Goal: Task Accomplishment & Management: Manage account settings

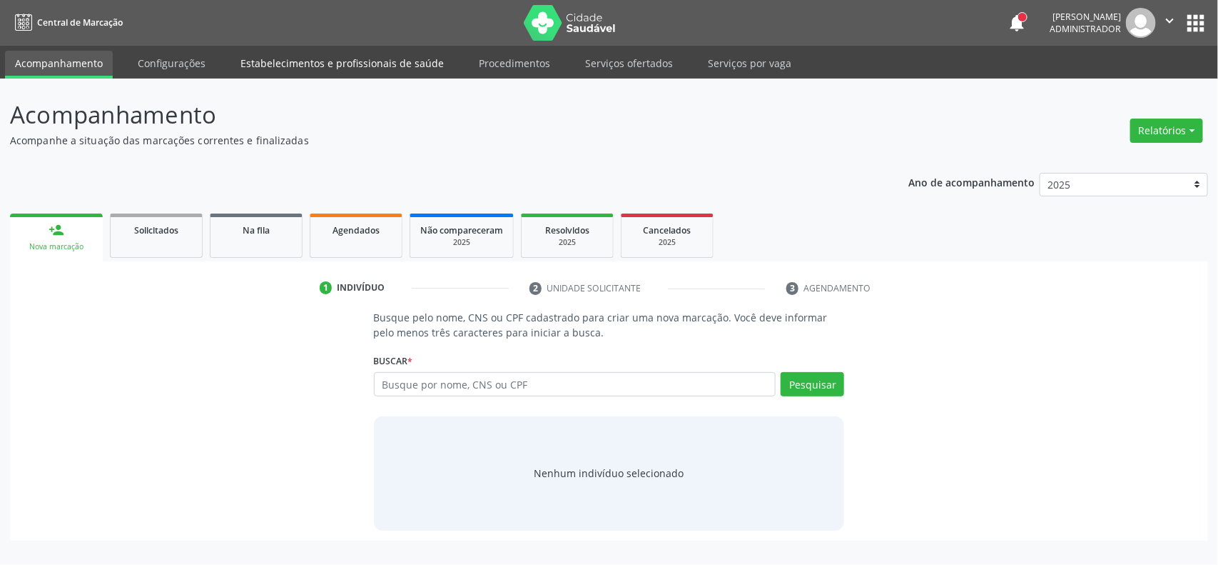
click at [355, 59] on link "Estabelecimentos e profissionais de saúde" at bounding box center [342, 63] width 223 height 25
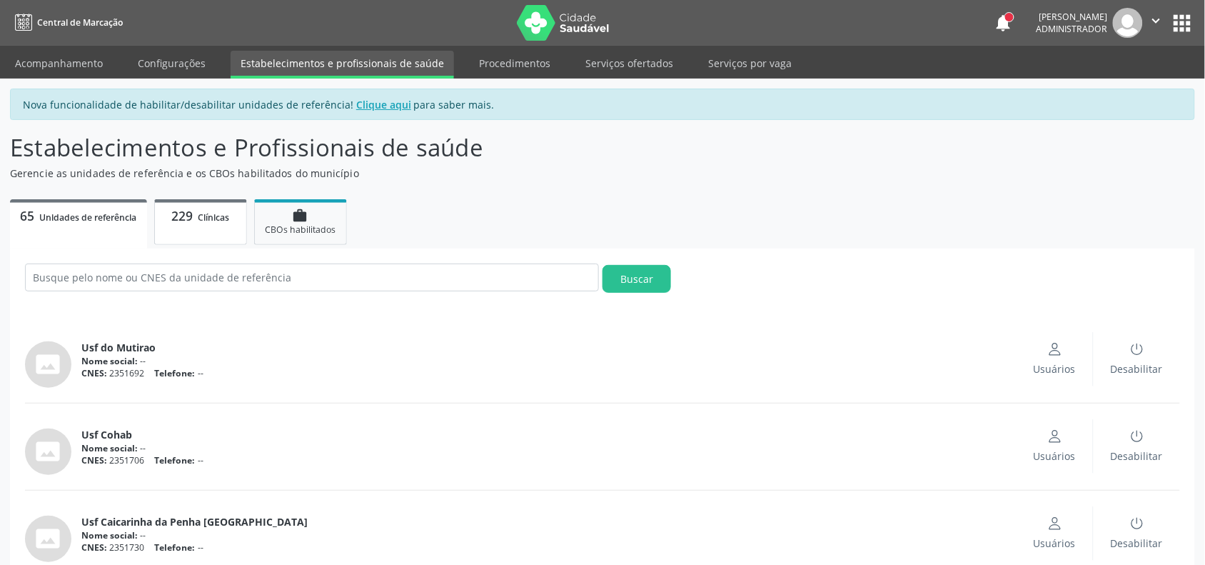
click at [236, 220] on p "229 Clínicas" at bounding box center [200, 216] width 71 height 16
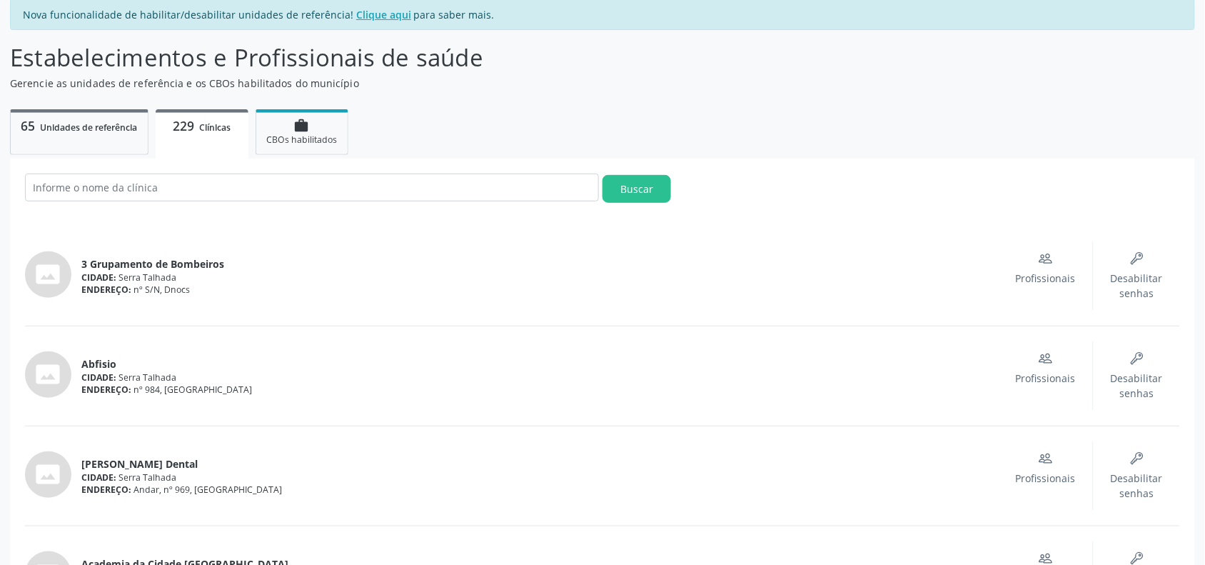
scroll to position [89, 0]
click at [248, 187] on input "text" at bounding box center [312, 188] width 574 height 28
type input "policlinica"
click at [602, 176] on button "Buscar" at bounding box center [636, 190] width 69 height 28
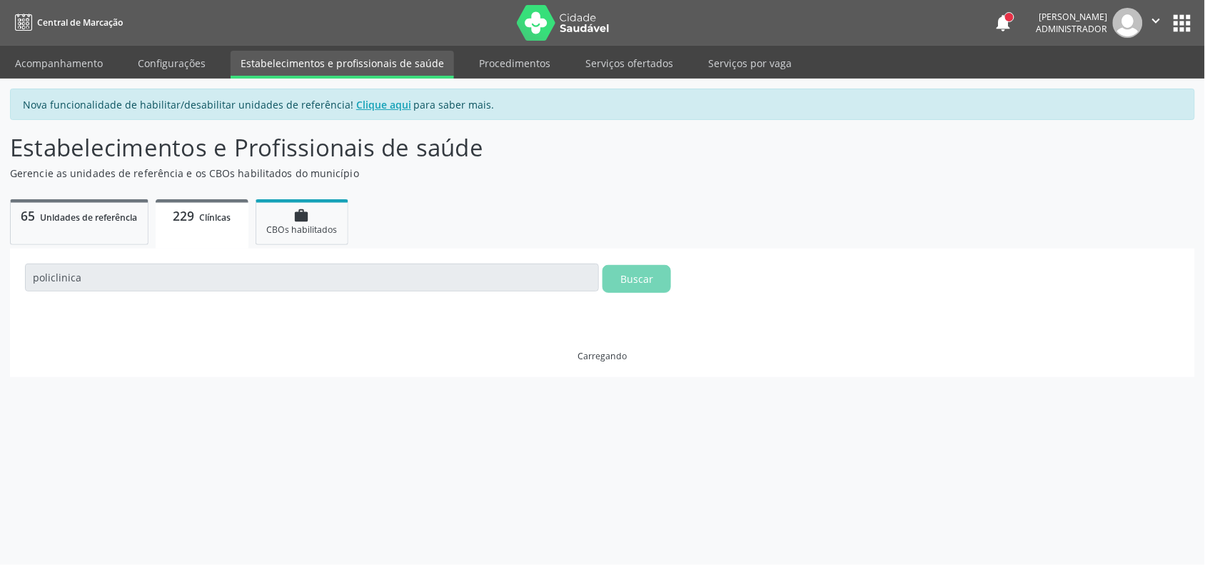
scroll to position [0, 0]
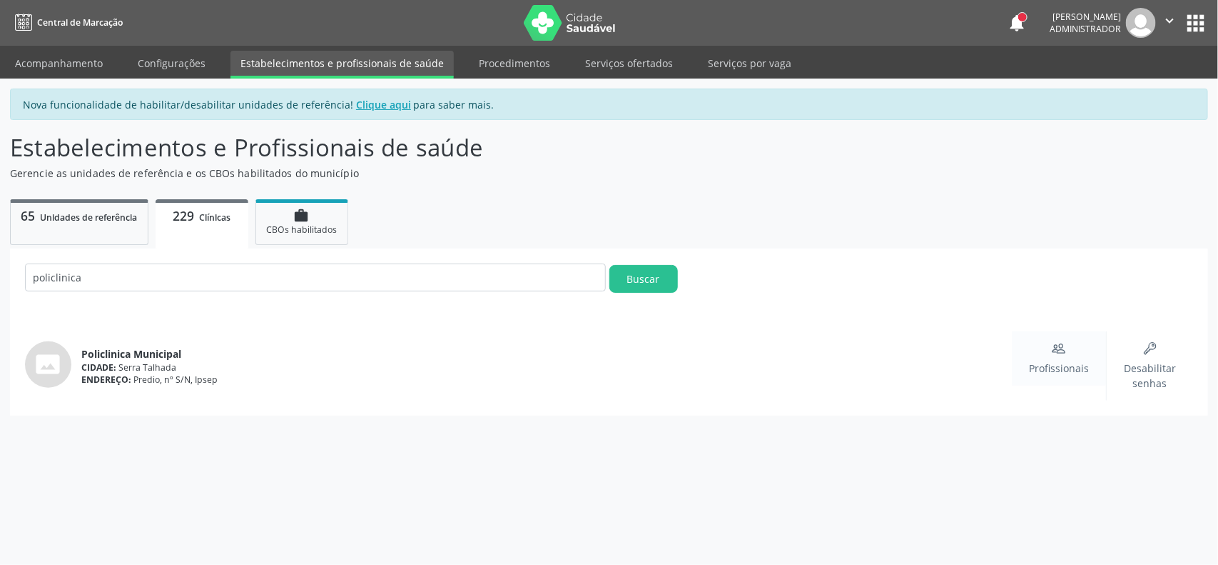
click at [1059, 362] on span "Profissionais" at bounding box center [1059, 367] width 60 height 15
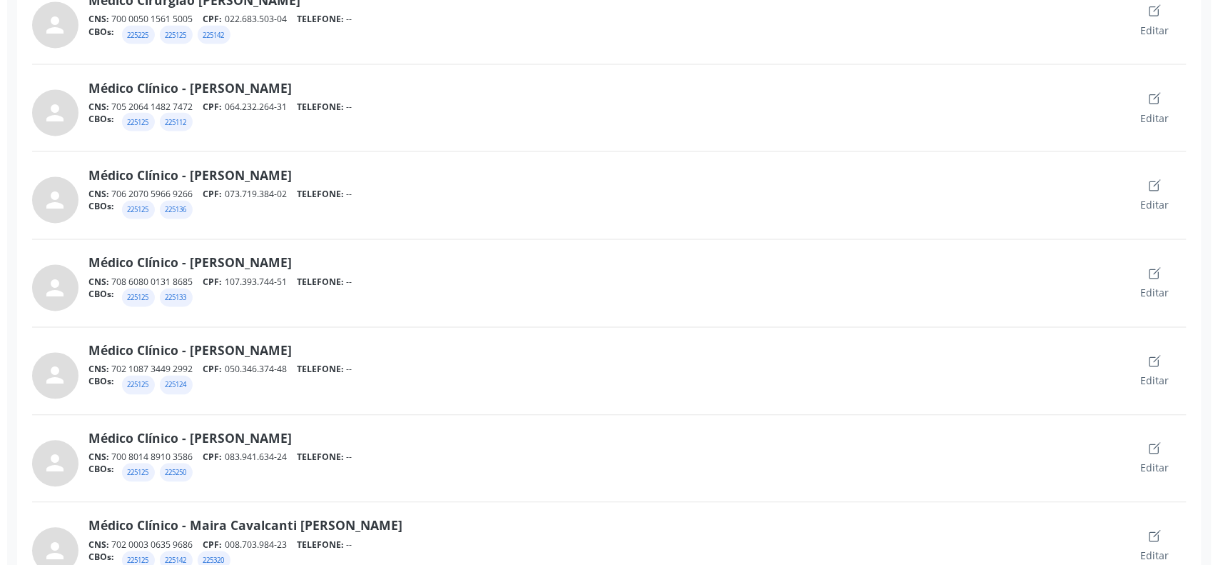
scroll to position [625, 0]
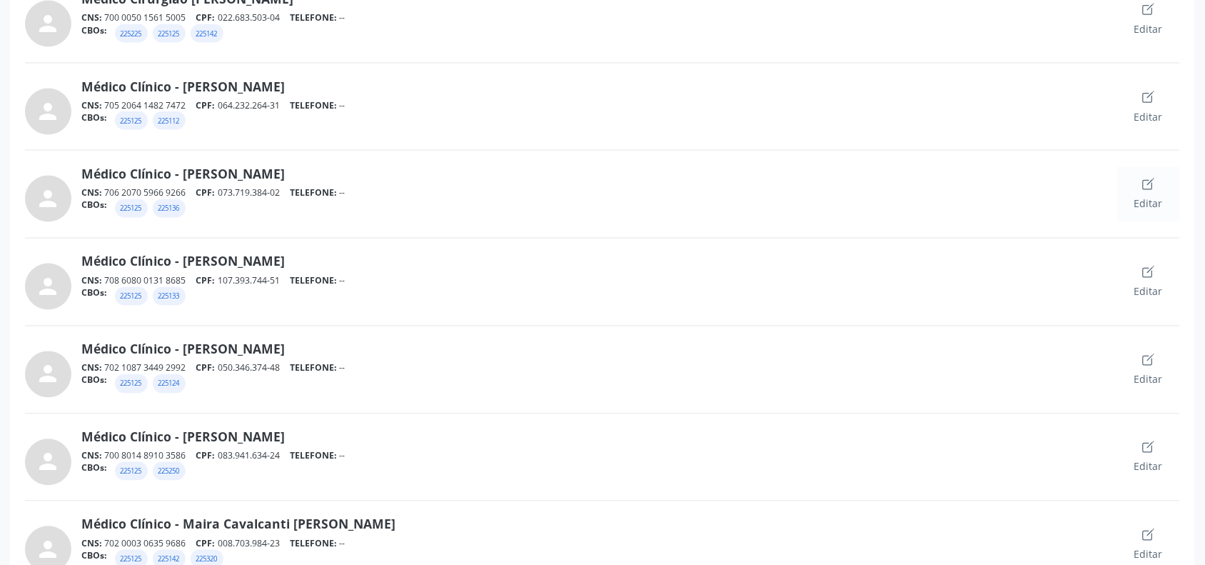
click at [1153, 195] on div "Editar" at bounding box center [1148, 194] width 29 height 34
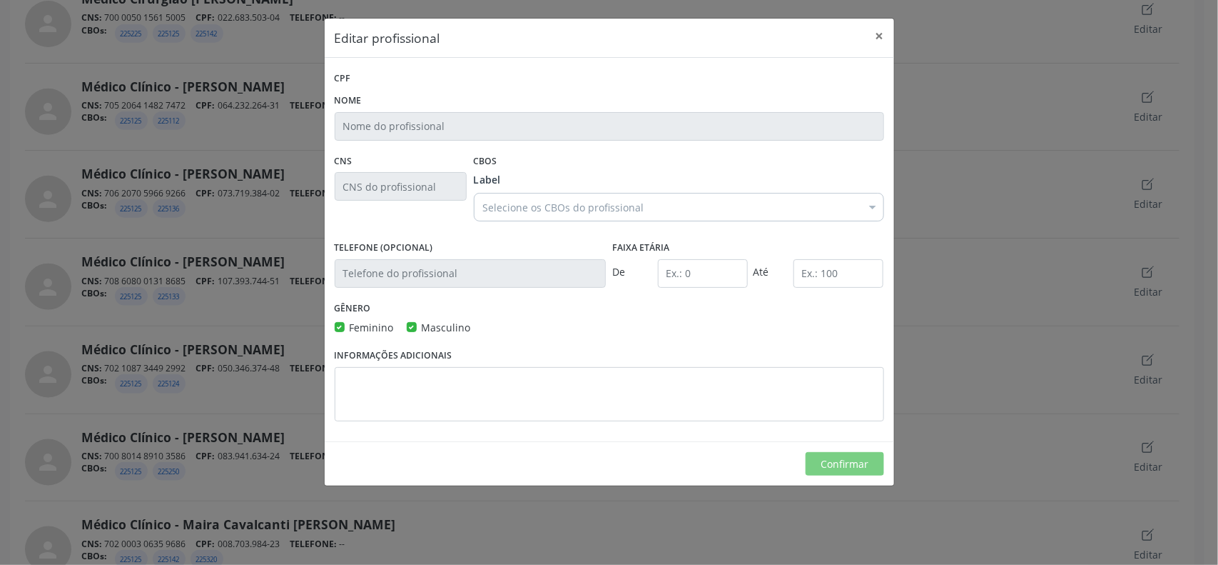
type input "Médico Clínico - Felipe Pereira Guimaraes"
type input "706 2070 5966 9266"
type input "0"
type input "120"
checkbox input "true"
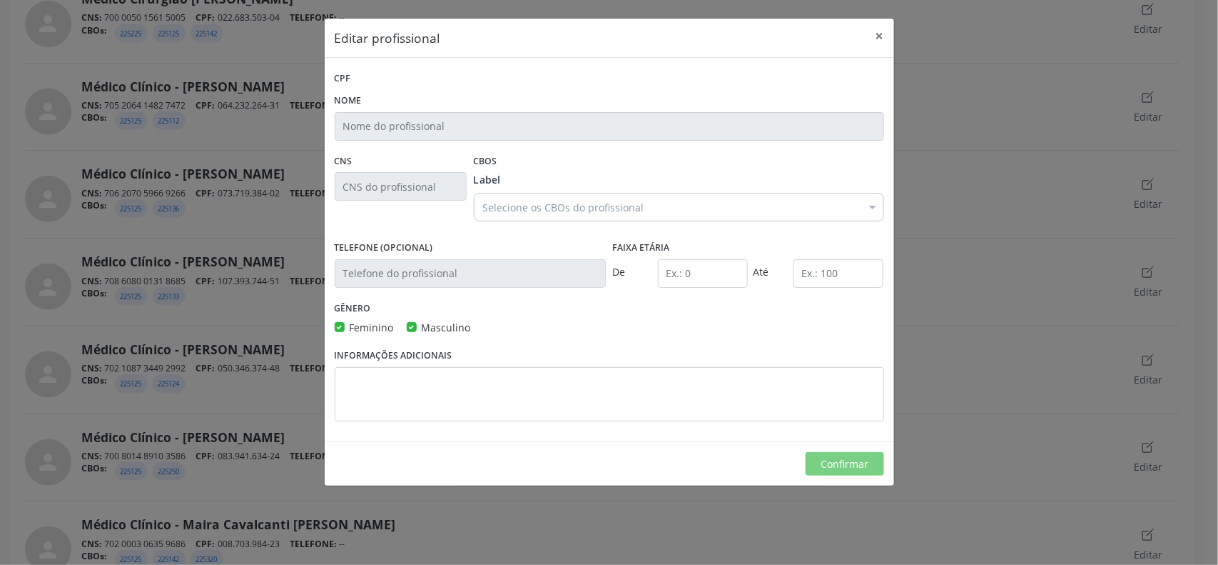
checkbox input "true"
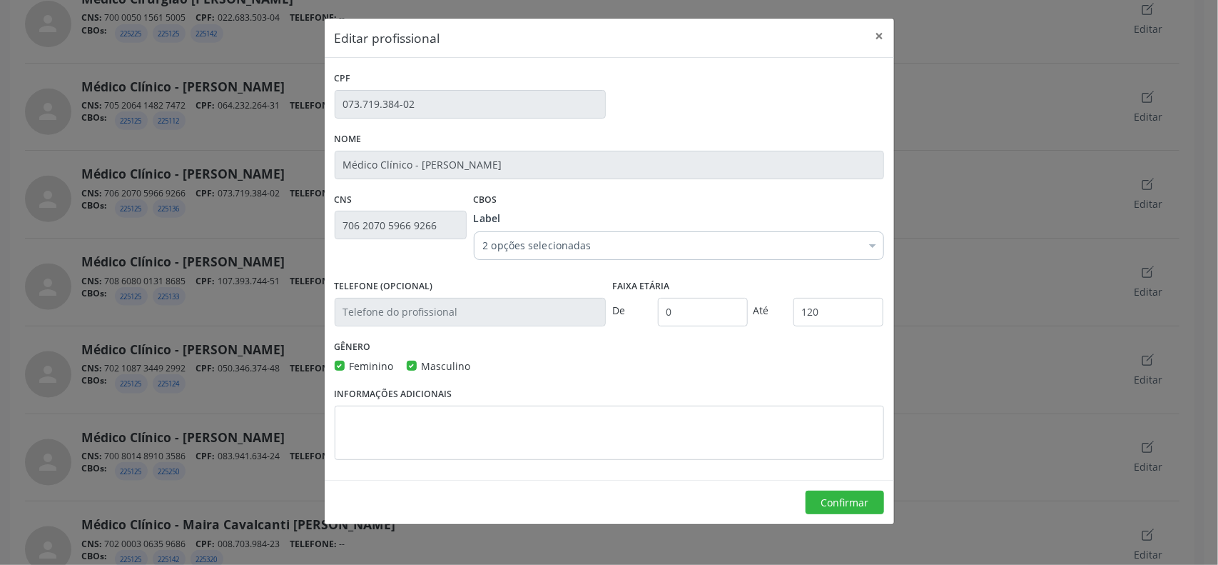
scroll to position [0, 0]
click at [683, 107] on div "CPF 073.719.384-02" at bounding box center [609, 98] width 557 height 61
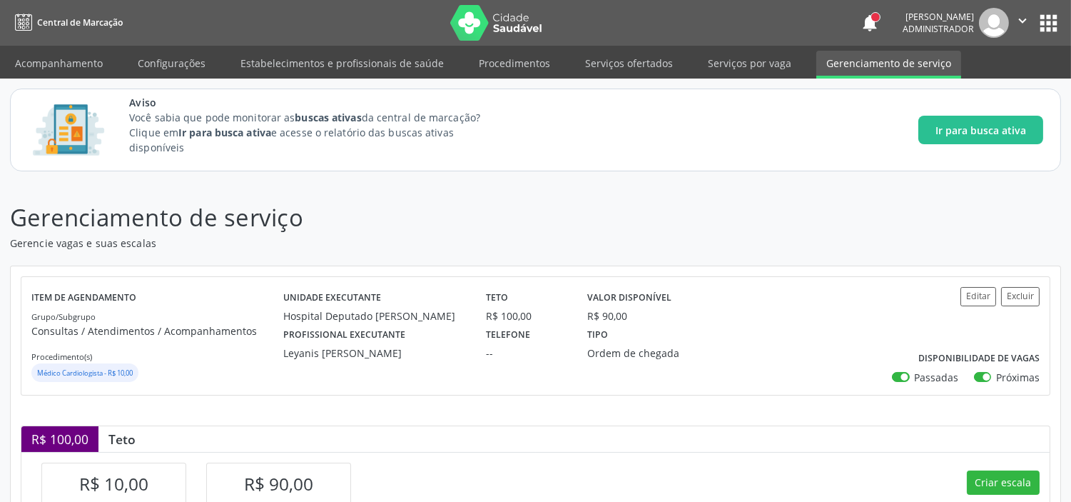
scroll to position [408, 0]
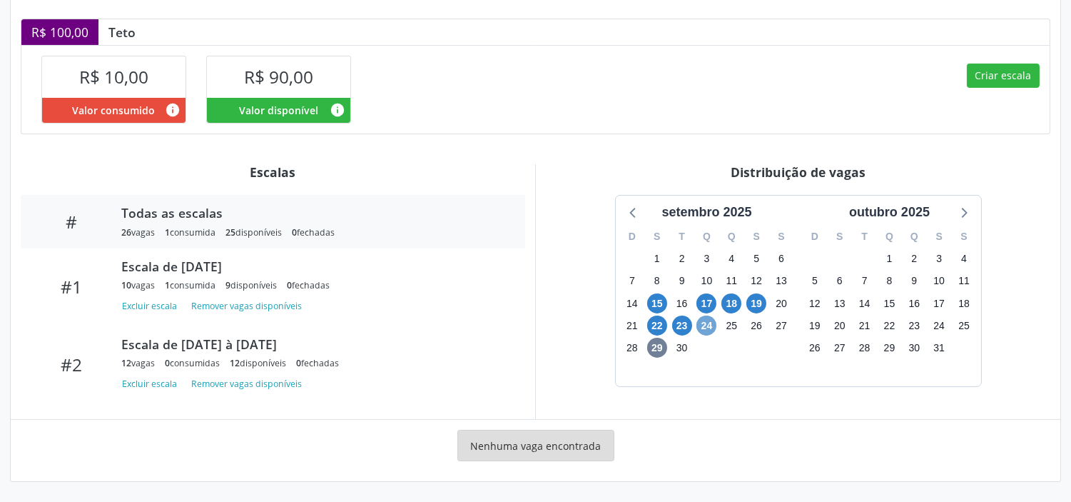
click at [707, 322] on span "24" at bounding box center [707, 325] width 20 height 20
click at [702, 324] on span "24" at bounding box center [707, 325] width 20 height 20
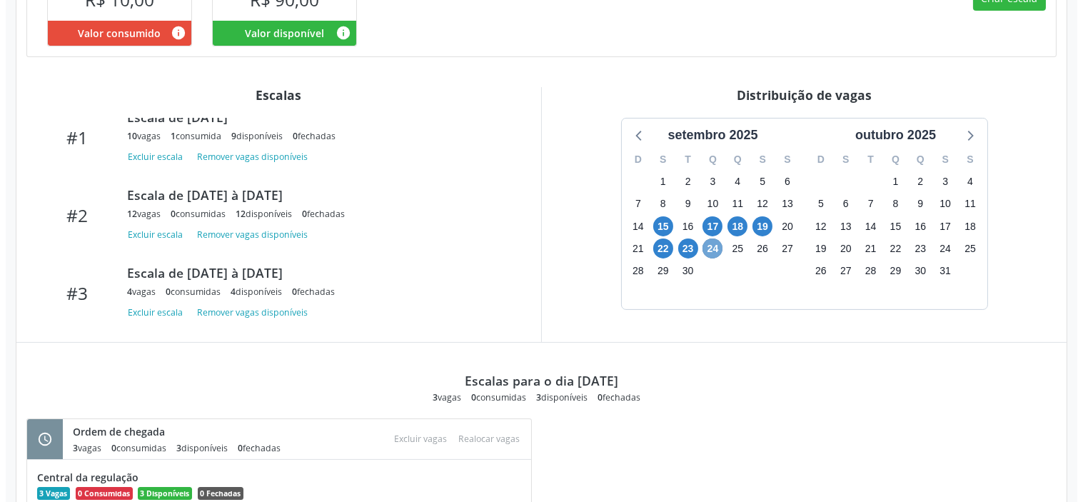
scroll to position [584, 0]
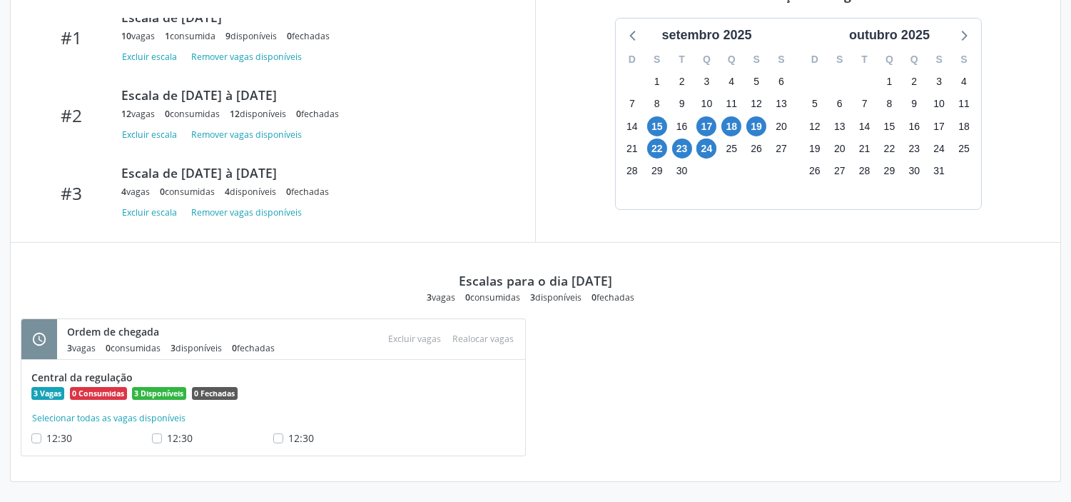
click at [46, 434] on label "12:30" at bounding box center [59, 437] width 26 height 15
click at [39, 434] on input "12:30" at bounding box center [36, 436] width 10 height 13
checkbox input "true"
click at [127, 418] on button "Selecionar todas as vagas disponíveis" at bounding box center [108, 418] width 155 height 14
checkbox input "true"
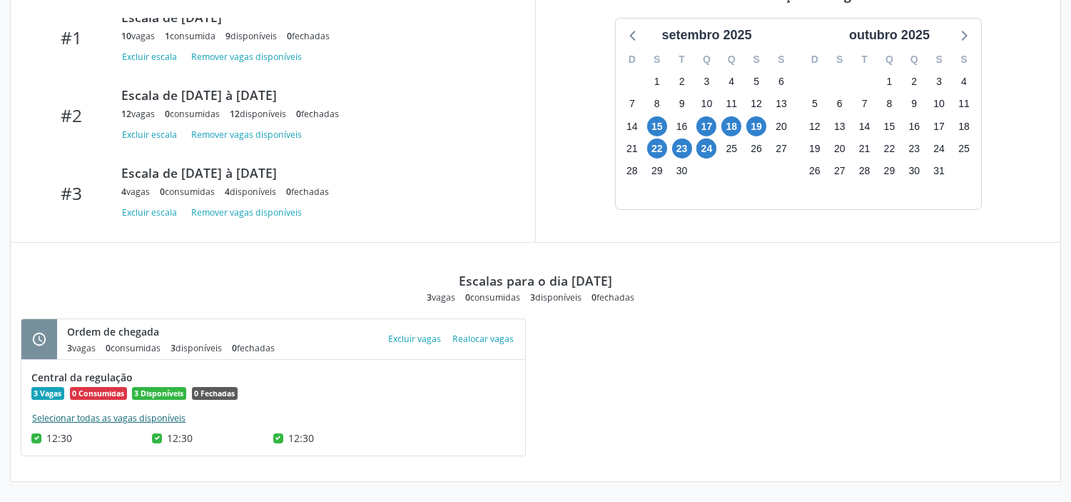
checkbox input "true"
click at [412, 340] on button "Excluir vagas" at bounding box center [415, 338] width 64 height 19
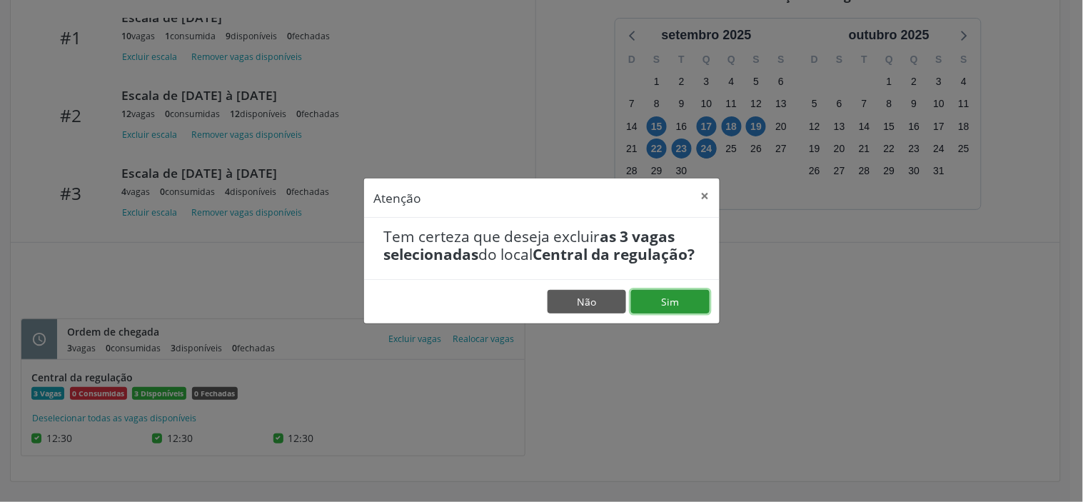
drag, startPoint x: 651, startPoint y: 308, endPoint x: 200, endPoint y: 333, distance: 451.8
click at [652, 309] on button "Sim" at bounding box center [670, 302] width 79 height 24
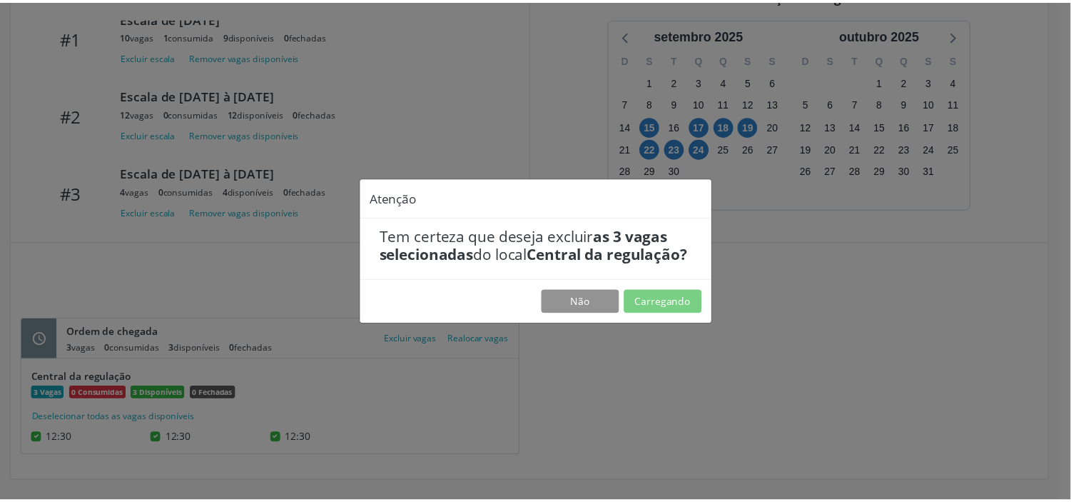
scroll to position [0, 0]
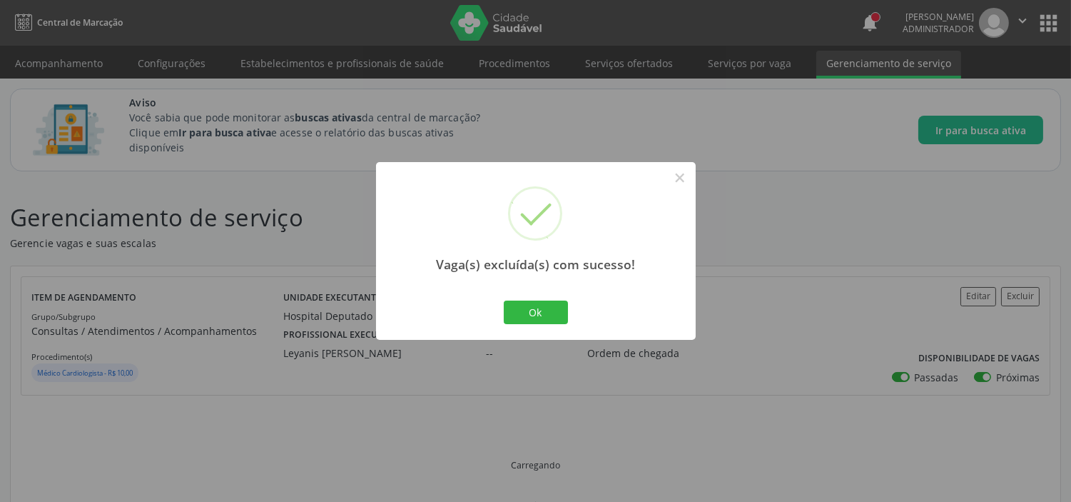
click at [519, 328] on div "Vaga(s) excluída(s) com sucesso! × Ok Cancel" at bounding box center [536, 251] width 320 height 178
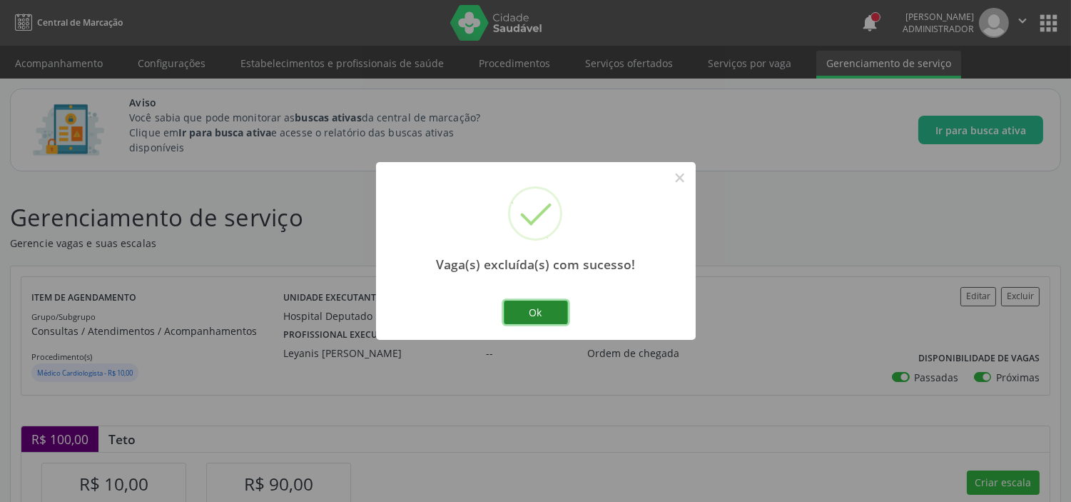
click at [535, 303] on button "Ok" at bounding box center [536, 312] width 64 height 24
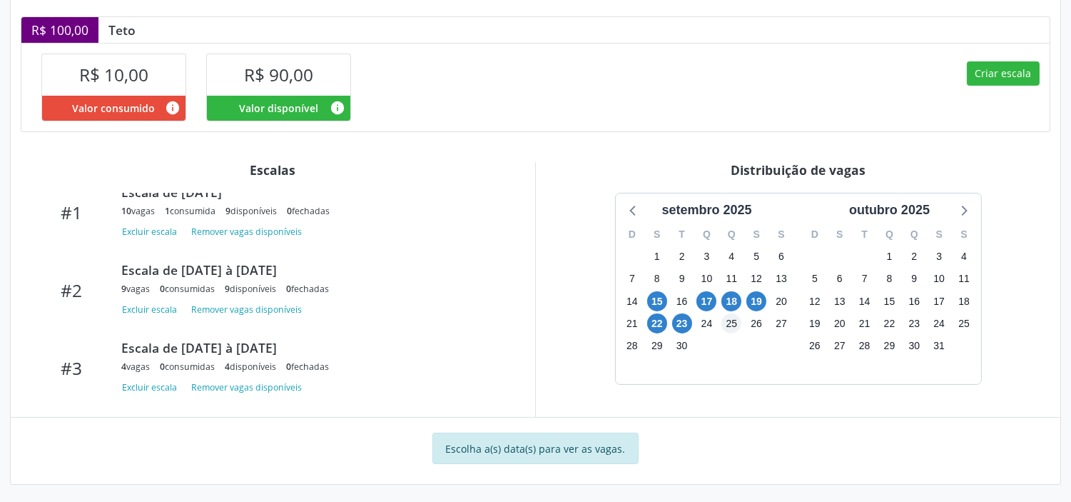
scroll to position [413, 0]
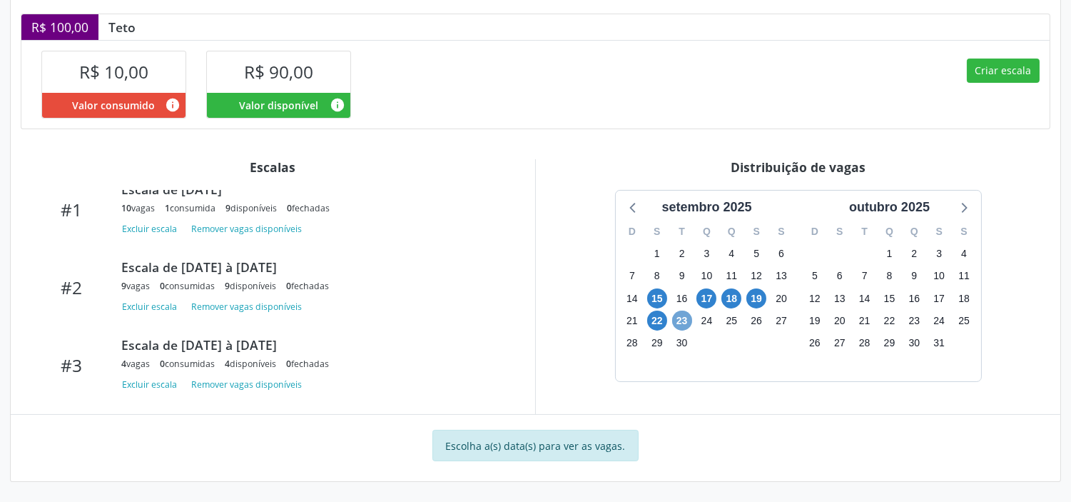
click at [683, 323] on span "23" at bounding box center [682, 320] width 20 height 20
click at [683, 322] on span "23" at bounding box center [682, 320] width 20 height 20
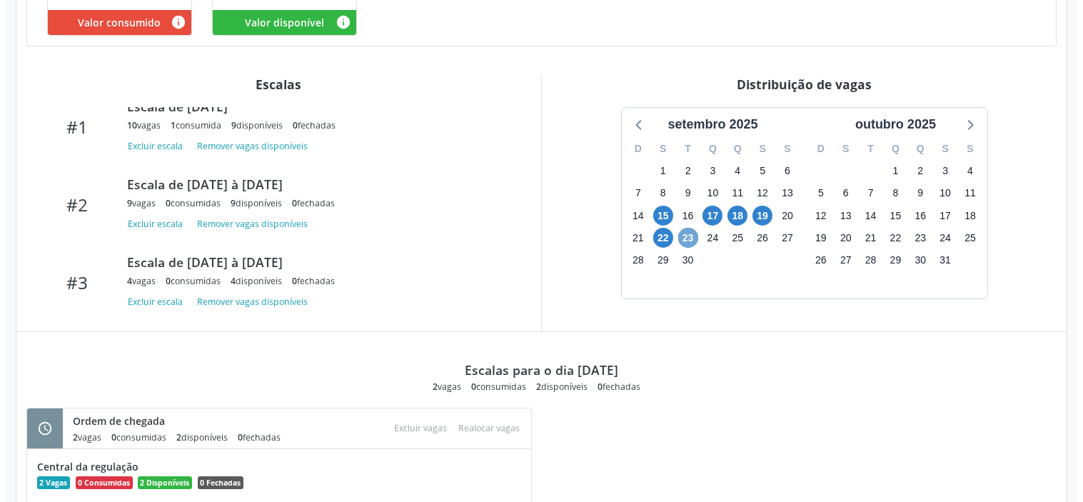
scroll to position [584, 0]
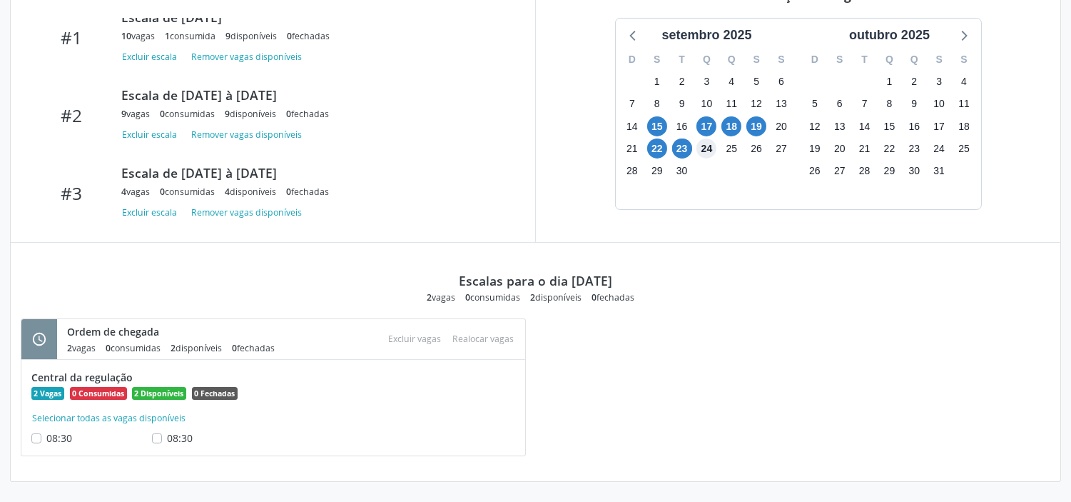
click at [705, 151] on span "24" at bounding box center [707, 148] width 20 height 20
click at [54, 418] on button "Selecionar todas as vagas disponíveis" at bounding box center [108, 418] width 155 height 14
checkbox input "true"
click at [481, 339] on button "Realocar vagas" at bounding box center [484, 338] width 73 height 19
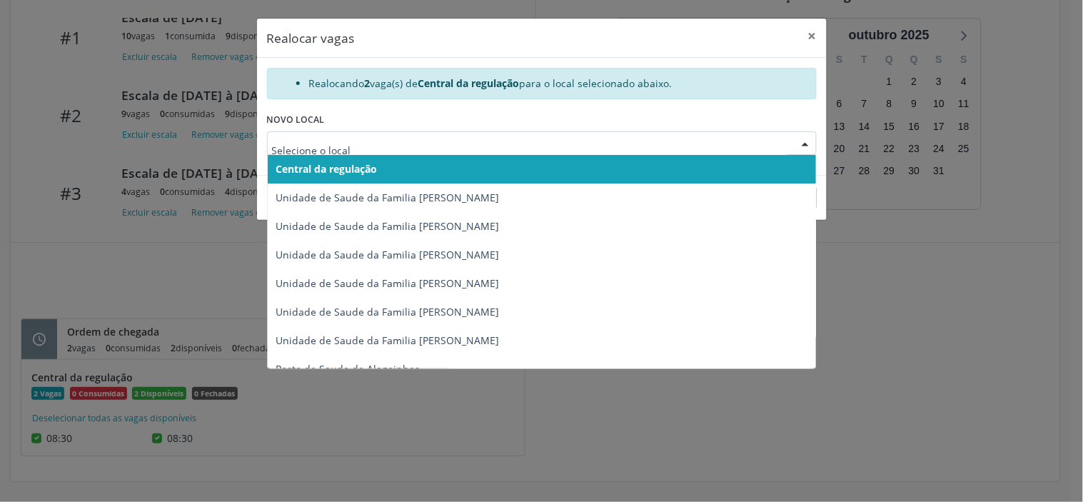
click at [391, 173] on span "Central da regulação" at bounding box center [542, 169] width 548 height 29
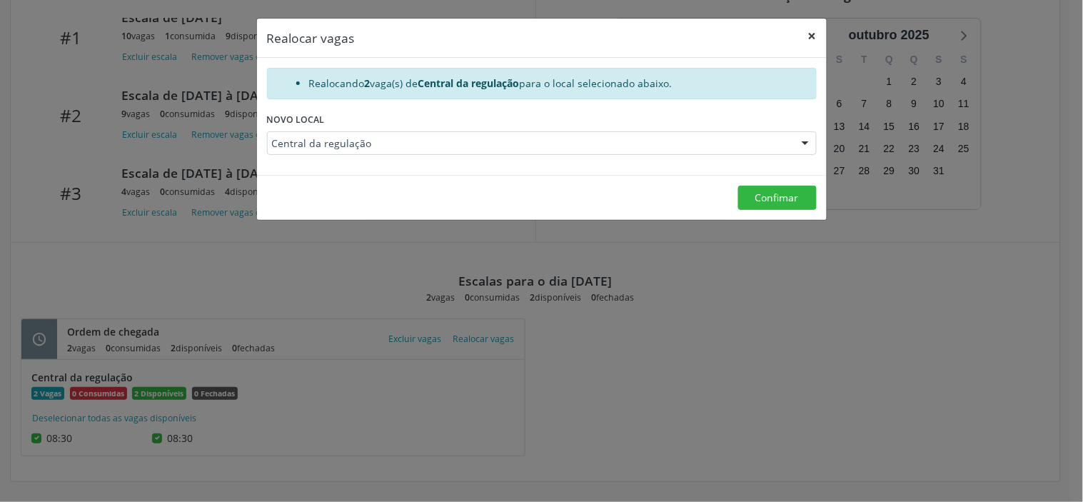
click at [810, 37] on button "×" at bounding box center [812, 36] width 29 height 35
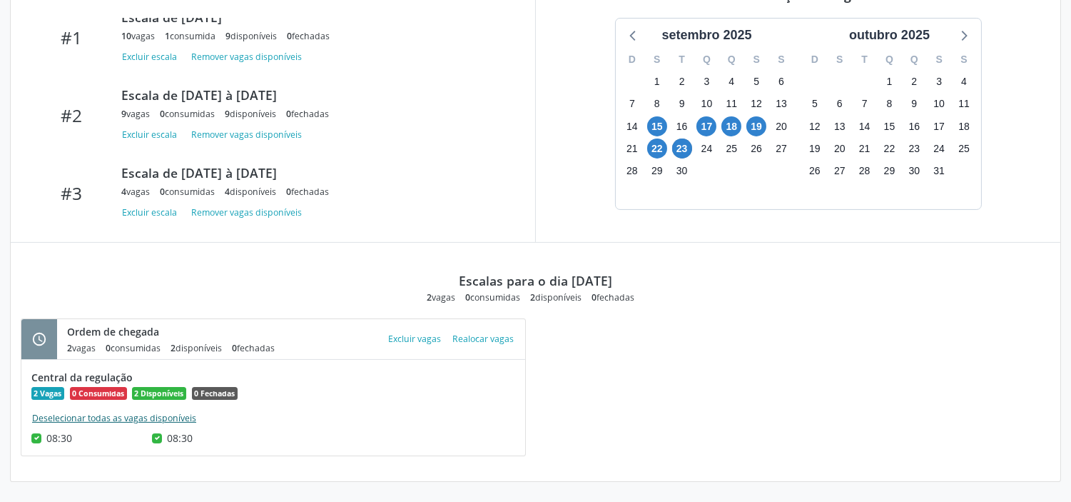
click at [62, 422] on button "Deselecionar todas as vagas disponíveis" at bounding box center [114, 418] width 166 height 14
checkbox input "false"
click at [167, 433] on label "08:30" at bounding box center [180, 437] width 26 height 15
click at [154, 433] on input "08:30" at bounding box center [157, 436] width 10 height 13
checkbox input "true"
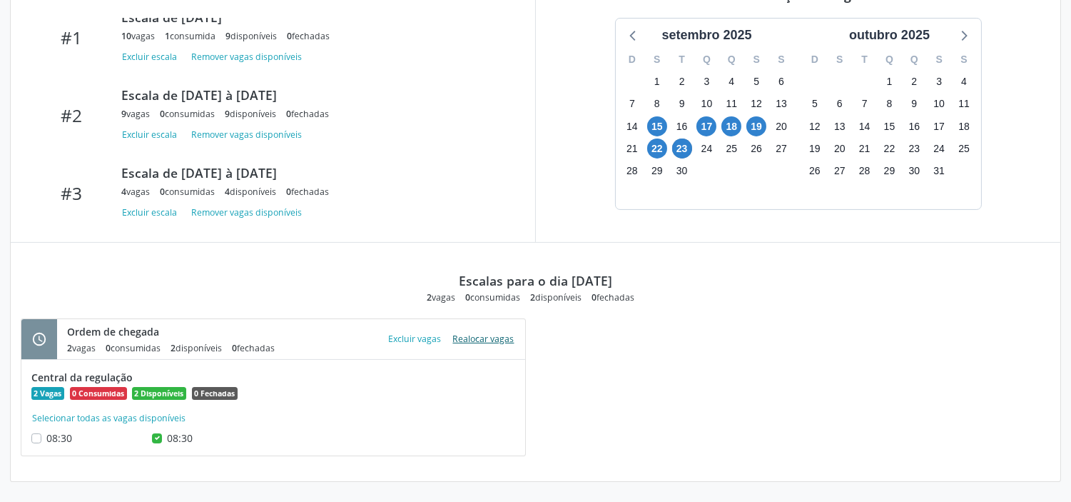
click at [480, 336] on button "Realocar vagas" at bounding box center [484, 338] width 73 height 19
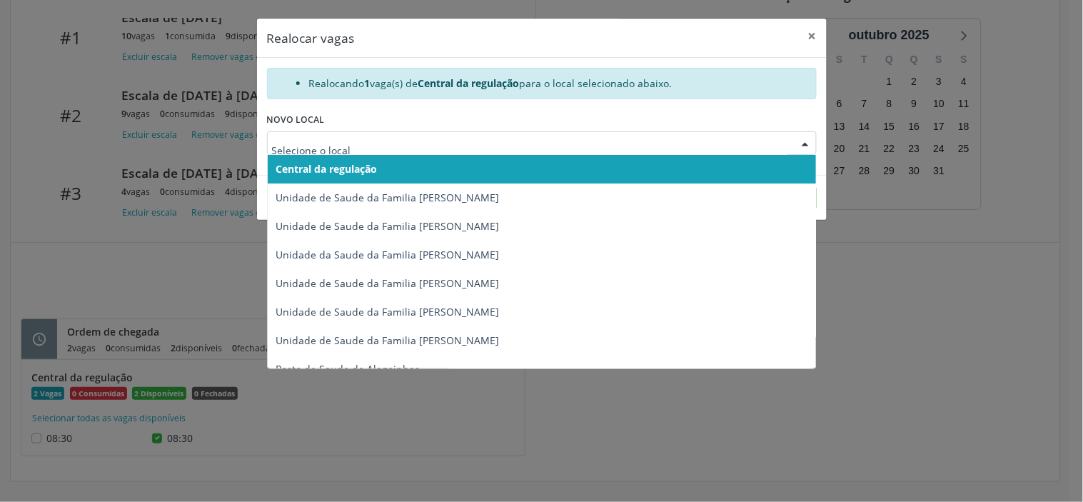
click at [386, 134] on div at bounding box center [542, 143] width 550 height 24
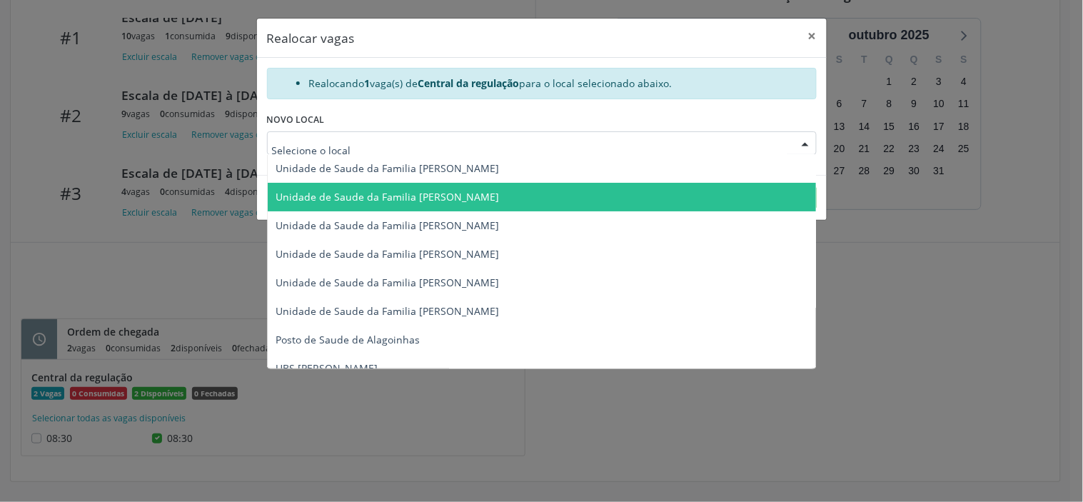
scroll to position [44, 0]
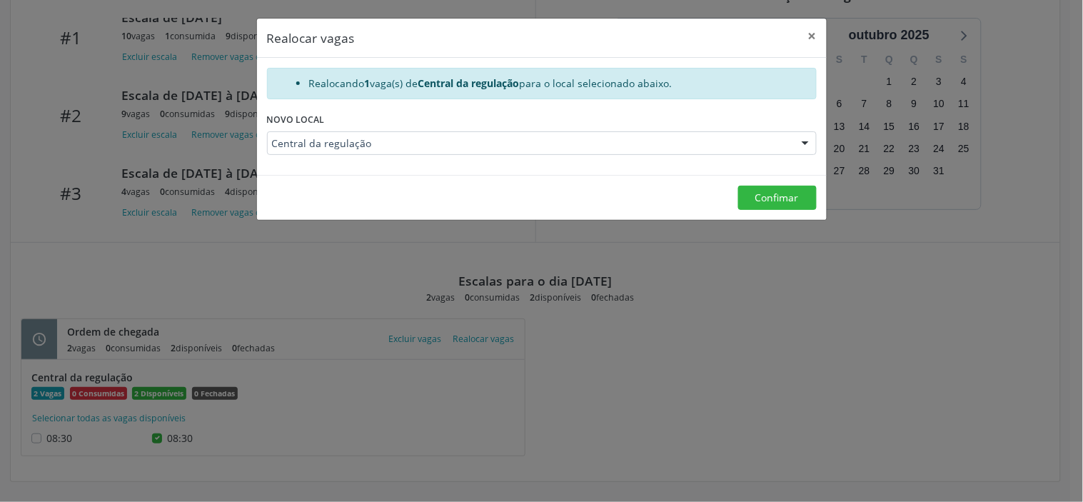
click at [384, 108] on div "Realocando 1 vaga(s) de Central da regulação para o local selecionado abaixo. N…" at bounding box center [542, 116] width 570 height 117
click at [805, 34] on button "×" at bounding box center [812, 36] width 29 height 35
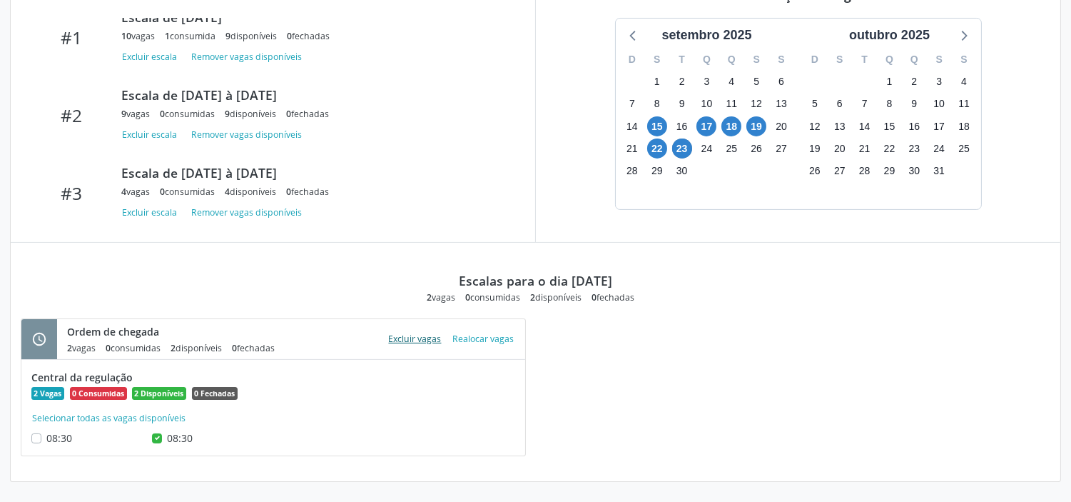
click at [419, 339] on button "Excluir vagas" at bounding box center [415, 338] width 64 height 19
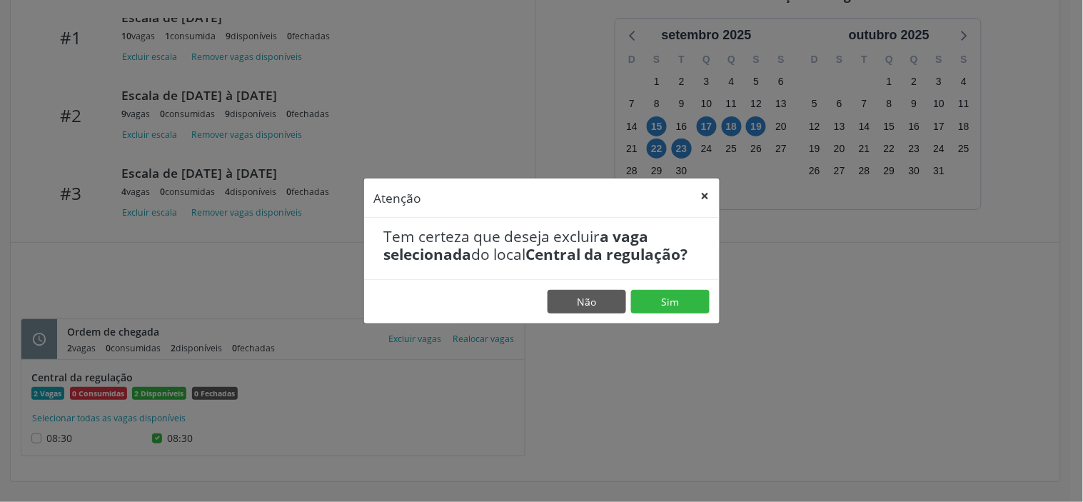
click at [701, 194] on button "×" at bounding box center [705, 195] width 29 height 35
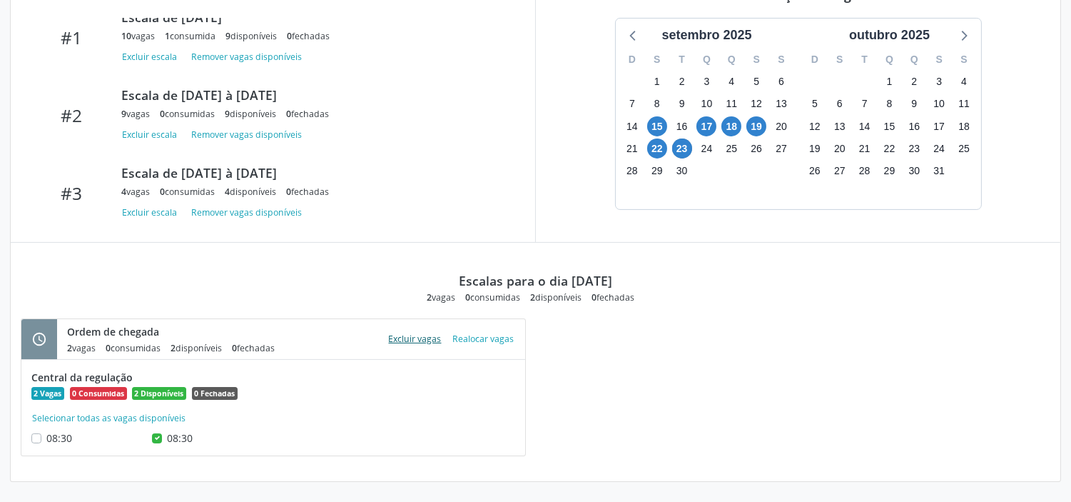
click at [417, 338] on button "Excluir vagas" at bounding box center [415, 338] width 64 height 19
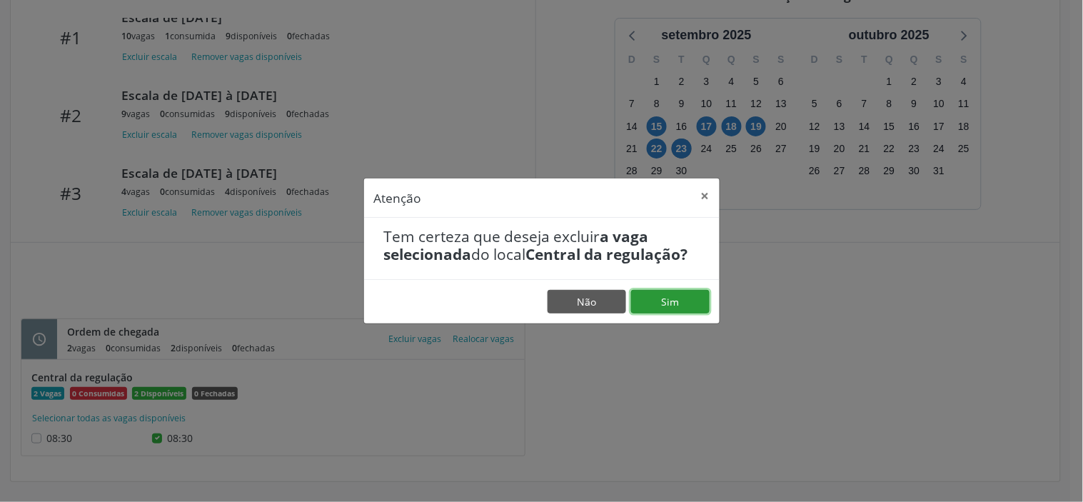
click at [665, 303] on button "Sim" at bounding box center [670, 302] width 79 height 24
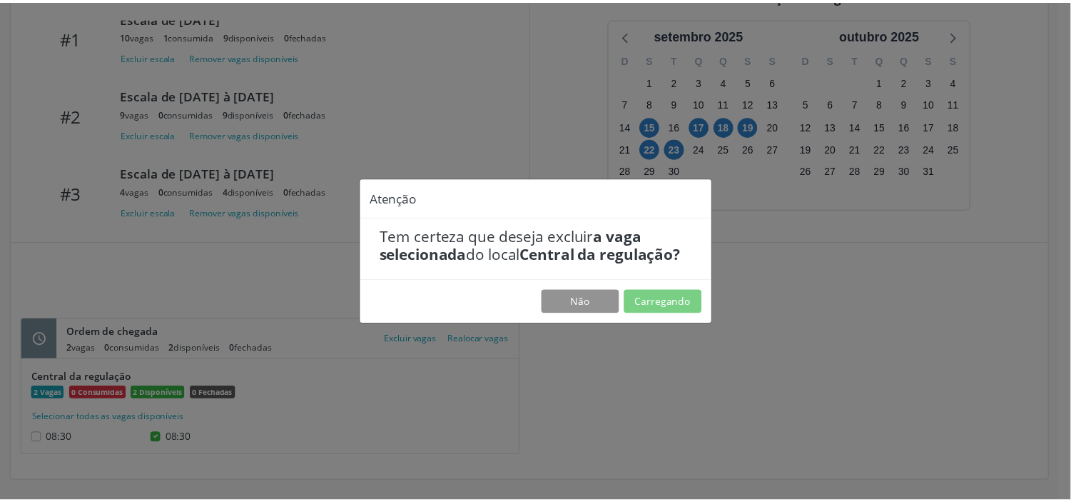
scroll to position [0, 0]
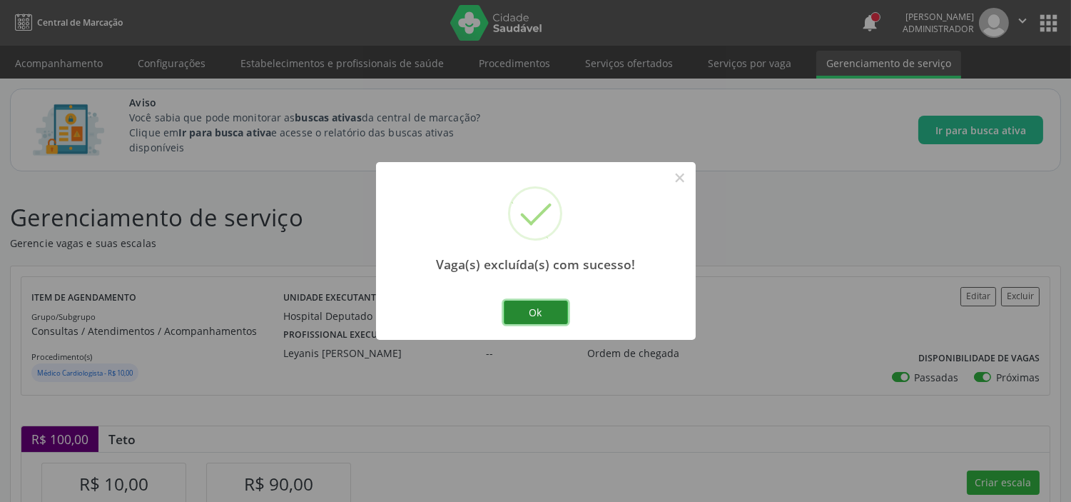
click at [547, 309] on button "Ok" at bounding box center [536, 312] width 64 height 24
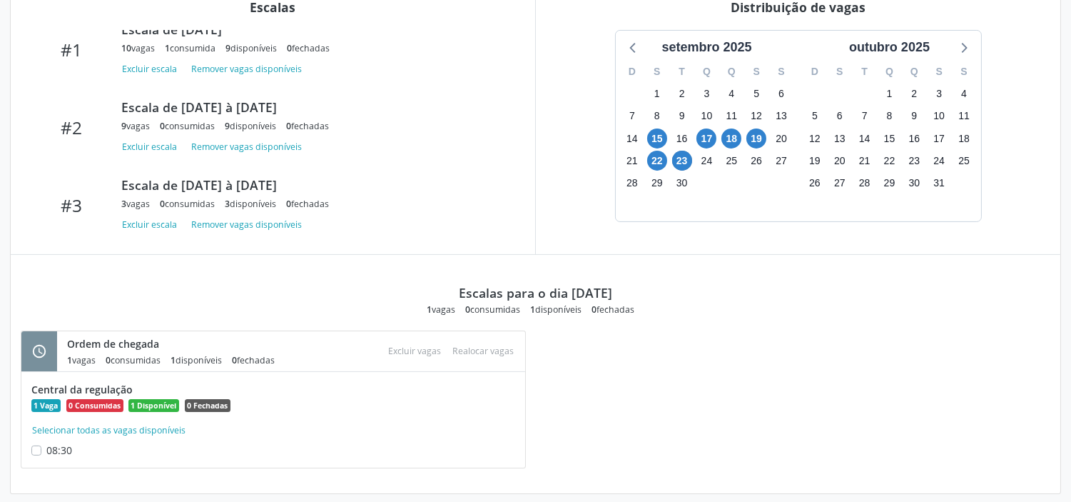
scroll to position [584, 0]
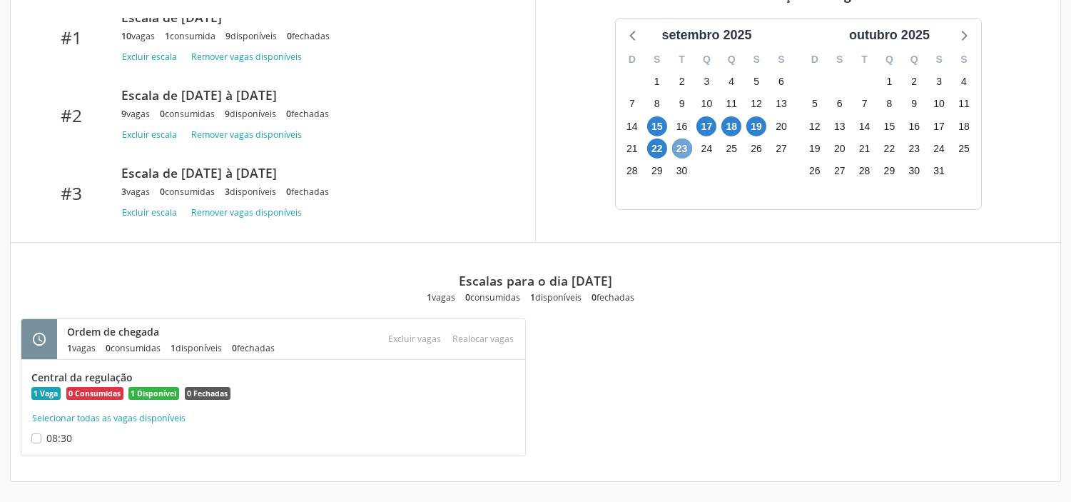
click at [685, 153] on span "23" at bounding box center [682, 148] width 20 height 20
click at [687, 150] on span "23" at bounding box center [682, 148] width 20 height 20
click at [222, 395] on span "0 Fechadas" at bounding box center [208, 393] width 46 height 13
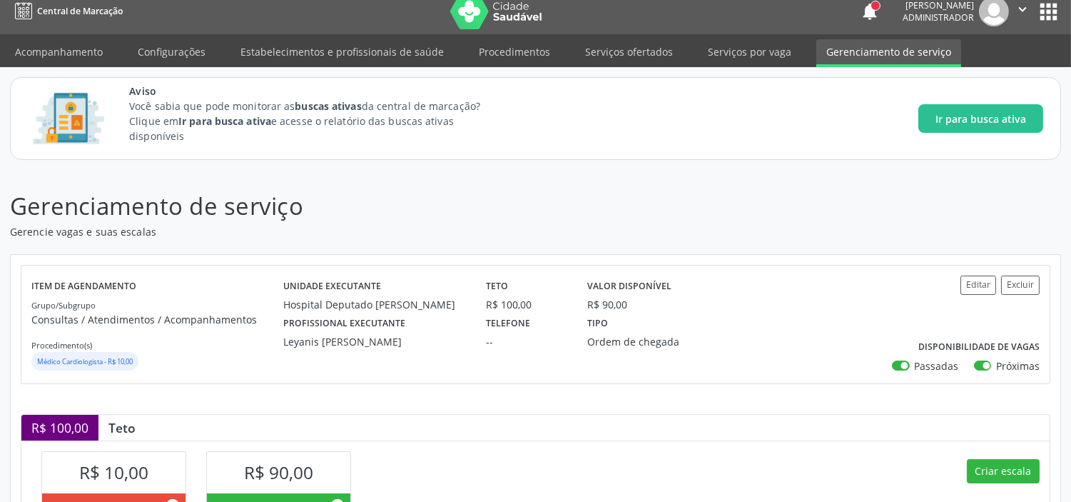
scroll to position [0, 0]
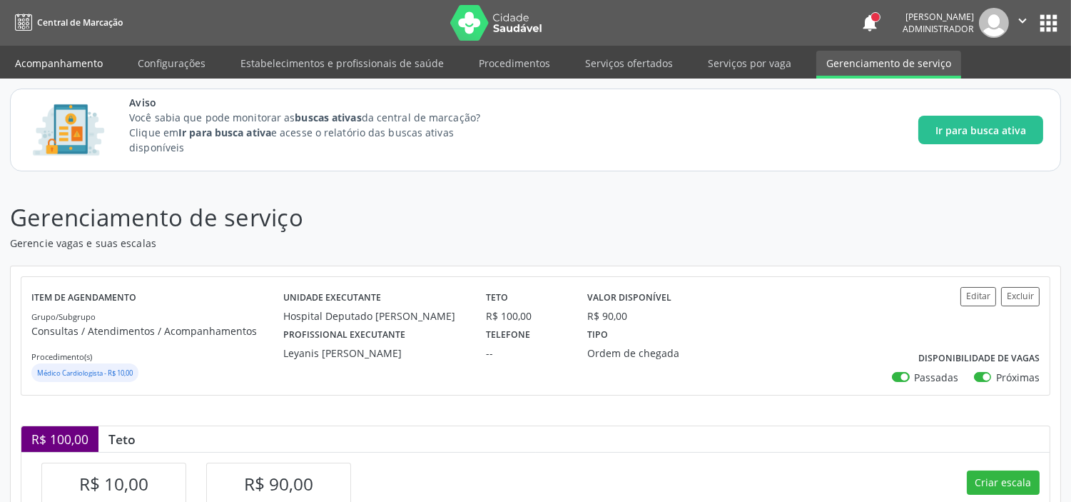
click at [79, 61] on link "Acompanhamento" at bounding box center [59, 63] width 108 height 25
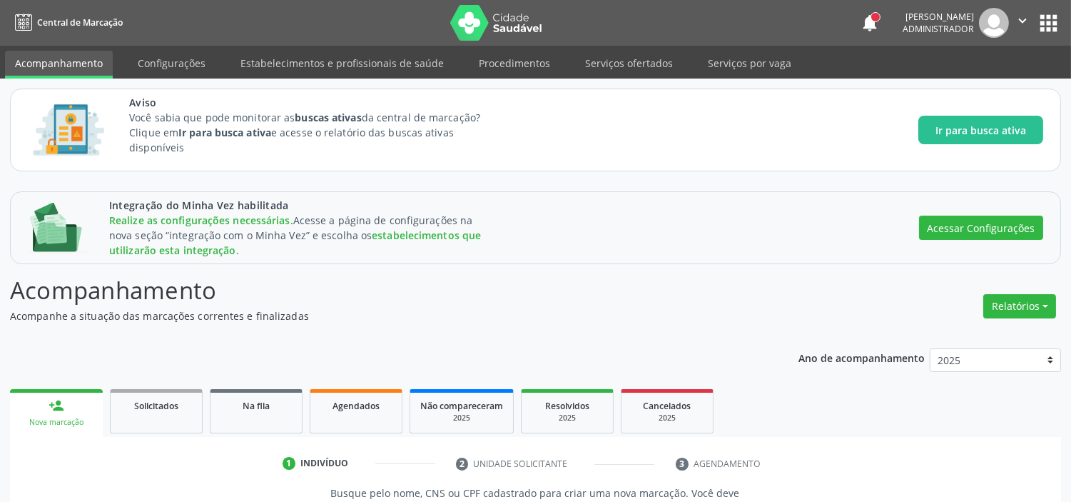
click at [1039, 320] on div "Relatórios Acompanhamento Consolidado Agendamentos Procedimentos realizados" at bounding box center [1020, 306] width 83 height 34
click at [1042, 304] on button "Relatórios" at bounding box center [1020, 306] width 73 height 24
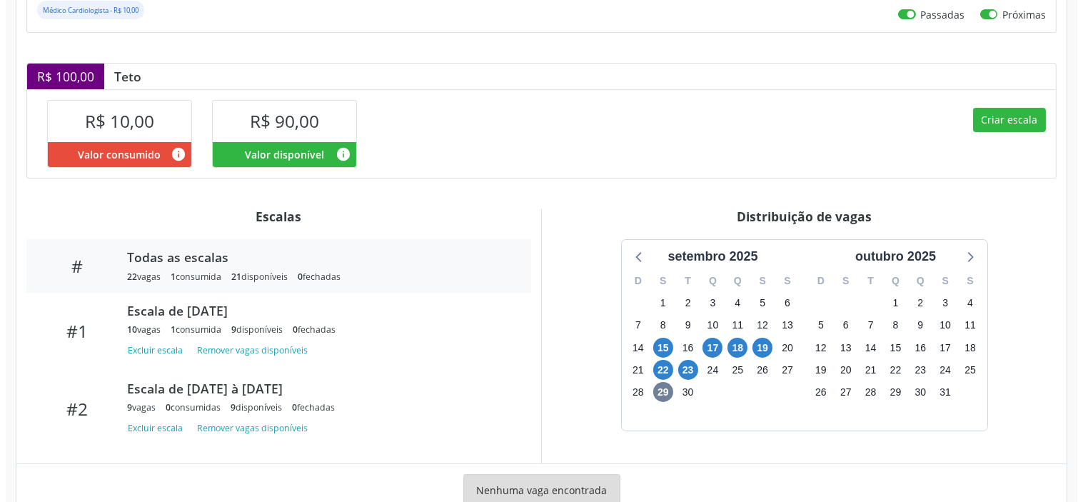
scroll to position [408, 0]
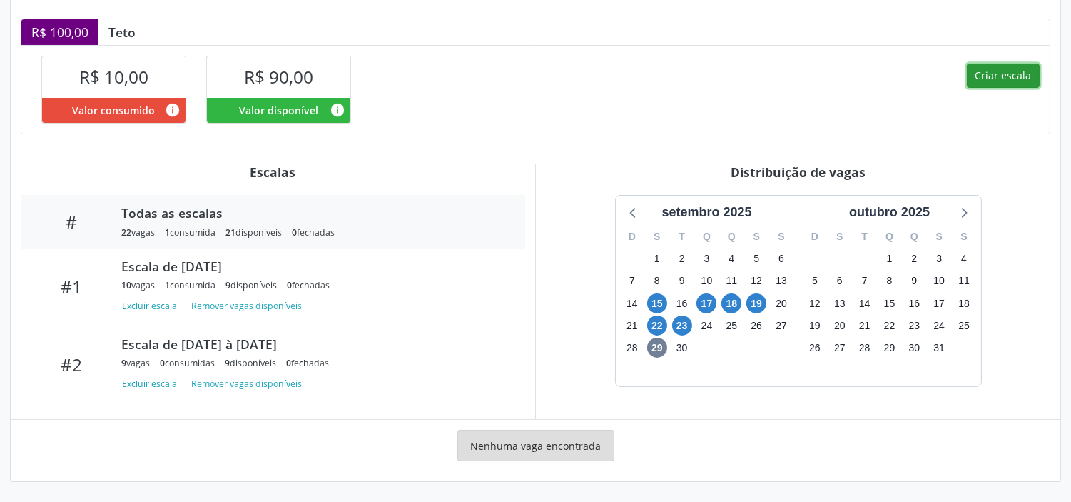
click at [1023, 73] on button "Criar escala" at bounding box center [1003, 76] width 73 height 24
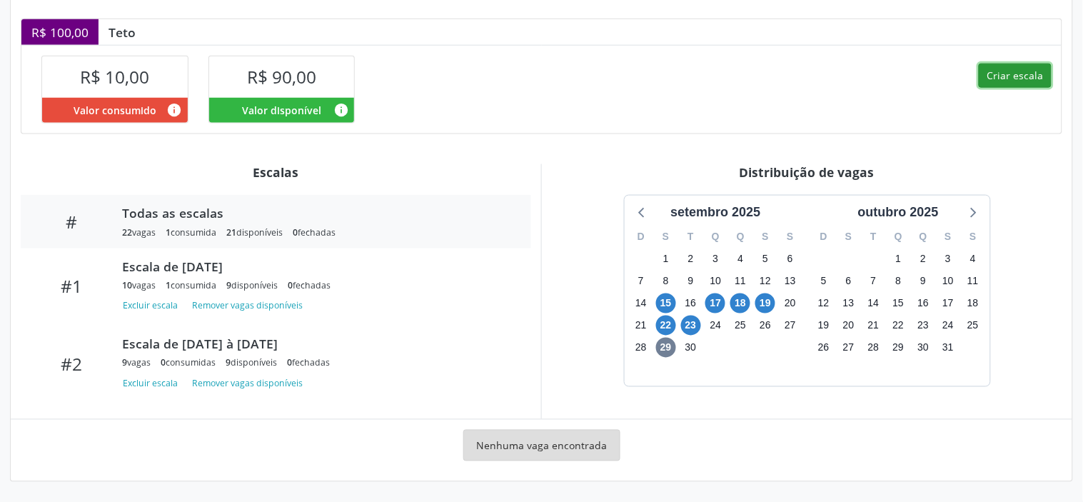
select select "8"
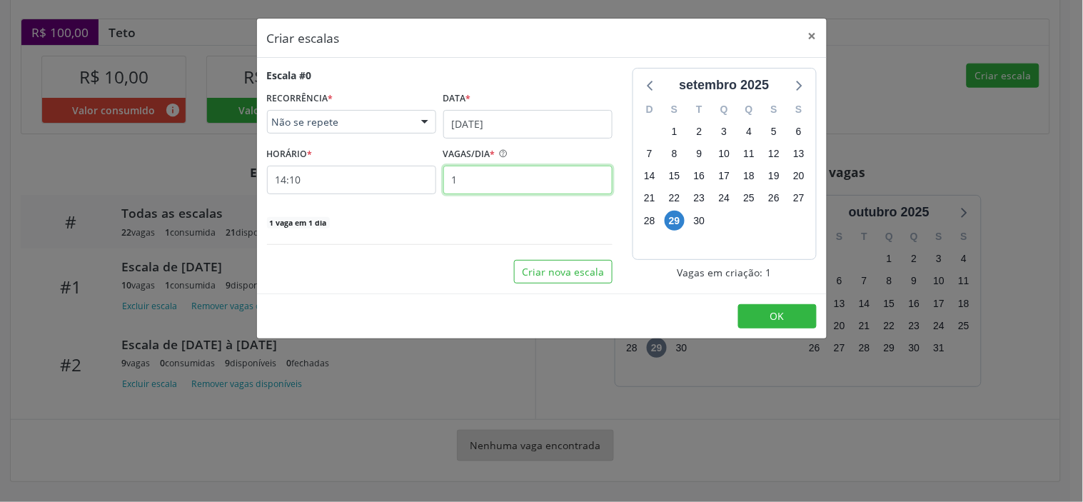
drag, startPoint x: 479, startPoint y: 181, endPoint x: 441, endPoint y: 186, distance: 38.3
click at [441, 186] on div "VAGAS/DIA * 1" at bounding box center [528, 168] width 176 height 51
type input "2"
click at [516, 119] on input "29/09/2025" at bounding box center [527, 124] width 169 height 29
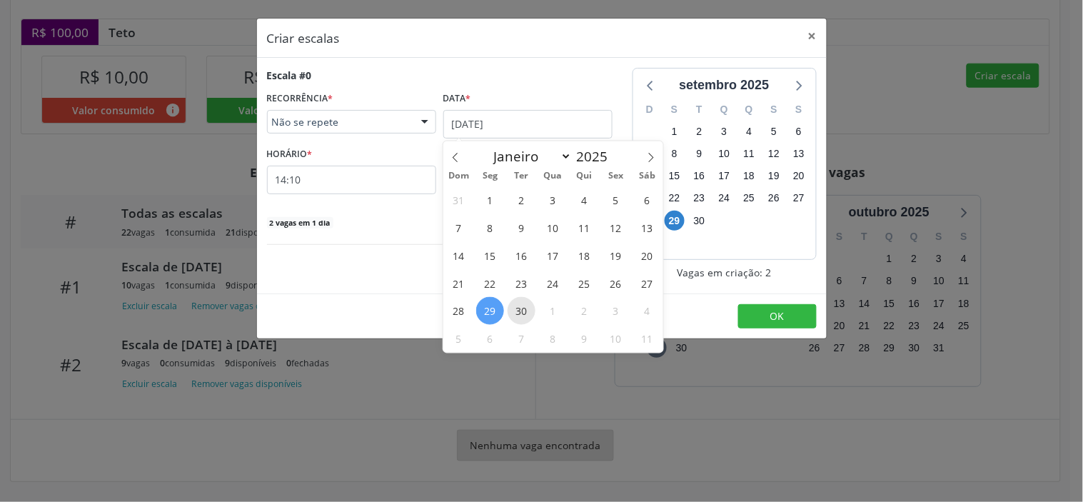
click at [512, 303] on span "30" at bounding box center [521, 311] width 28 height 28
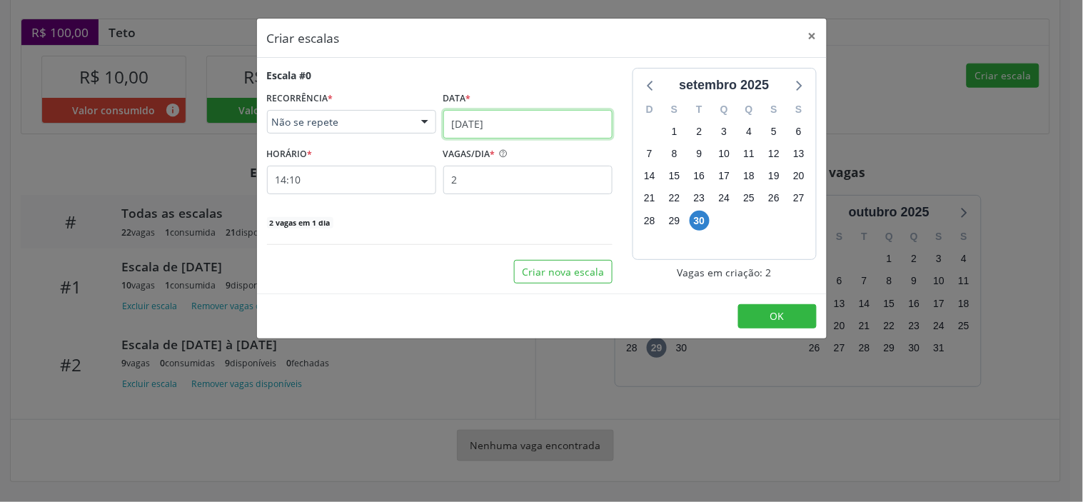
click at [517, 126] on input "30/09/2025" at bounding box center [527, 124] width 169 height 29
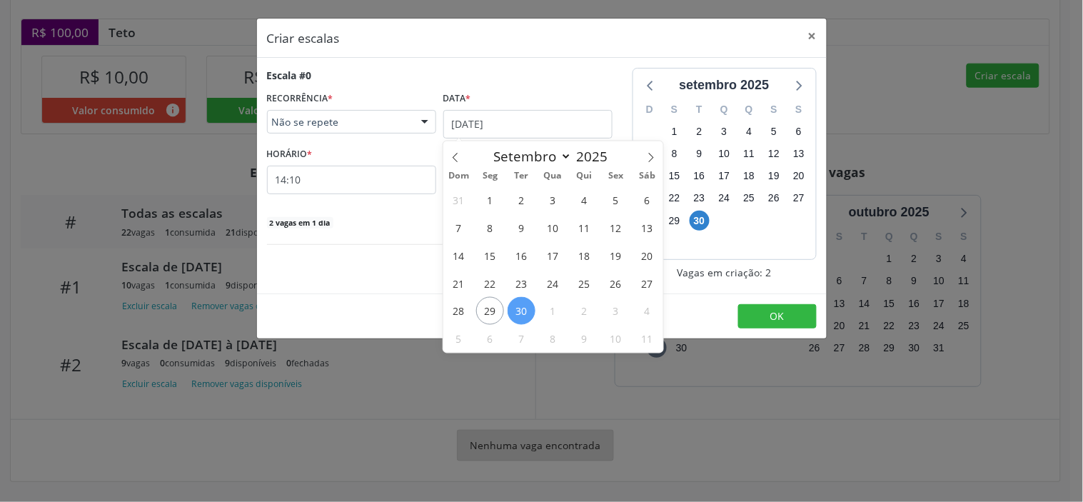
click at [524, 309] on span "30" at bounding box center [521, 311] width 28 height 28
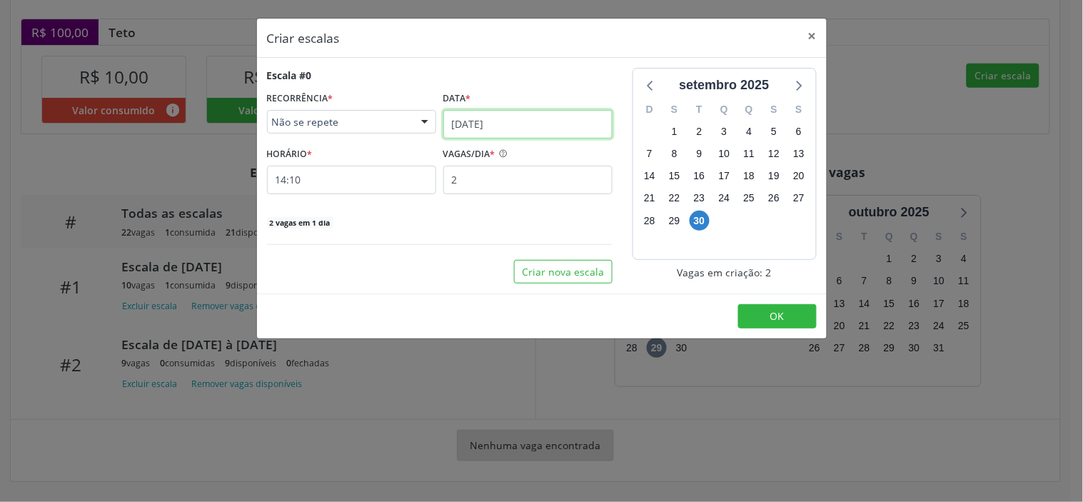
click at [525, 123] on input "30/09/2025" at bounding box center [527, 124] width 169 height 29
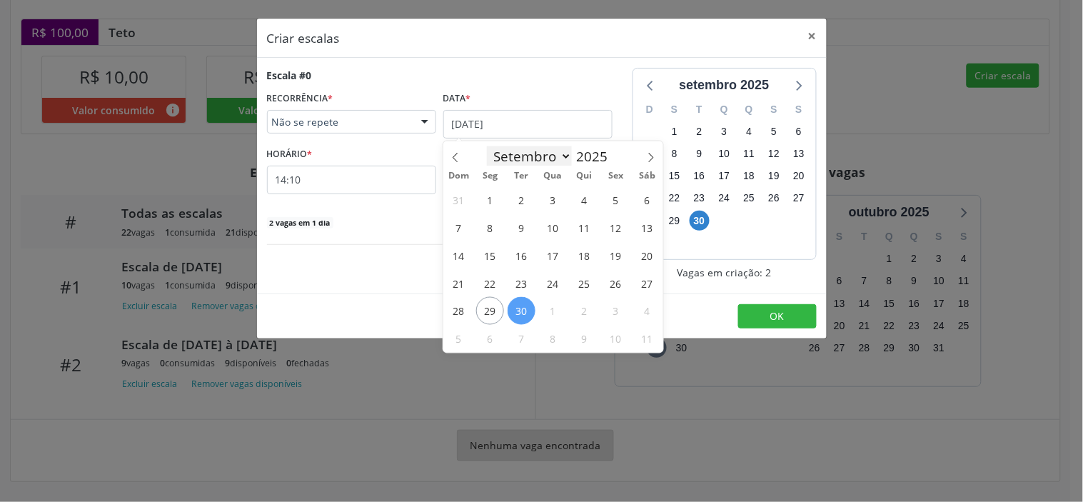
click at [525, 151] on select "Janeiro Fevereiro Março Abril Maio Junho Julho Agosto Setembro Outubro Novembro…" at bounding box center [530, 156] width 86 height 20
select select "9"
click at [487, 146] on select "Janeiro Fevereiro Março Abril Maio Junho Julho Agosto Setembro Outubro Novembro…" at bounding box center [530, 156] width 86 height 20
click at [552, 195] on span "1" at bounding box center [553, 200] width 28 height 28
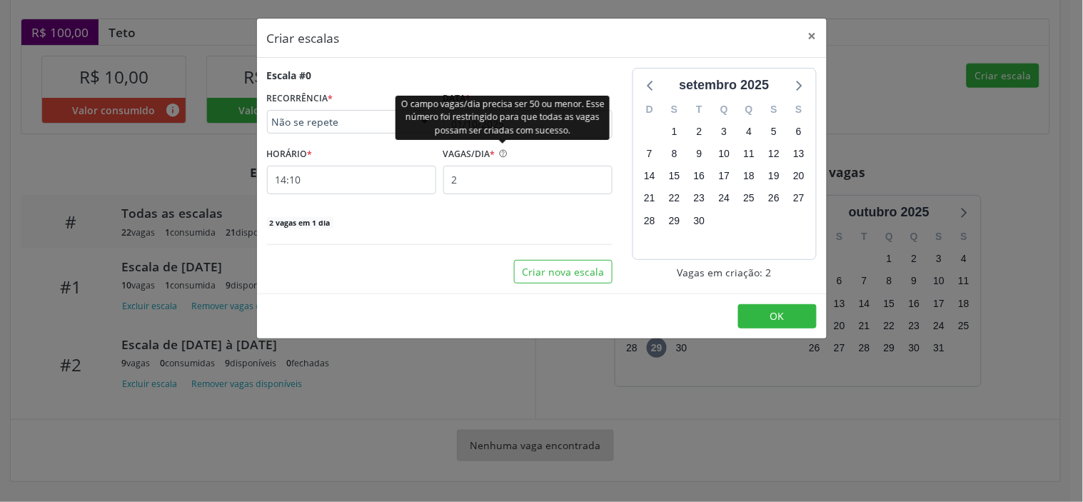
click at [515, 123] on div "O campo vagas/dia precisa ser 50 ou menor. Esse número foi restringido para que…" at bounding box center [502, 117] width 214 height 44
click at [555, 68] on div "Escala #0" at bounding box center [439, 75] width 345 height 15
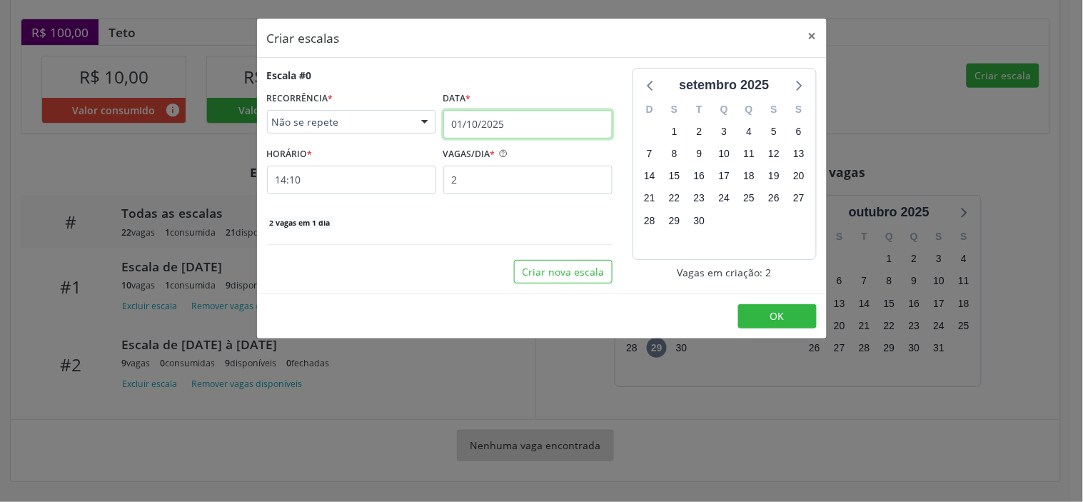
click at [517, 118] on input "01/10/2025" at bounding box center [527, 124] width 169 height 29
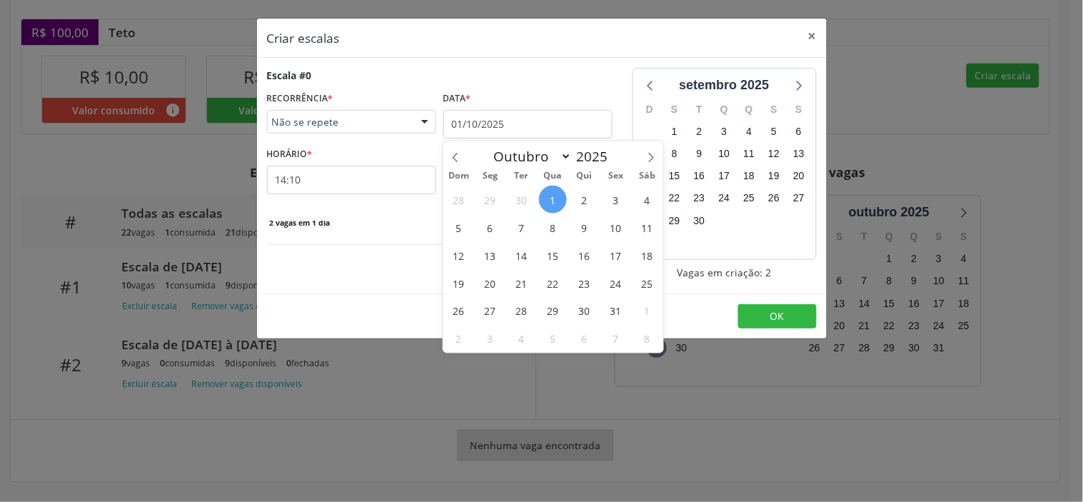
click at [559, 193] on span "1" at bounding box center [553, 200] width 28 height 28
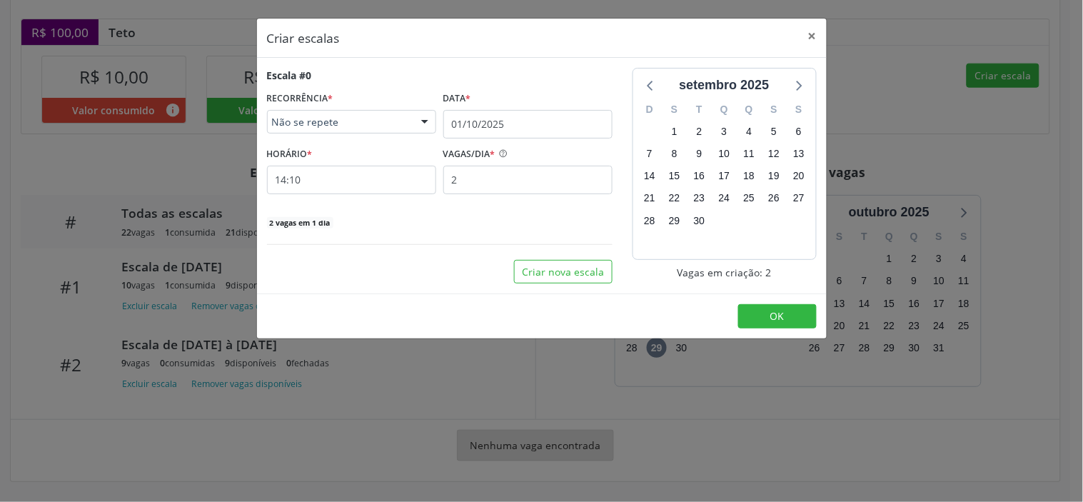
click at [336, 136] on div "RECORRÊNCIA * Não se repete Não se repete Diário/Semanal Mensal Nenhum resultad…" at bounding box center [351, 113] width 176 height 51
click at [336, 123] on span "Não se repete" at bounding box center [339, 122] width 135 height 14
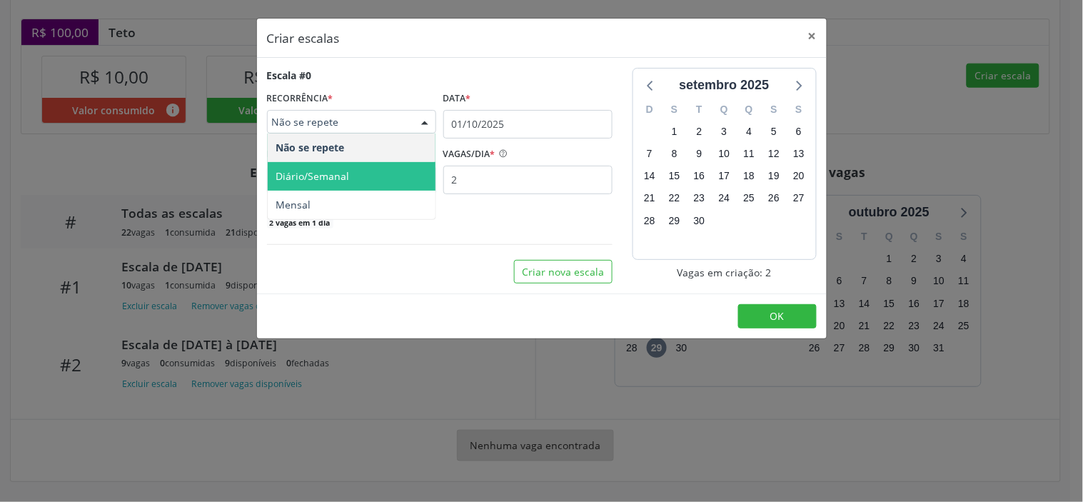
click at [332, 176] on span "Diário/Semanal" at bounding box center [313, 176] width 74 height 14
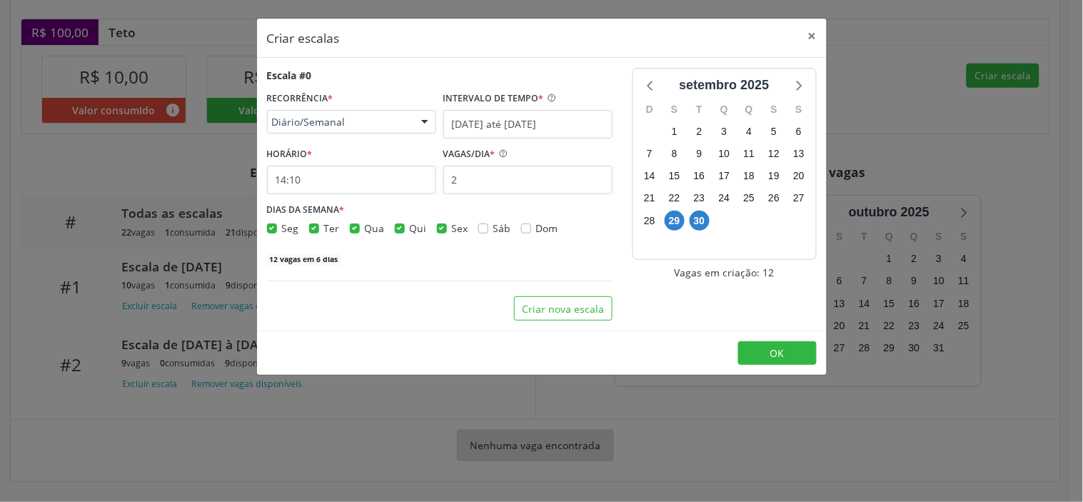
click at [324, 229] on label "Ter" at bounding box center [332, 228] width 16 height 15
click at [318, 229] on input "Ter" at bounding box center [314, 227] width 10 height 13
checkbox input "false"
click at [279, 227] on div "Seg" at bounding box center [283, 228] width 32 height 15
click at [282, 227] on label "Seg" at bounding box center [290, 228] width 17 height 15
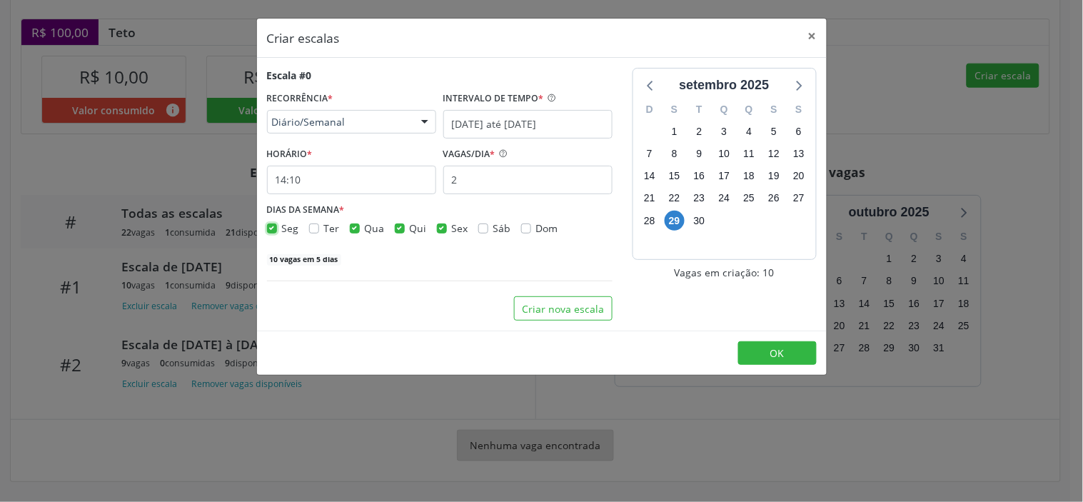
click at [269, 227] on input "Seg" at bounding box center [272, 227] width 10 height 13
checkbox input "false"
click at [324, 231] on label "Ter" at bounding box center [332, 228] width 16 height 15
click at [316, 231] on input "Ter" at bounding box center [314, 227] width 10 height 13
checkbox input "true"
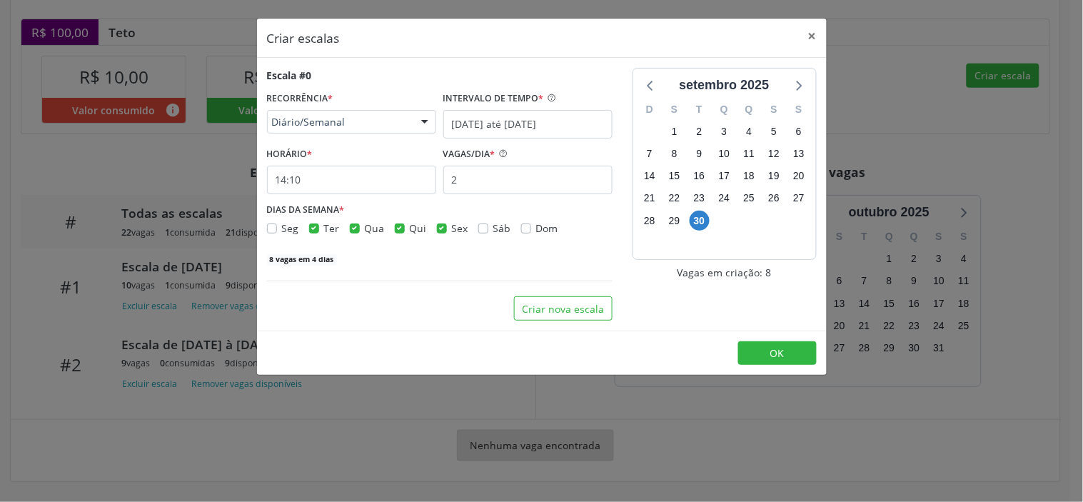
click at [410, 231] on label "Qui" at bounding box center [418, 228] width 17 height 15
click at [403, 231] on input "Qui" at bounding box center [400, 227] width 10 height 13
checkbox input "false"
click at [360, 227] on div "Qua" at bounding box center [367, 228] width 35 height 15
click at [365, 224] on label "Qua" at bounding box center [375, 228] width 20 height 15
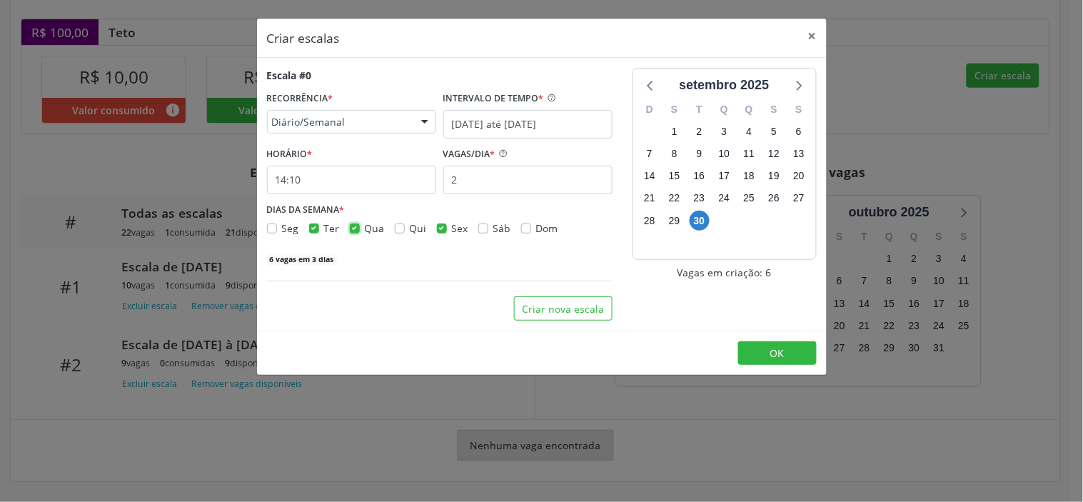
click at [353, 224] on input "Qua" at bounding box center [355, 227] width 10 height 13
checkbox input "false"
click at [545, 116] on input "29/09/2025 até 06/10/2025" at bounding box center [527, 124] width 169 height 29
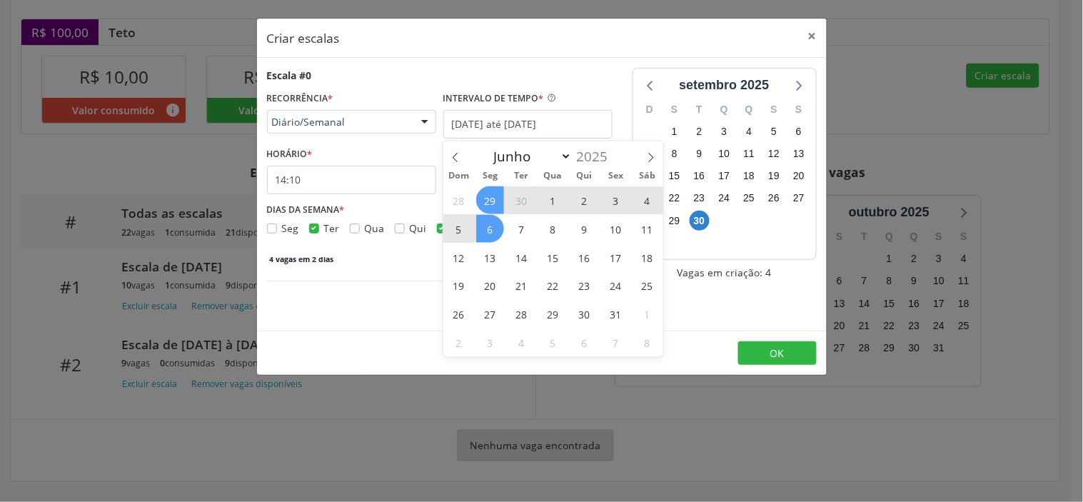
click at [493, 200] on span "29" at bounding box center [490, 200] width 28 height 28
type input "29/09/2025"
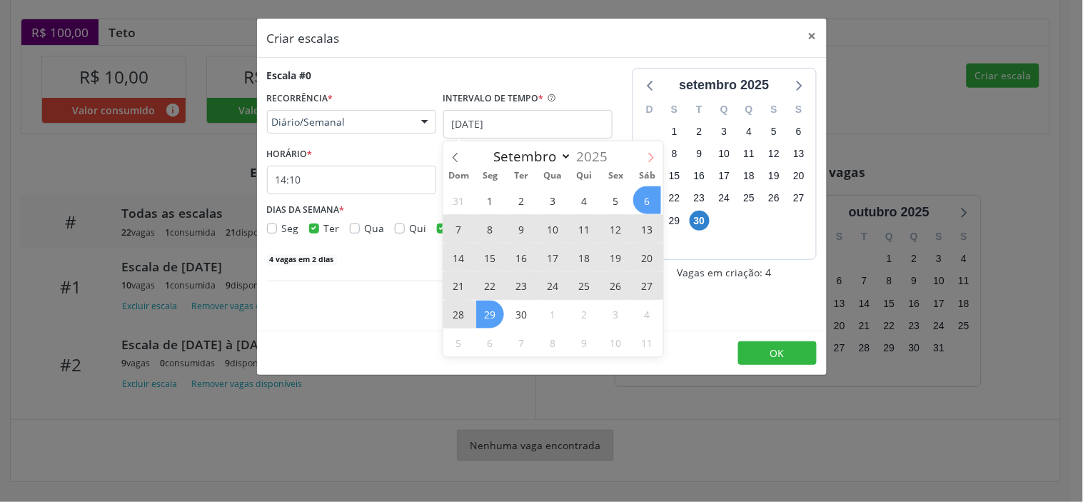
click at [652, 162] on span at bounding box center [651, 153] width 24 height 24
select select "9"
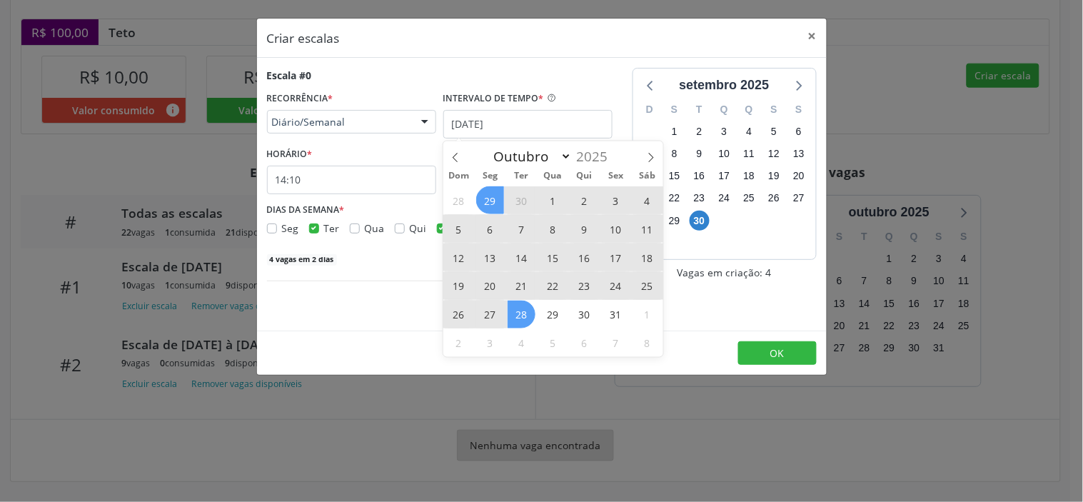
click at [529, 307] on span "28" at bounding box center [521, 314] width 28 height 28
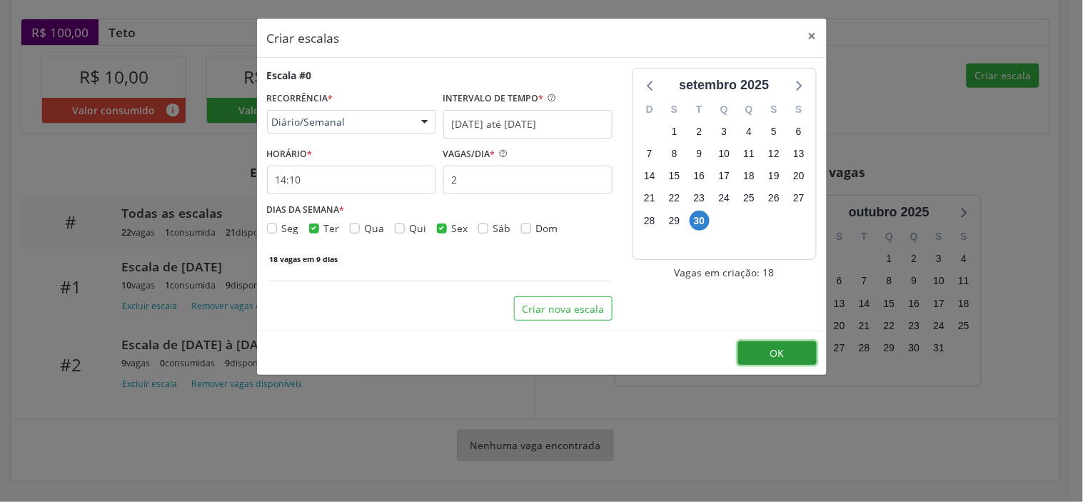
click at [780, 352] on span "OK" at bounding box center [777, 353] width 14 height 14
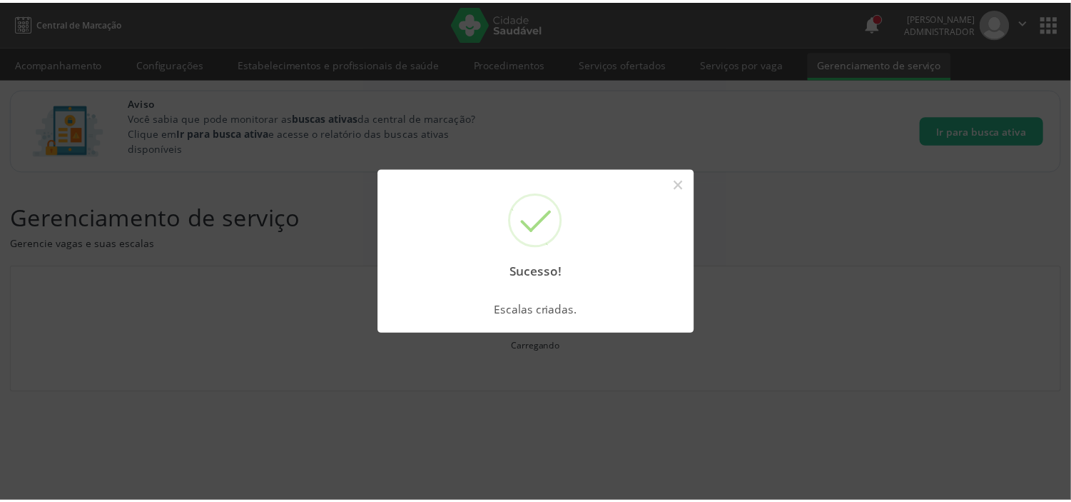
scroll to position [0, 0]
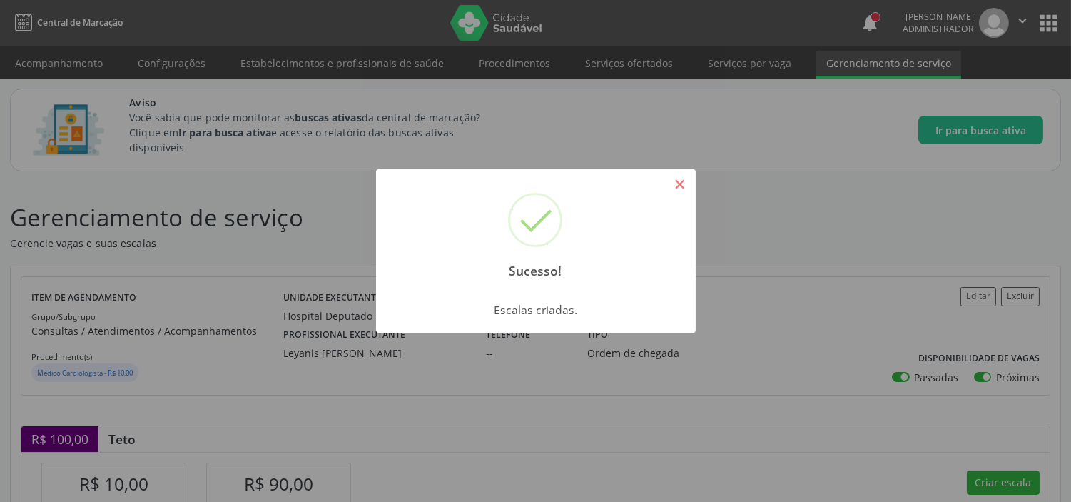
click at [680, 181] on button "×" at bounding box center [680, 184] width 24 height 24
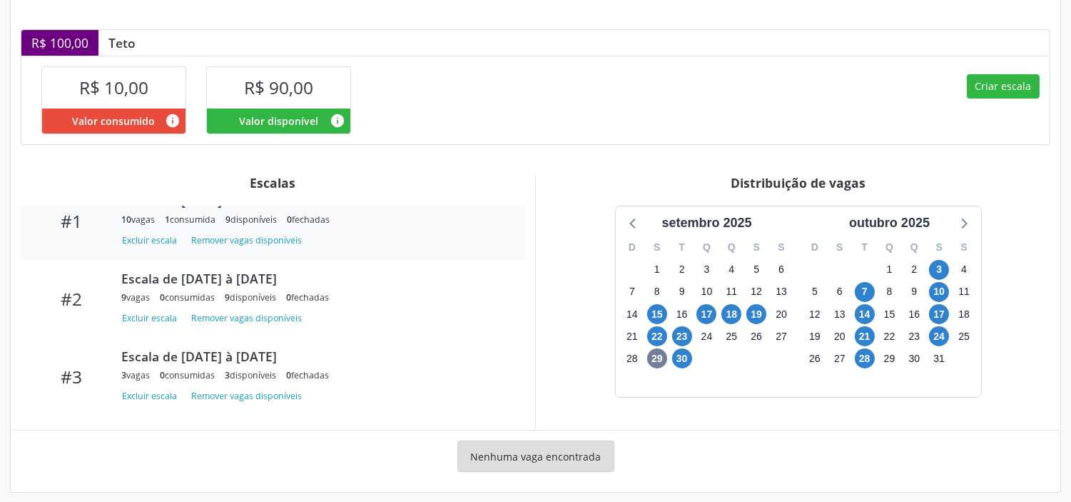
scroll to position [151, 0]
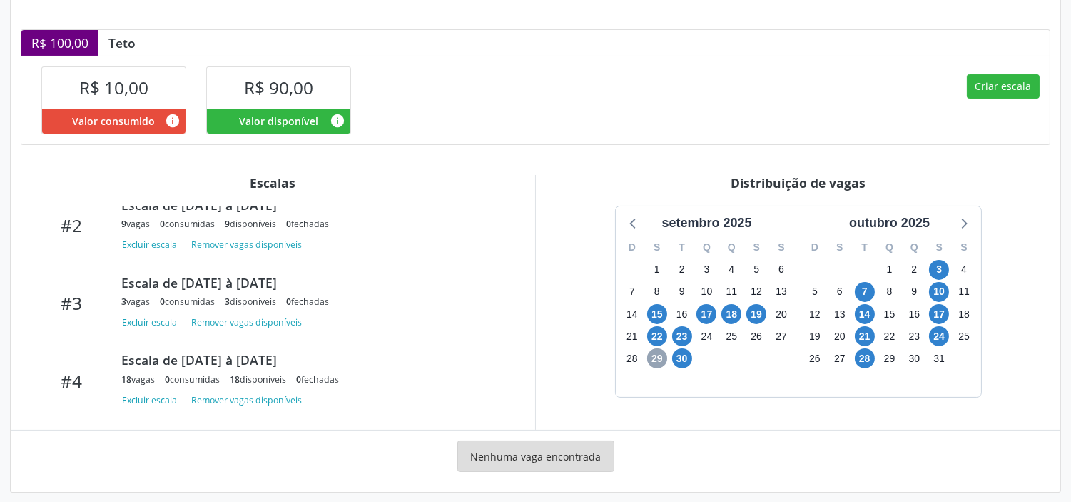
click at [657, 360] on span "29" at bounding box center [657, 358] width 20 height 20
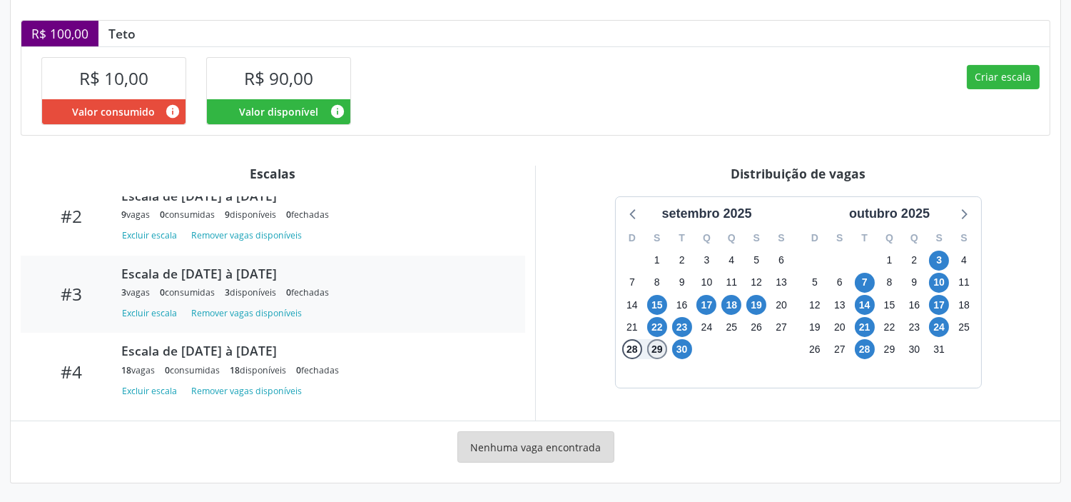
scroll to position [408, 0]
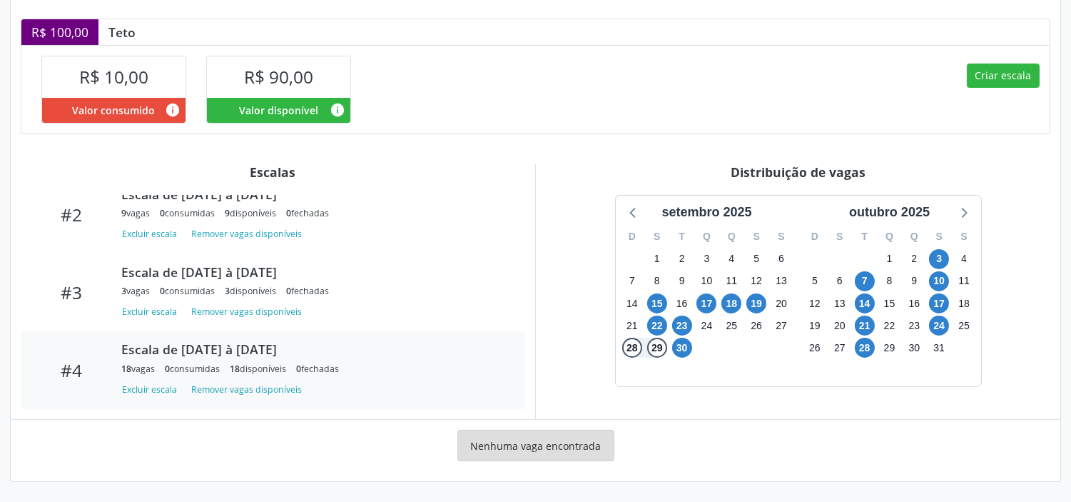
click at [224, 345] on div "Escala de [DATE] à [DATE]" at bounding box center [313, 349] width 384 height 16
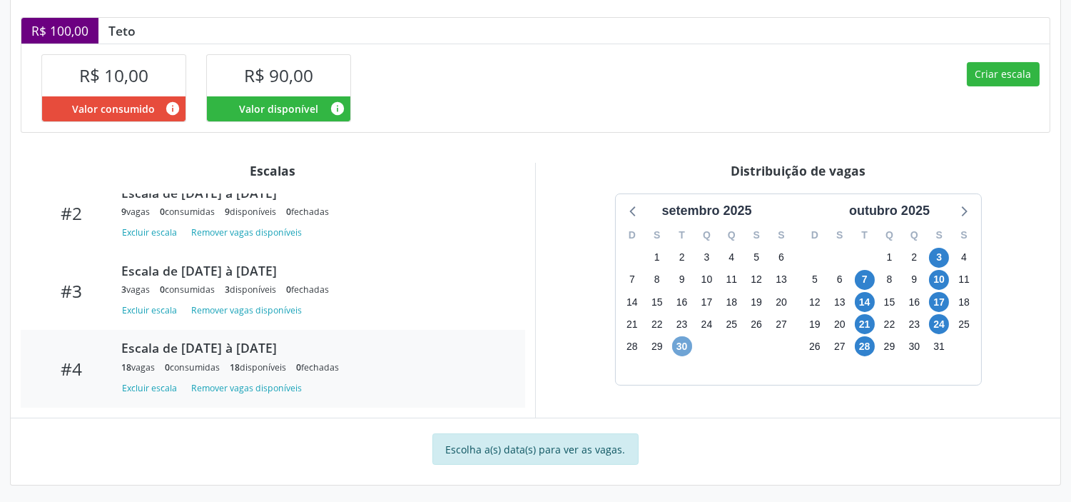
click at [686, 346] on span "30" at bounding box center [682, 346] width 20 height 20
click at [683, 348] on span "30" at bounding box center [682, 346] width 20 height 20
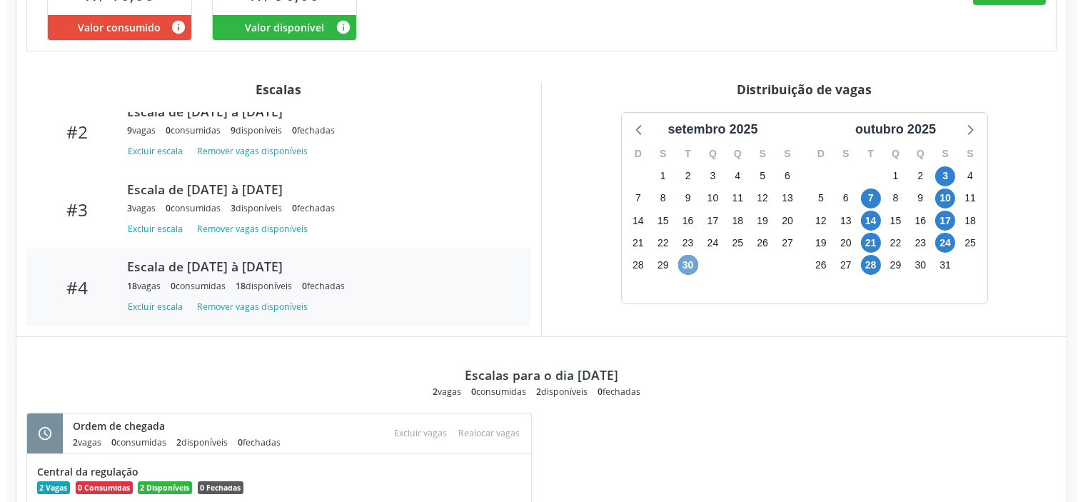
scroll to position [584, 0]
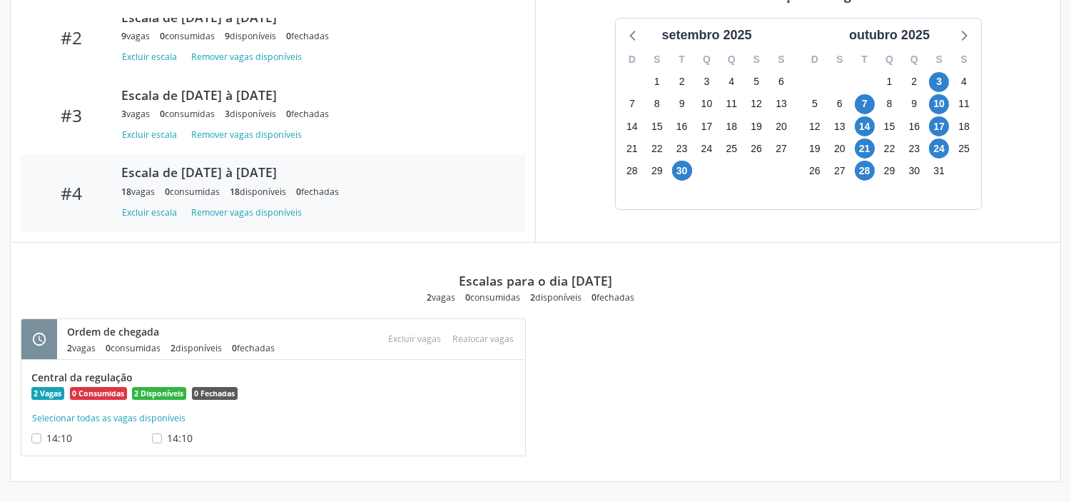
click at [167, 434] on label "14:10" at bounding box center [180, 437] width 26 height 15
click at [160, 434] on input "14:10" at bounding box center [157, 436] width 10 height 13
checkbox input "true"
click at [466, 340] on button "Realocar vagas" at bounding box center [484, 338] width 73 height 19
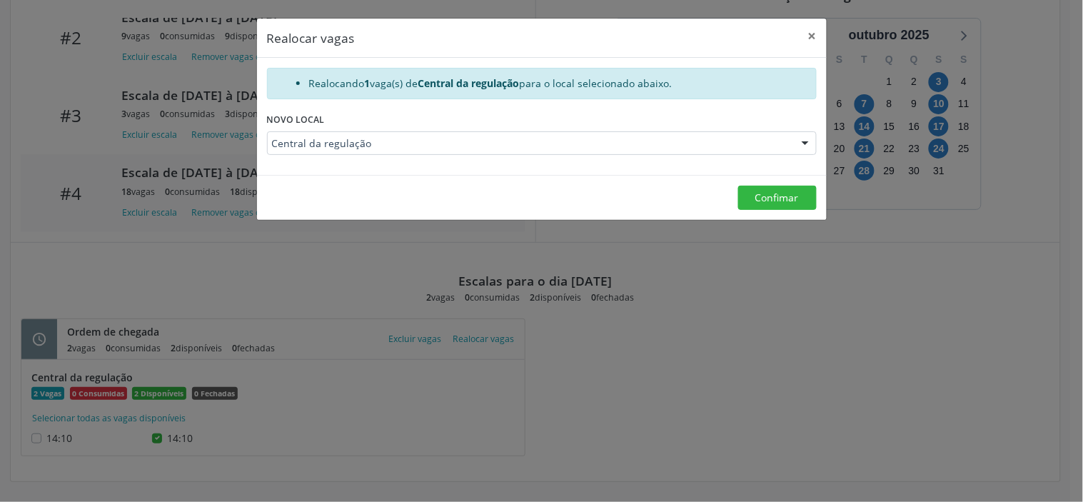
click at [753, 162] on div "Novo local Central da regulação Central da regulação Unidade de Saude da Famili…" at bounding box center [541, 137] width 557 height 56
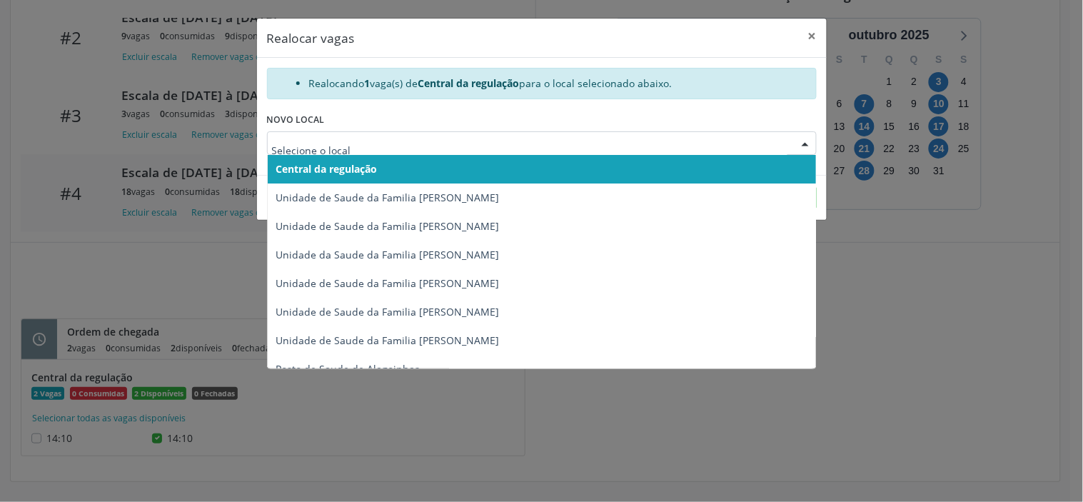
click at [748, 151] on div at bounding box center [542, 143] width 550 height 24
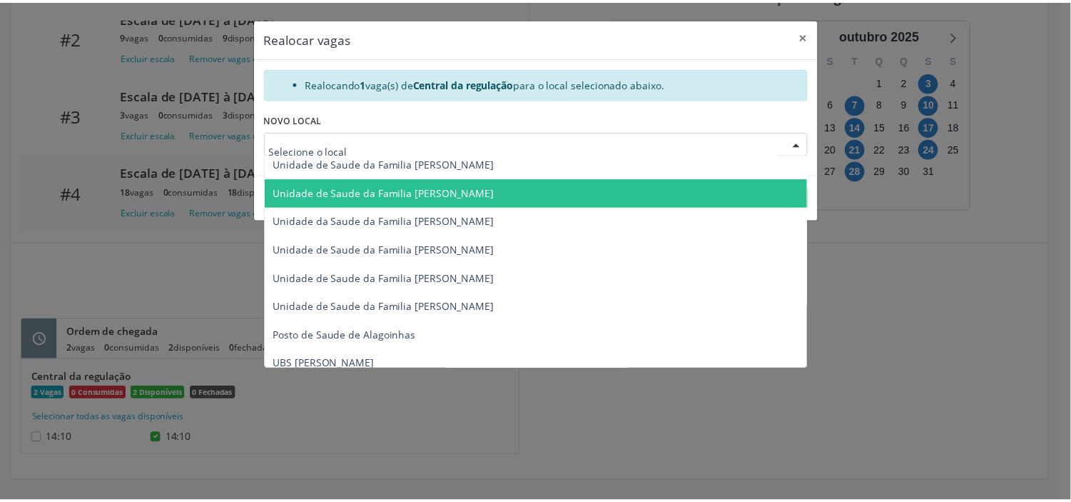
scroll to position [44, 0]
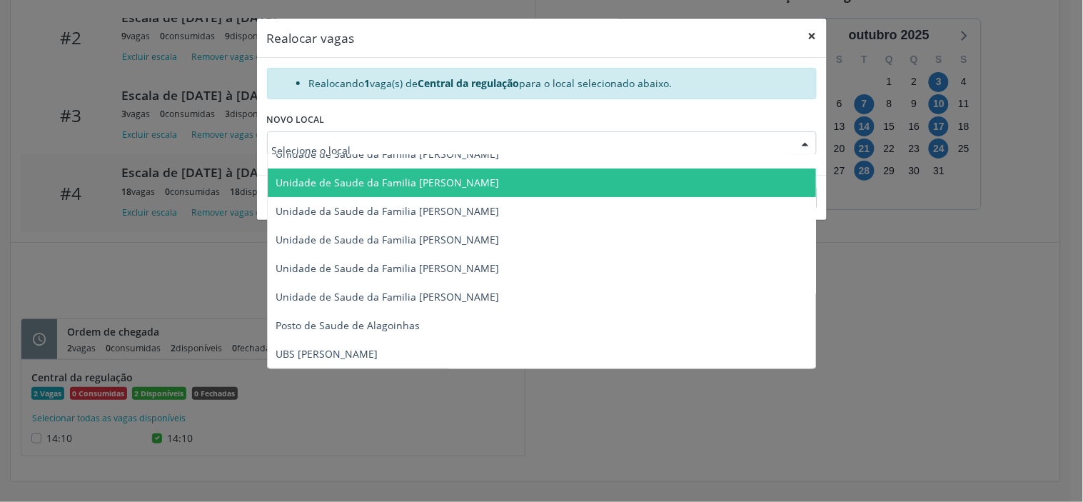
click at [814, 39] on button "×" at bounding box center [812, 36] width 29 height 35
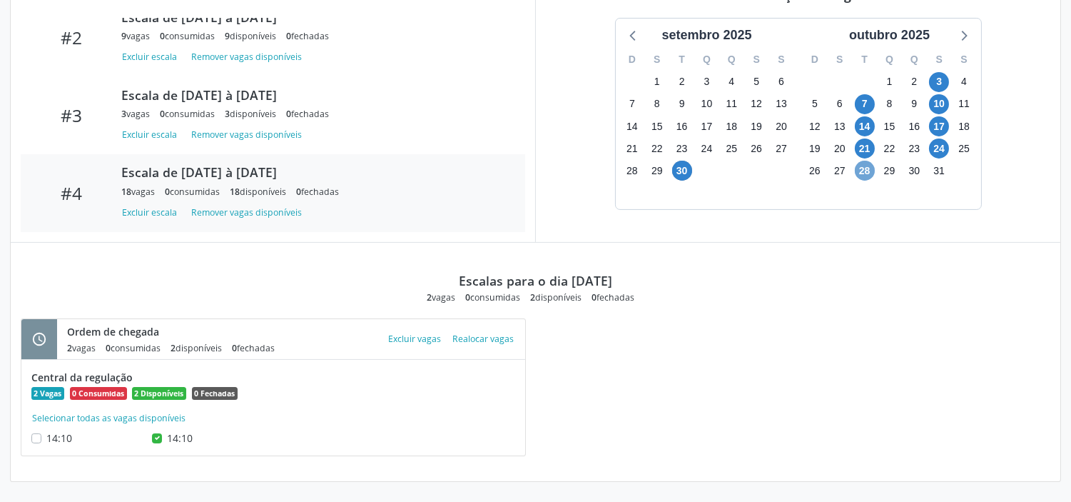
click at [867, 169] on span "28" at bounding box center [865, 171] width 20 height 20
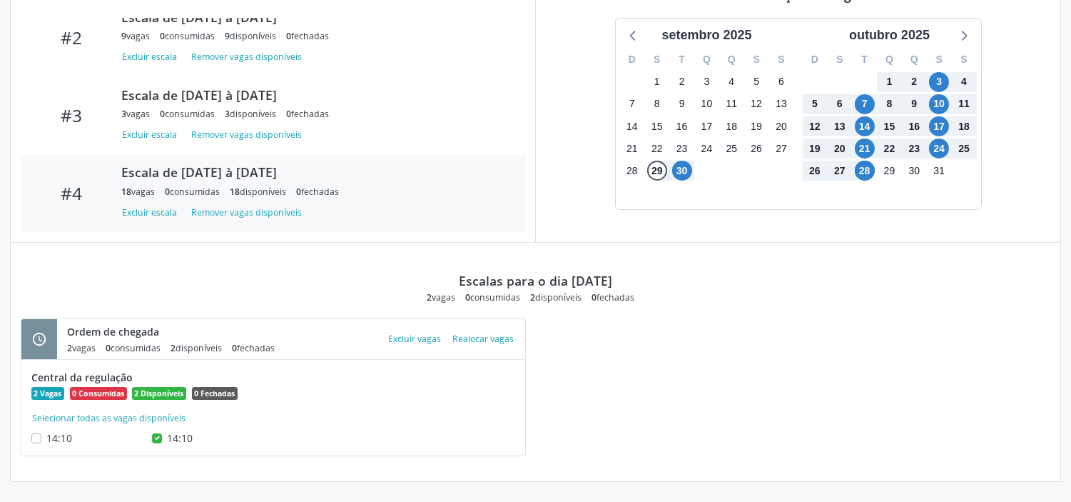
click at [46, 437] on label "14:10" at bounding box center [59, 437] width 26 height 15
click at [32, 437] on input "14:10" at bounding box center [36, 436] width 10 height 13
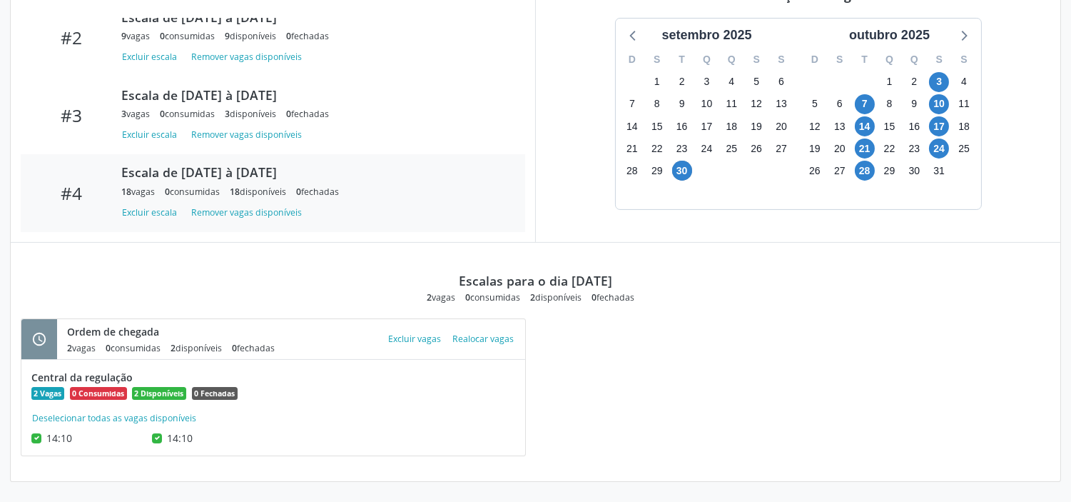
click at [198, 389] on span "0 Fechadas" at bounding box center [215, 393] width 46 height 13
drag, startPoint x: 195, startPoint y: 390, endPoint x: 187, endPoint y: 393, distance: 8.4
click at [192, 391] on span "0 Fechadas" at bounding box center [215, 393] width 46 height 13
click at [70, 398] on div "2 Vagas 0 Consumidas 2 Disponíveis 0 Fechadas" at bounding box center [273, 392] width 484 height 15
click at [56, 438] on span "14:10" at bounding box center [59, 438] width 26 height 14
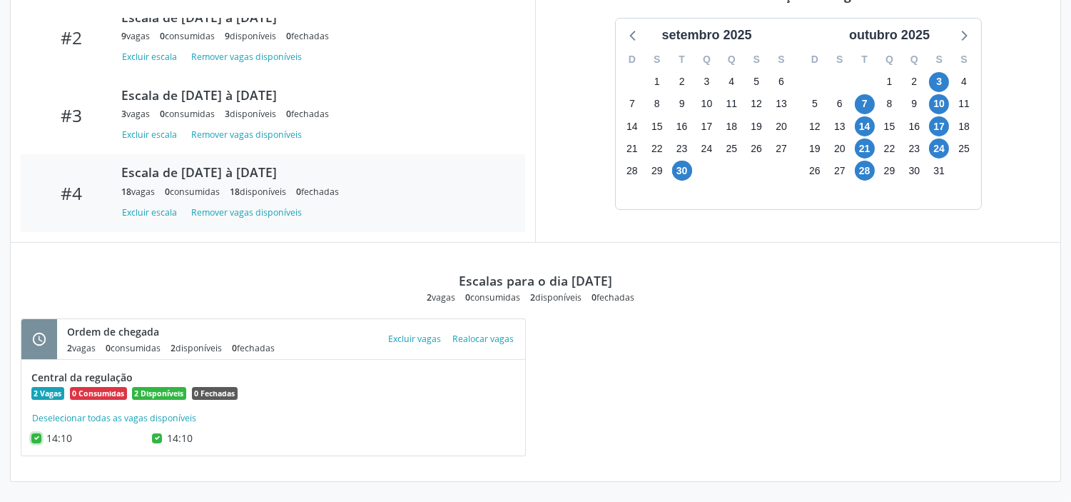
click at [41, 438] on input "14:10" at bounding box center [36, 436] width 10 height 13
click at [56, 438] on span "14:10" at bounding box center [59, 438] width 26 height 14
click at [41, 438] on input "14:10" at bounding box center [36, 436] width 10 height 13
click at [56, 437] on span "14:10" at bounding box center [59, 438] width 26 height 14
click at [41, 437] on input "14:10" at bounding box center [36, 436] width 10 height 13
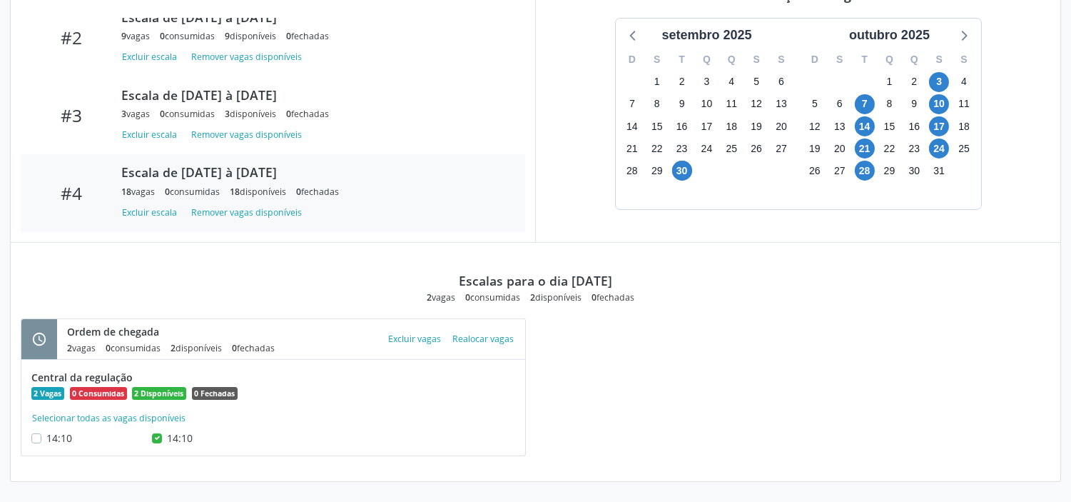
click at [56, 436] on span "14:10" at bounding box center [59, 438] width 26 height 14
click at [41, 436] on input "14:10" at bounding box center [36, 436] width 10 height 13
checkbox input "true"
click at [193, 434] on span "14:10" at bounding box center [180, 438] width 26 height 14
click at [162, 434] on input "14:10" at bounding box center [157, 436] width 10 height 13
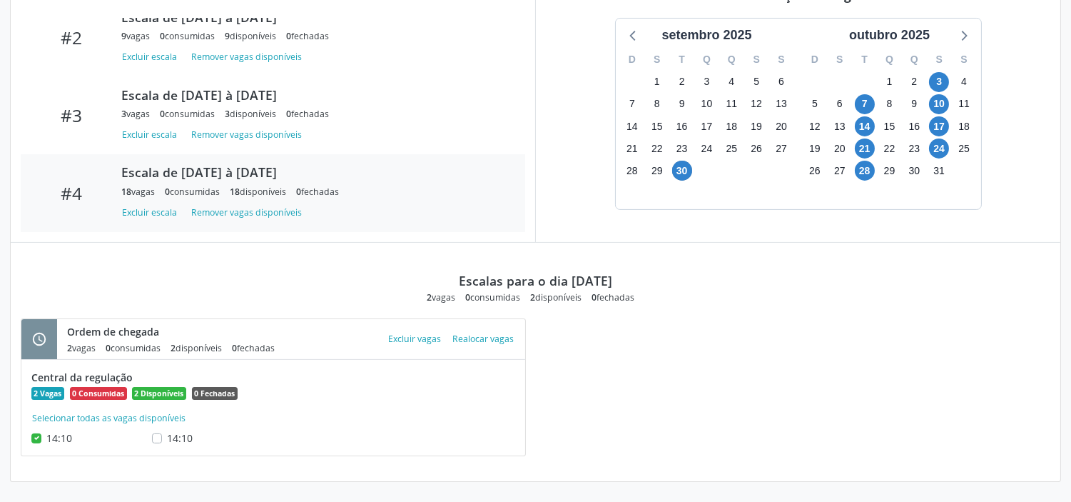
click at [193, 434] on span "14:10" at bounding box center [180, 438] width 26 height 14
click at [162, 434] on input "14:10" at bounding box center [157, 436] width 10 height 13
click at [190, 438] on span "14:10" at bounding box center [180, 438] width 26 height 14
click at [162, 438] on input "14:10" at bounding box center [157, 436] width 10 height 13
click at [190, 438] on span "14:10" at bounding box center [180, 438] width 26 height 14
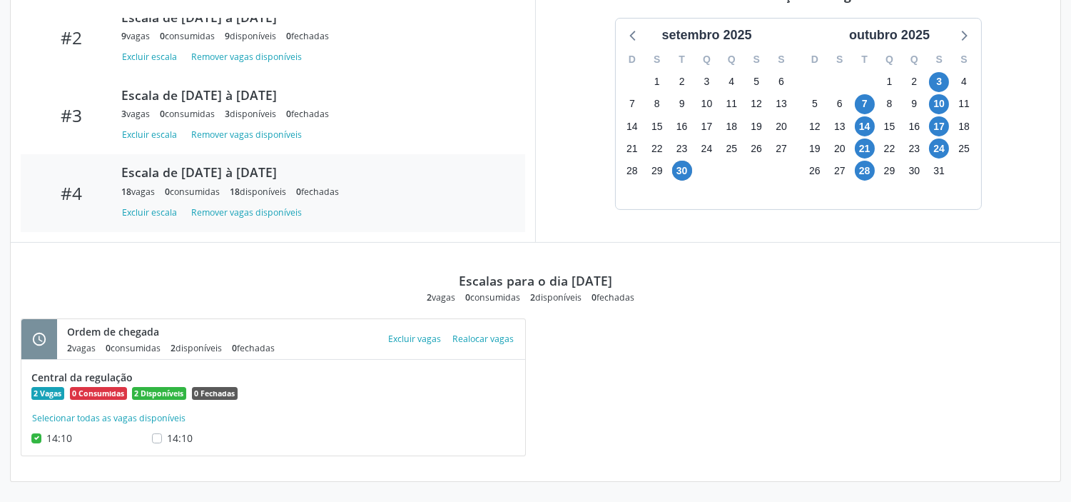
click at [162, 438] on input "14:10" at bounding box center [157, 436] width 10 height 13
click at [190, 438] on span "14:10" at bounding box center [180, 438] width 26 height 14
click at [162, 438] on input "14:10" at bounding box center [157, 436] width 10 height 13
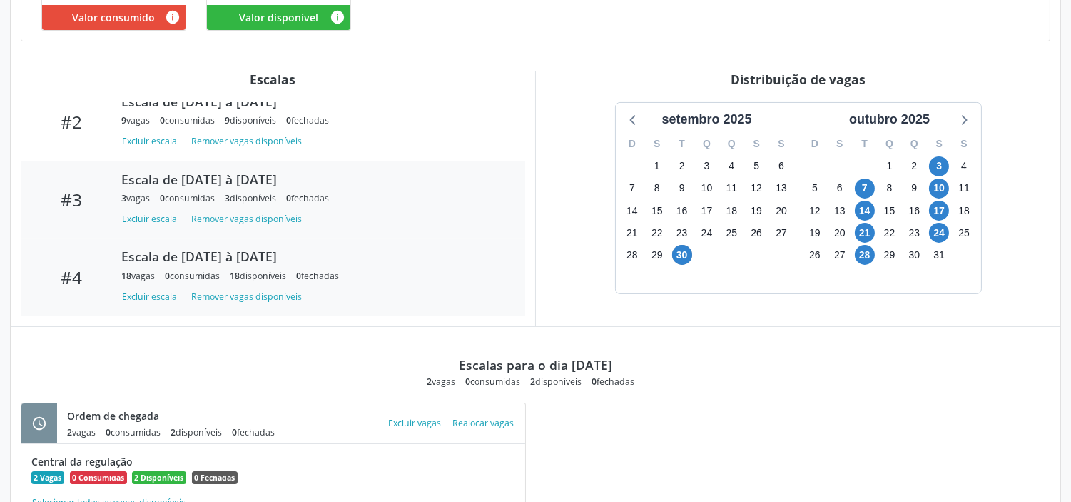
scroll to position [505, 0]
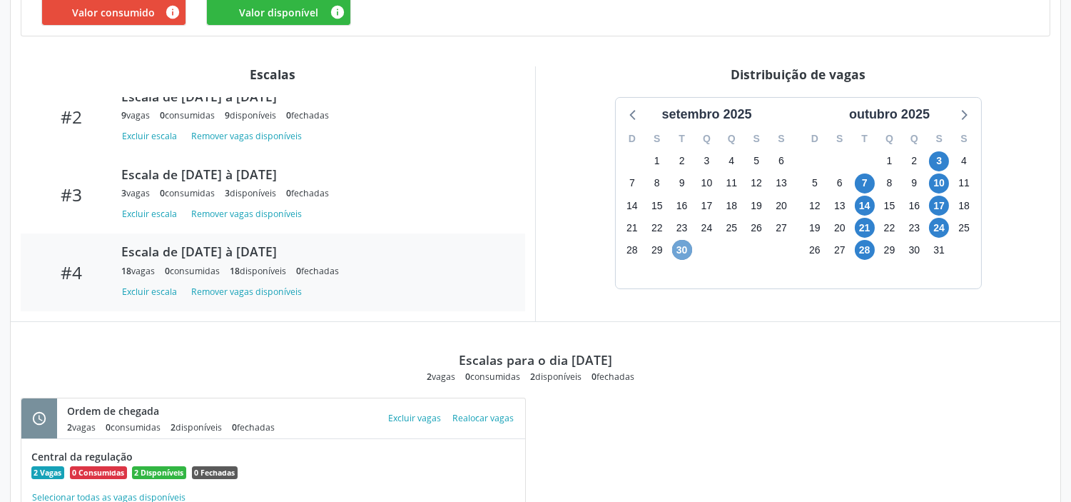
click at [685, 251] on span "30" at bounding box center [682, 250] width 20 height 20
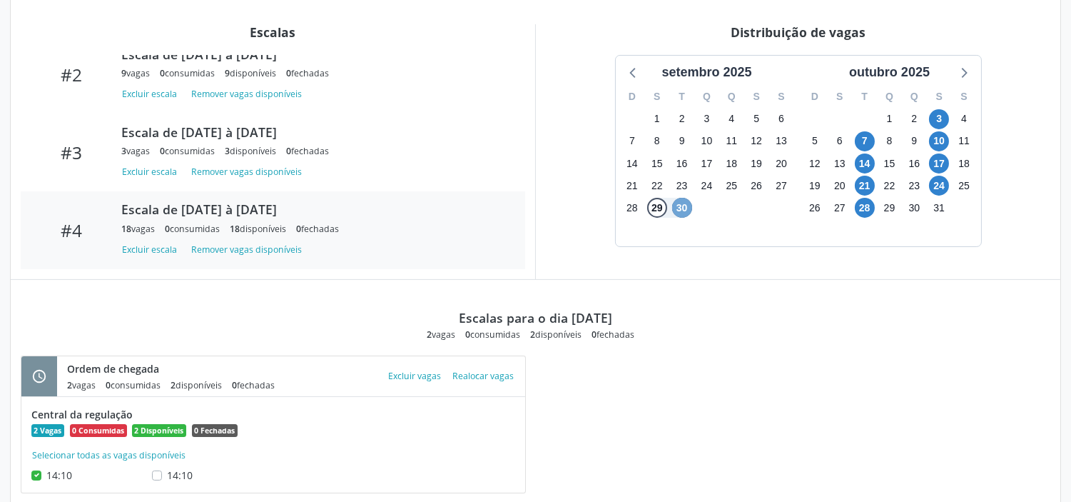
scroll to position [584, 0]
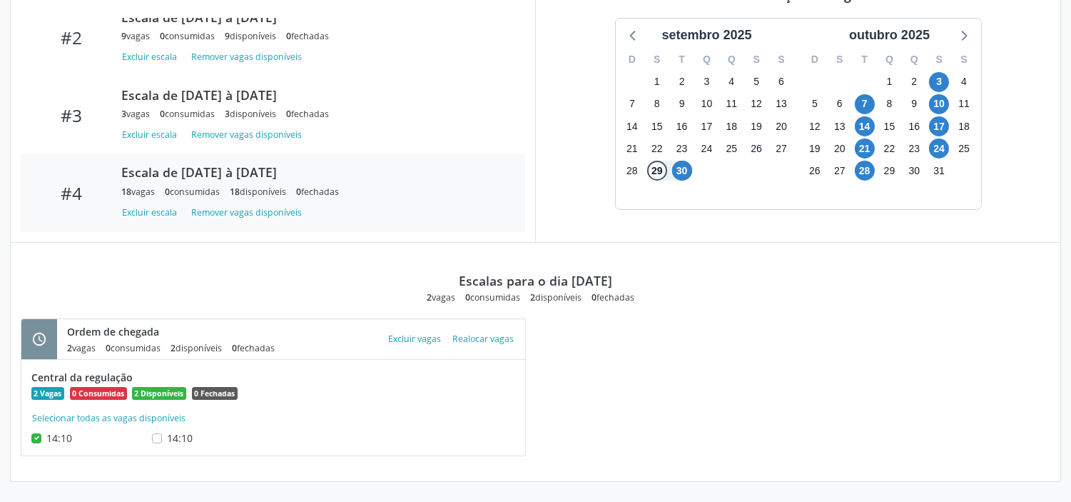
click at [223, 390] on span "0 Fechadas" at bounding box center [215, 393] width 46 height 13
click at [198, 393] on span "0 Fechadas" at bounding box center [215, 393] width 46 height 13
click at [74, 390] on span "0 Consumidas" at bounding box center [98, 393] width 57 height 13
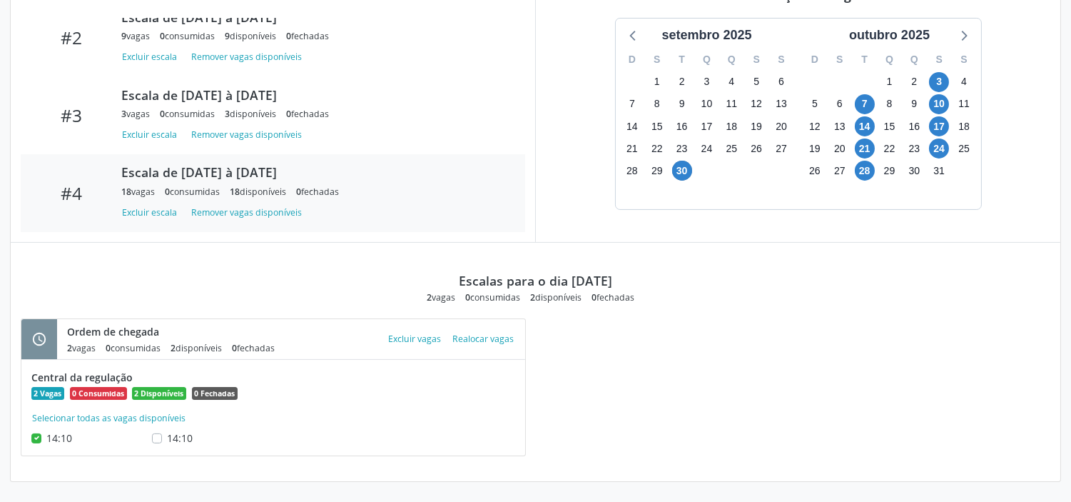
click at [167, 439] on label "14:10" at bounding box center [180, 437] width 26 height 15
click at [161, 439] on input "14:10" at bounding box center [157, 436] width 10 height 13
checkbox input "true"
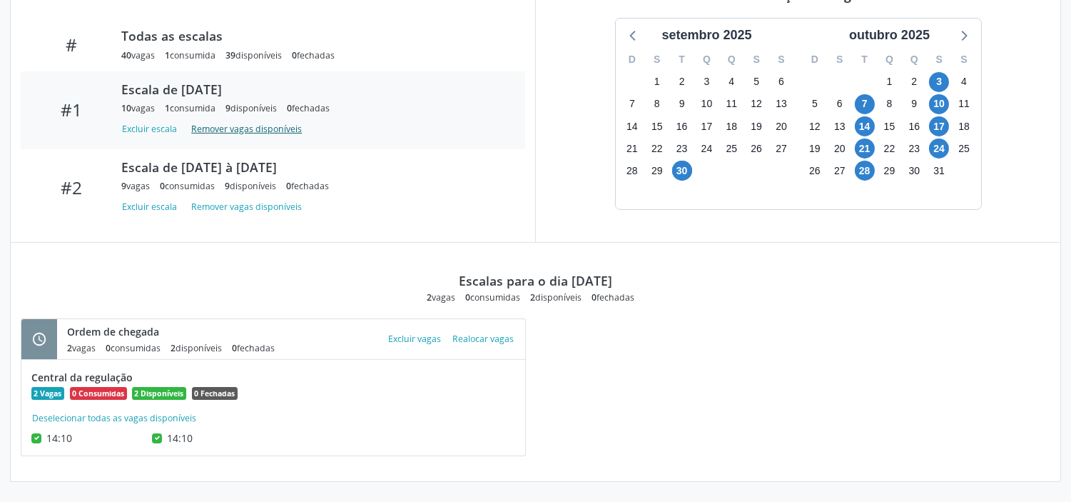
click at [244, 130] on button "Remover vagas disponíveis" at bounding box center [247, 128] width 122 height 19
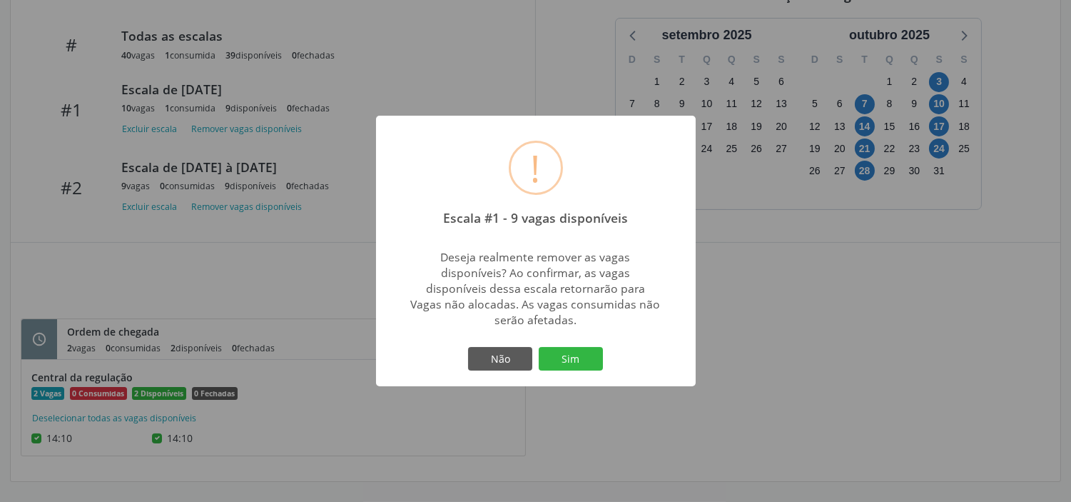
click at [510, 88] on div "! Escala #1 - 9 vagas disponíveis × Deseja realmente remover as vagas disponíve…" at bounding box center [535, 251] width 1071 height 502
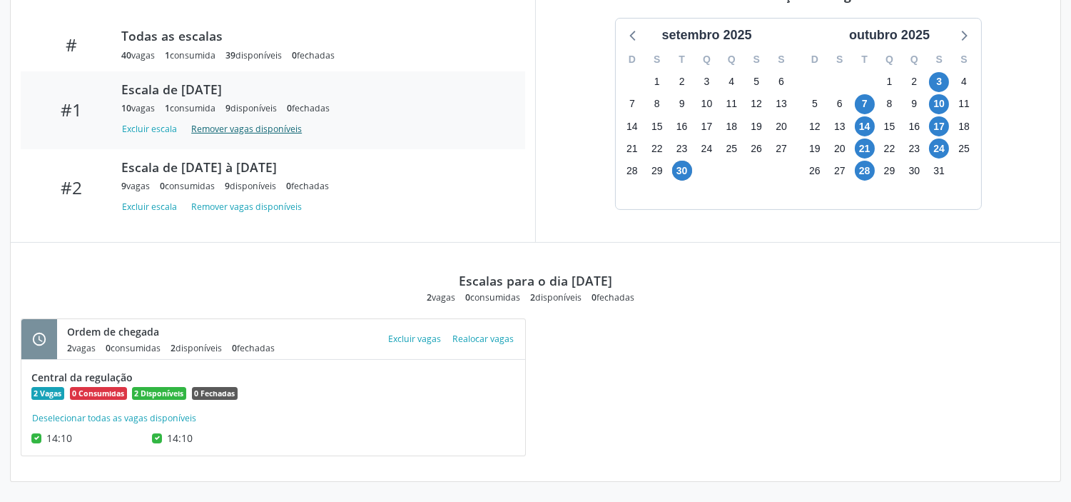
click at [246, 124] on button "Remover vagas disponíveis" at bounding box center [247, 128] width 122 height 19
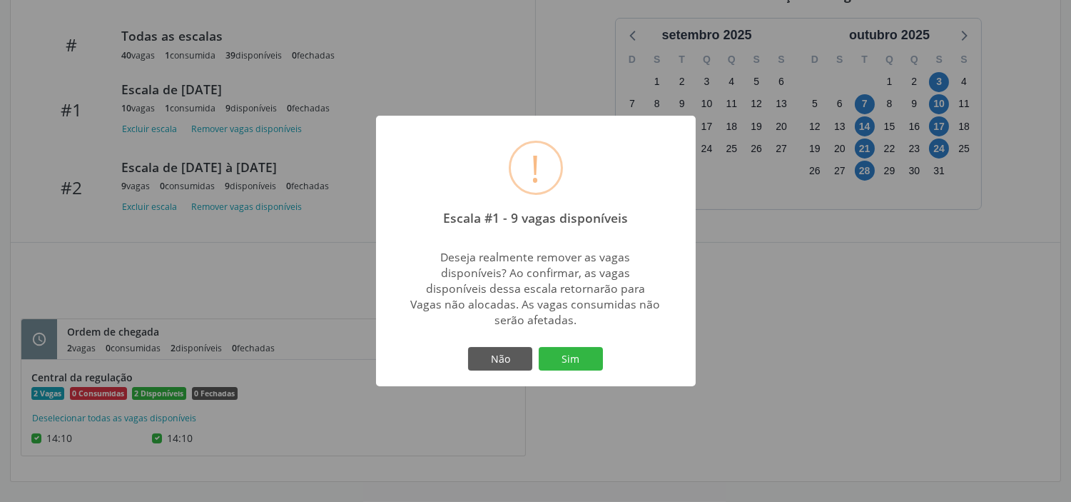
drag, startPoint x: 568, startPoint y: 347, endPoint x: 338, endPoint y: 178, distance: 285.0
click at [568, 347] on button "Sim" at bounding box center [571, 359] width 64 height 24
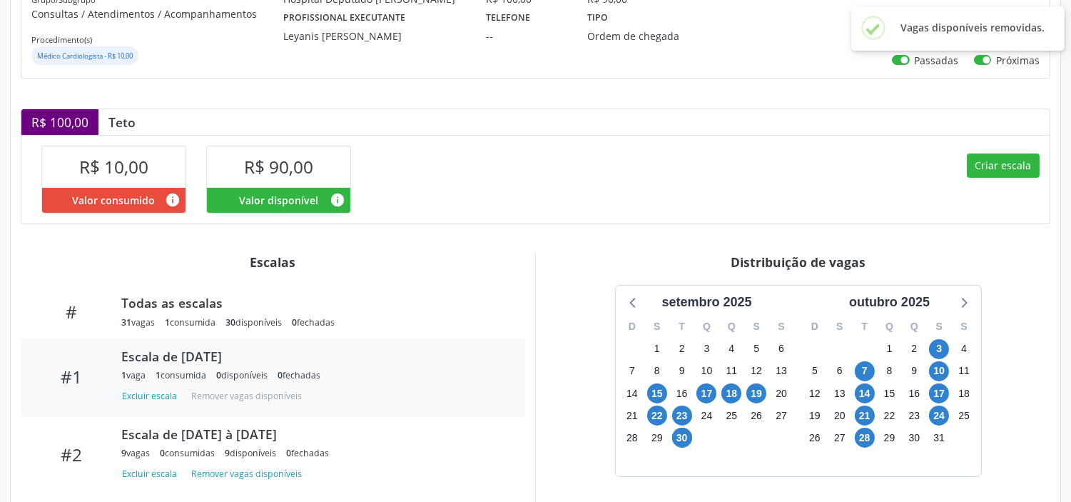
click at [188, 351] on div "Escala de [DATE]" at bounding box center [313, 356] width 384 height 16
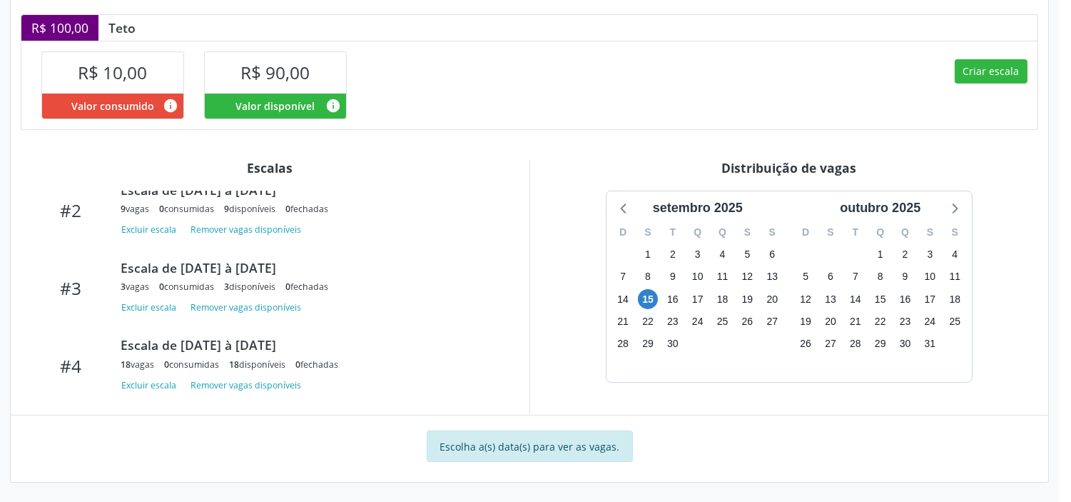
scroll to position [413, 0]
click at [646, 297] on span "15" at bounding box center [648, 298] width 20 height 20
click at [645, 300] on span "15" at bounding box center [648, 298] width 20 height 20
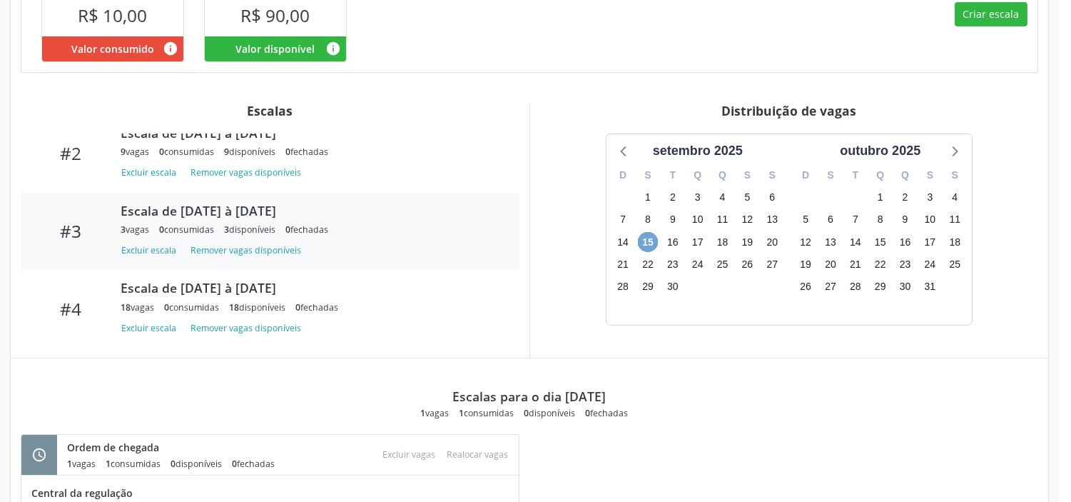
scroll to position [425, 0]
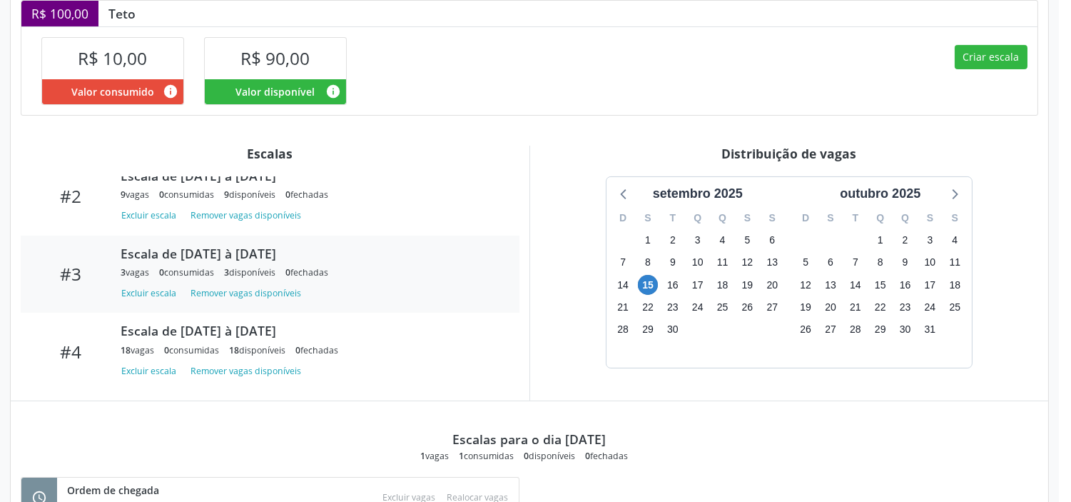
click at [216, 247] on div "Escala de 18/09/2025 à 23/09/2025" at bounding box center [310, 254] width 379 height 16
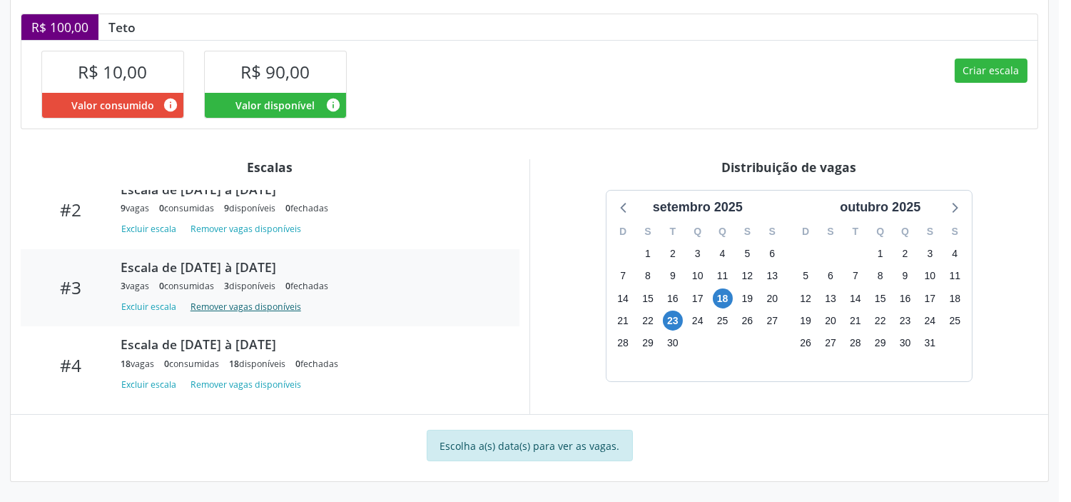
scroll to position [413, 0]
click at [672, 318] on span "23" at bounding box center [673, 320] width 20 height 20
click at [665, 319] on span "23" at bounding box center [673, 320] width 20 height 20
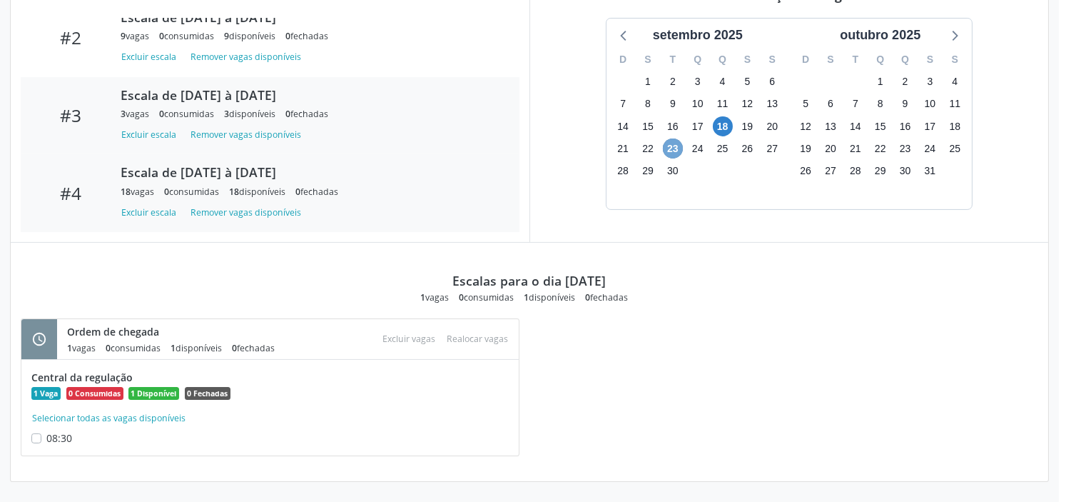
scroll to position [505, 0]
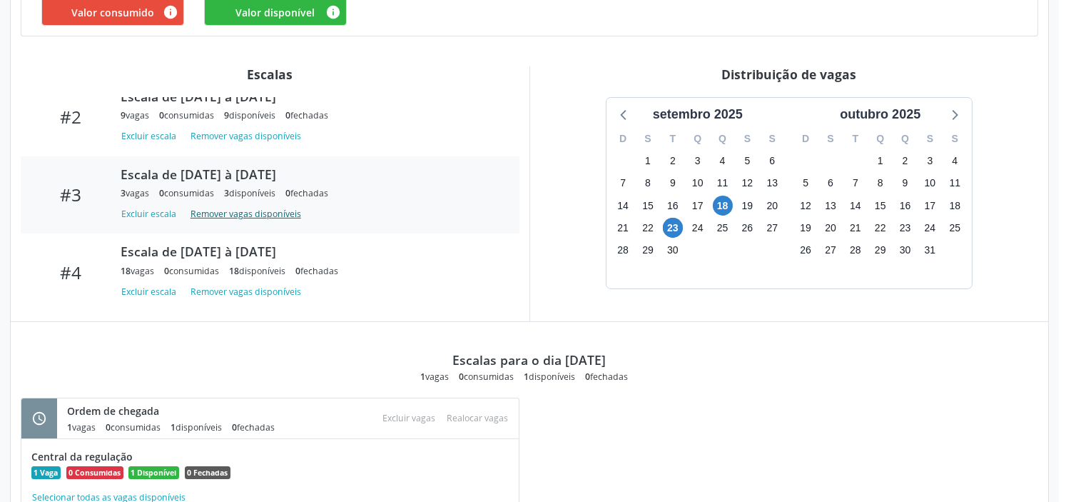
click at [264, 214] on button "Remover vagas disponíveis" at bounding box center [246, 213] width 122 height 19
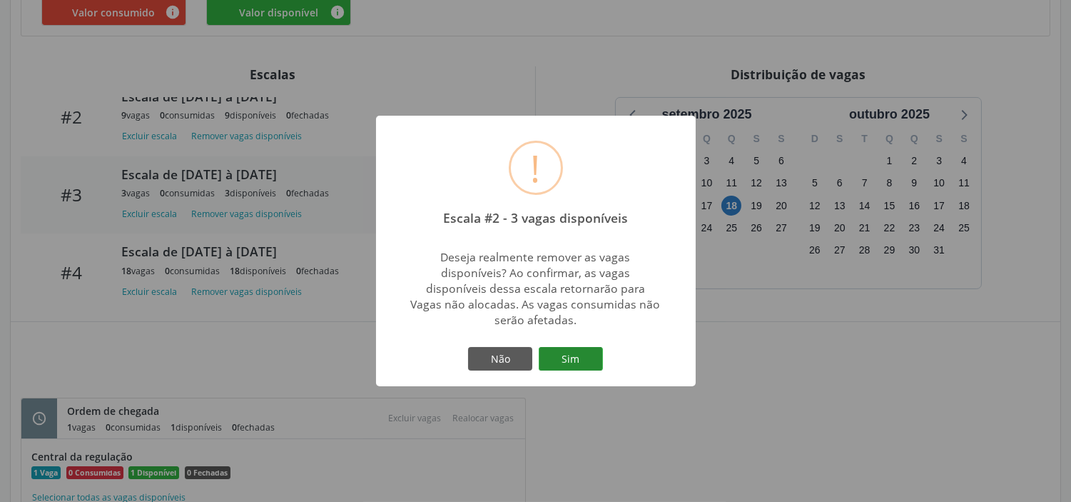
click at [573, 365] on button "Sim" at bounding box center [571, 359] width 64 height 24
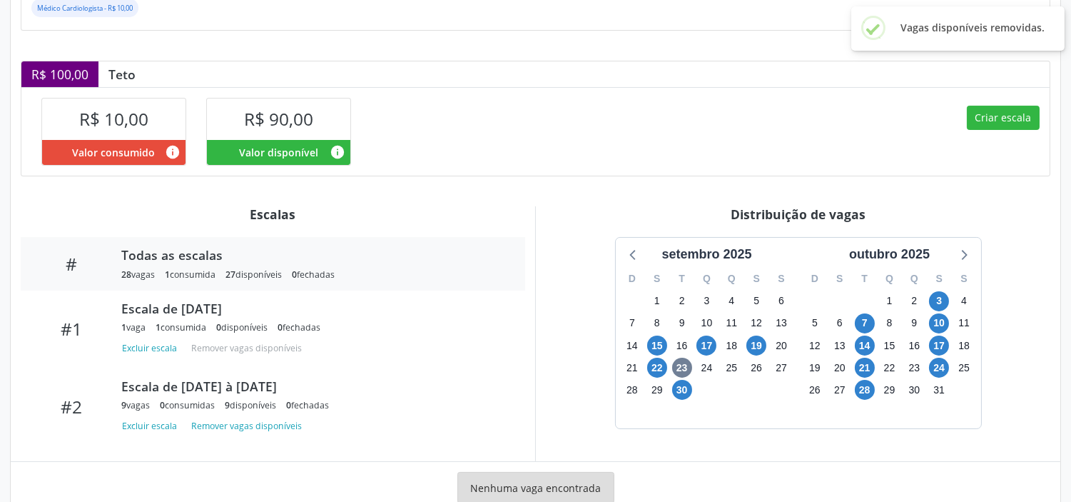
scroll to position [408, 0]
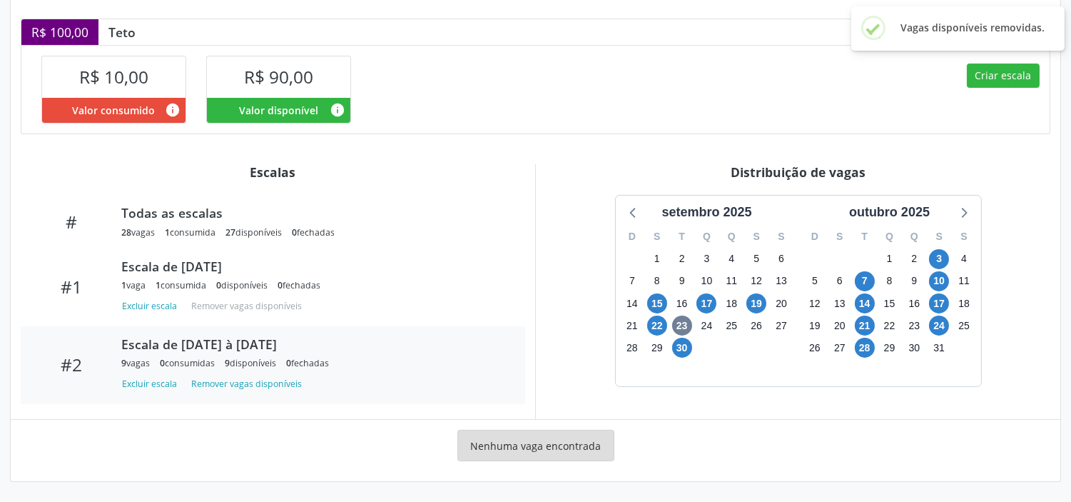
click at [228, 345] on div "Escala de 17/09/2025 à 22/09/2025" at bounding box center [313, 344] width 384 height 16
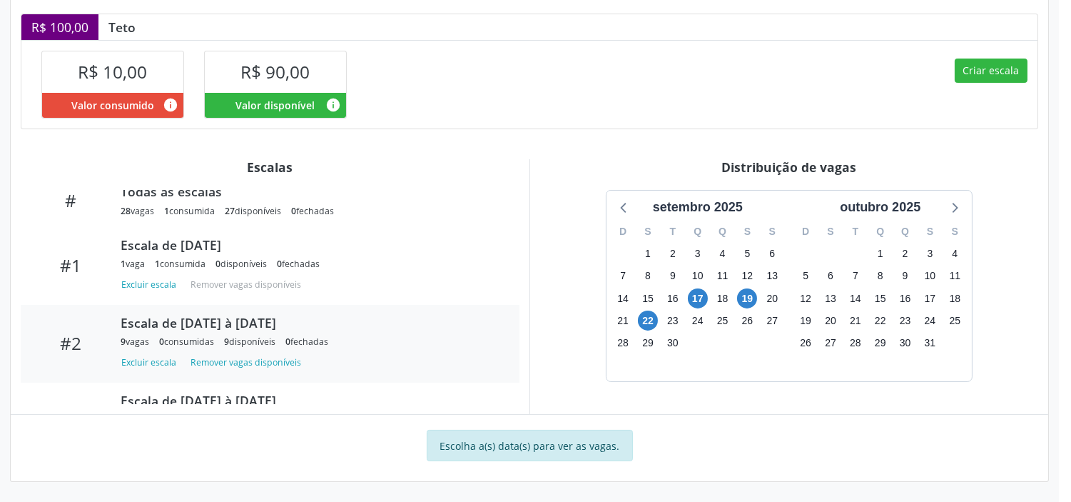
scroll to position [0, 0]
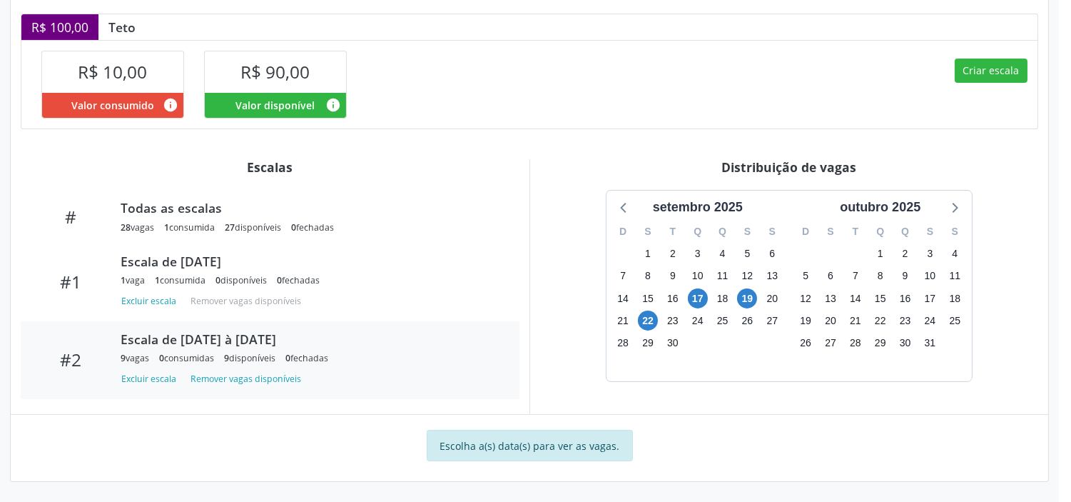
click at [254, 334] on div "Escala de 17/09/2025 à 22/09/2025" at bounding box center [310, 339] width 379 height 16
click at [650, 320] on span "22" at bounding box center [648, 320] width 20 height 20
click at [650, 318] on span "22" at bounding box center [648, 320] width 20 height 20
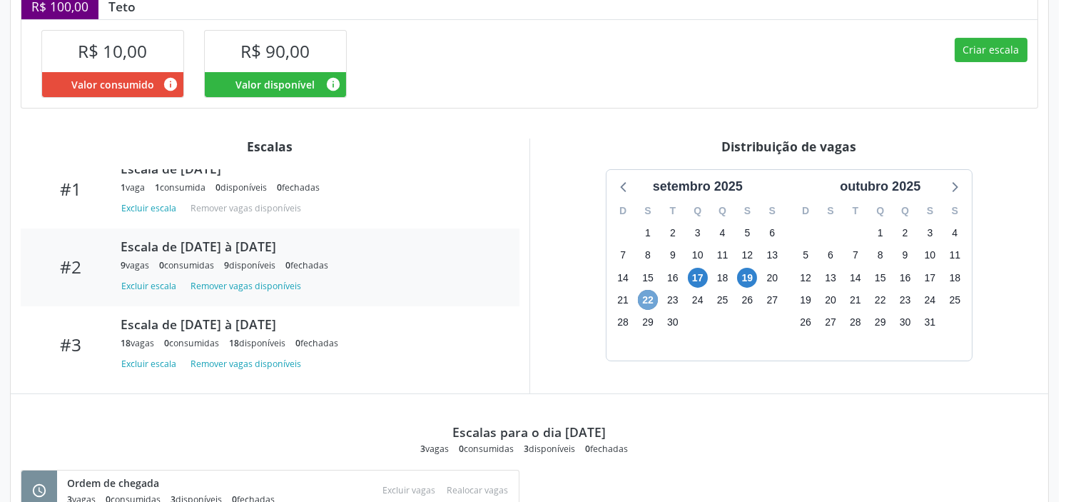
scroll to position [425, 0]
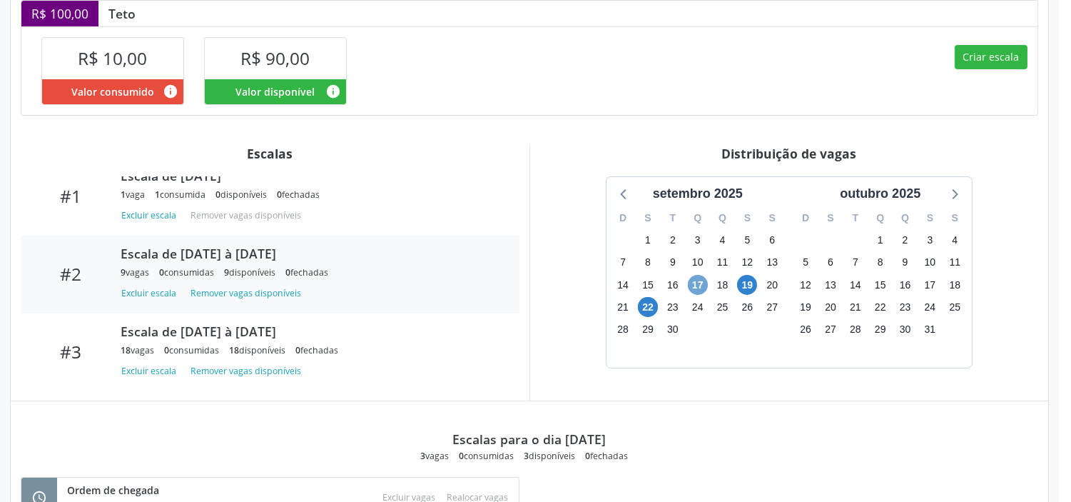
click at [694, 288] on span "17" at bounding box center [698, 285] width 20 height 20
click at [701, 288] on span "17" at bounding box center [698, 285] width 20 height 20
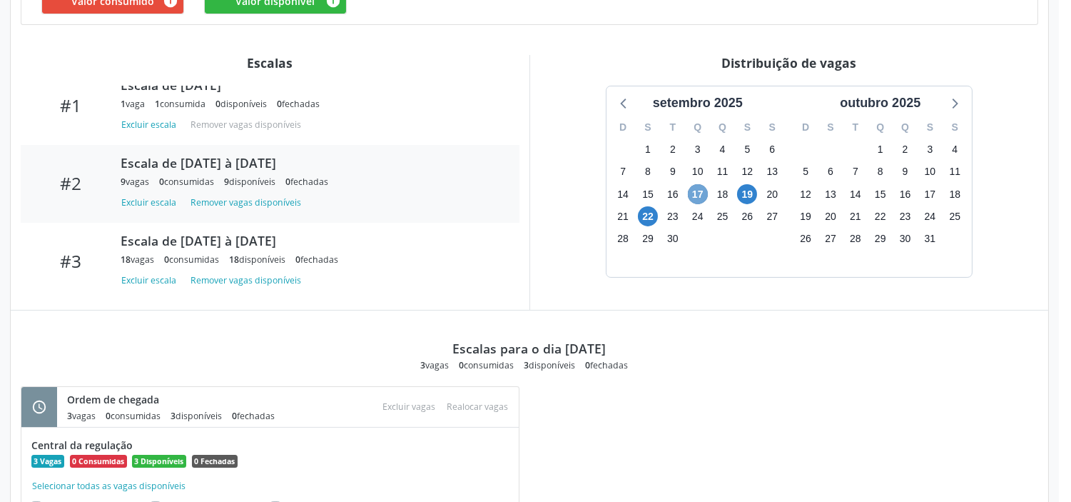
scroll to position [584, 0]
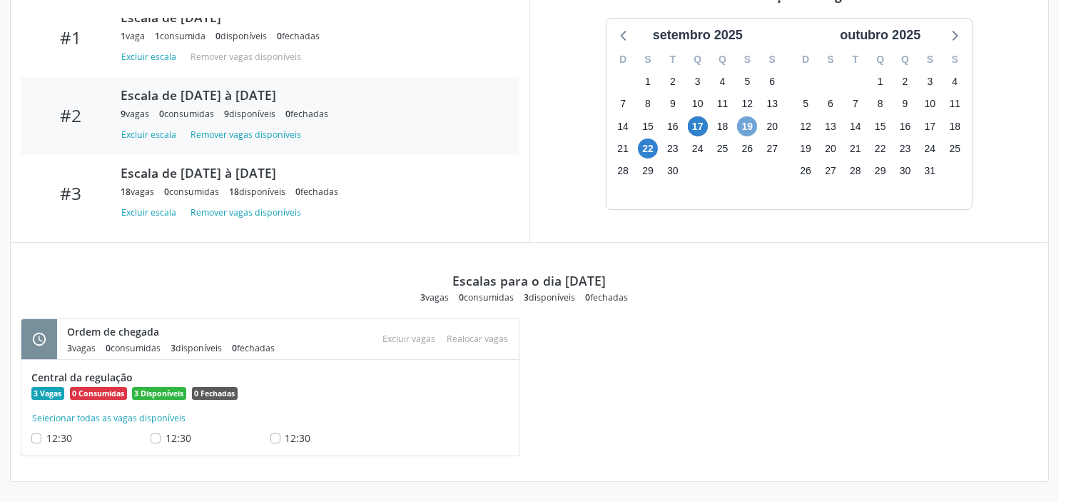
click at [744, 130] on span "19" at bounding box center [747, 126] width 20 height 20
click at [752, 128] on span "19" at bounding box center [747, 126] width 20 height 20
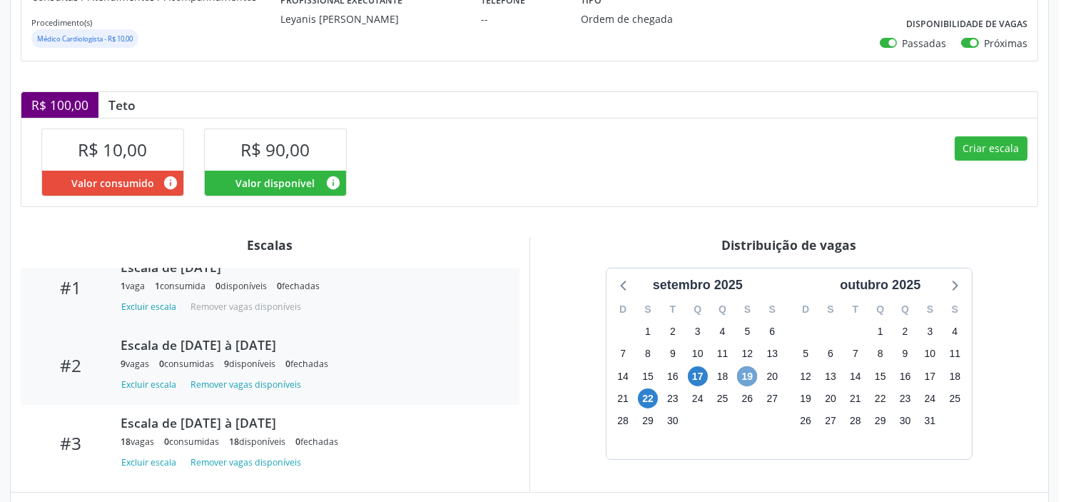
scroll to position [425, 0]
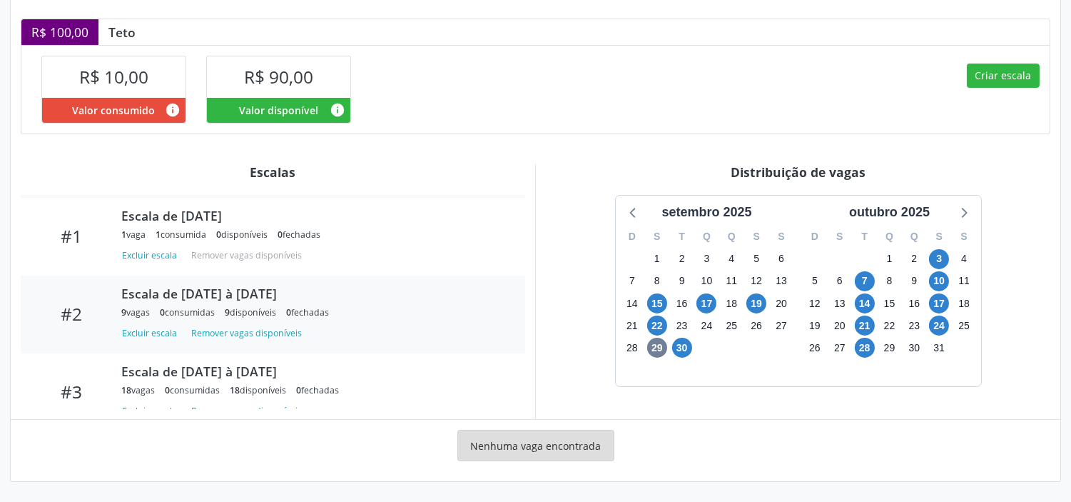
scroll to position [73, 0]
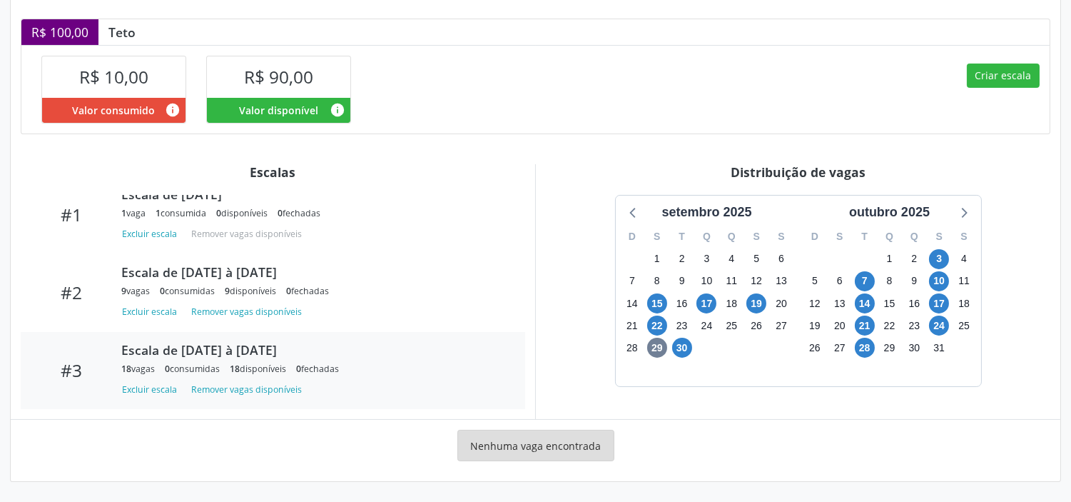
click at [319, 368] on div "0 fechadas" at bounding box center [317, 369] width 43 height 12
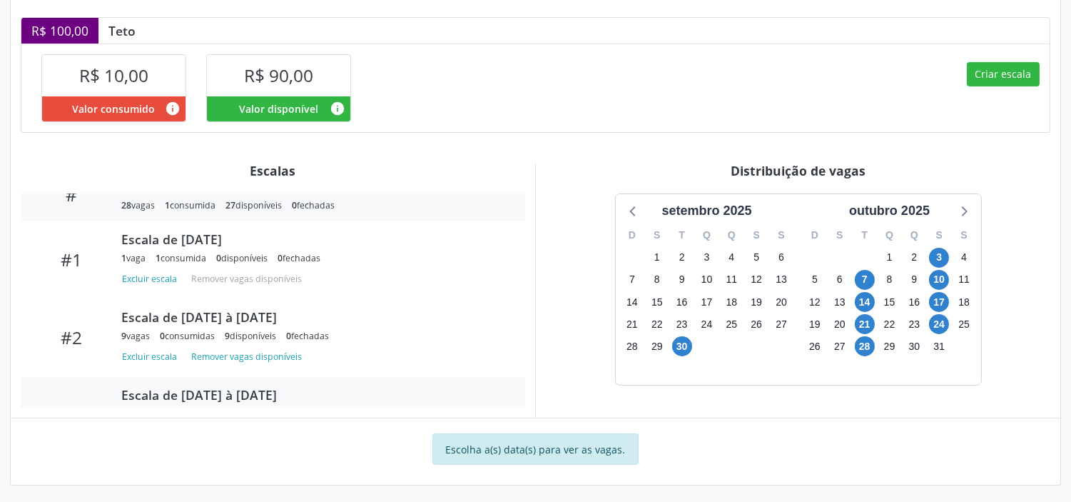
scroll to position [0, 0]
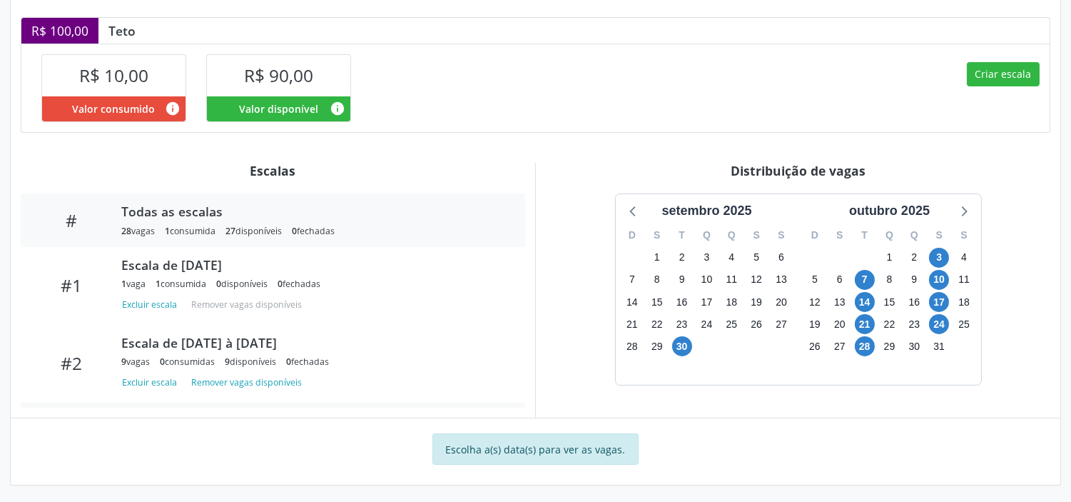
click at [241, 229] on div "27 disponíveis" at bounding box center [254, 231] width 56 height 12
click at [752, 302] on span "19" at bounding box center [757, 302] width 20 height 20
click at [757, 307] on span "19" at bounding box center [757, 302] width 20 height 20
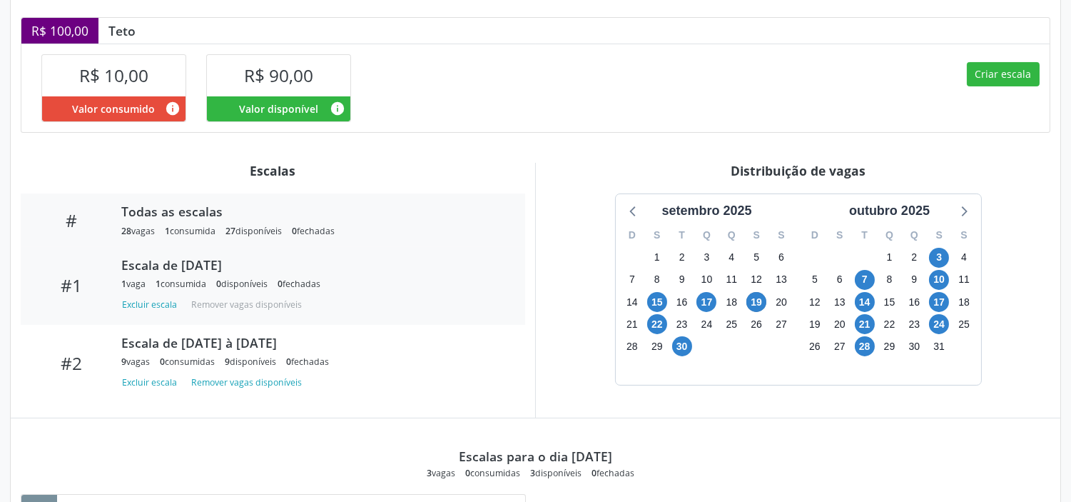
click at [208, 265] on div "Escala de [DATE]" at bounding box center [313, 265] width 384 height 16
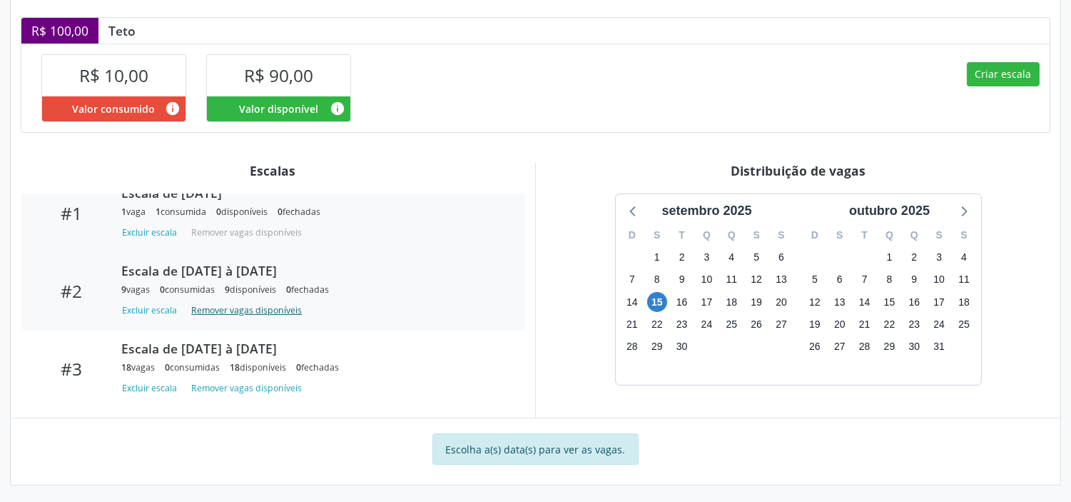
scroll to position [73, 0]
click at [240, 343] on div "Escala de [DATE] à [DATE]" at bounding box center [313, 348] width 384 height 16
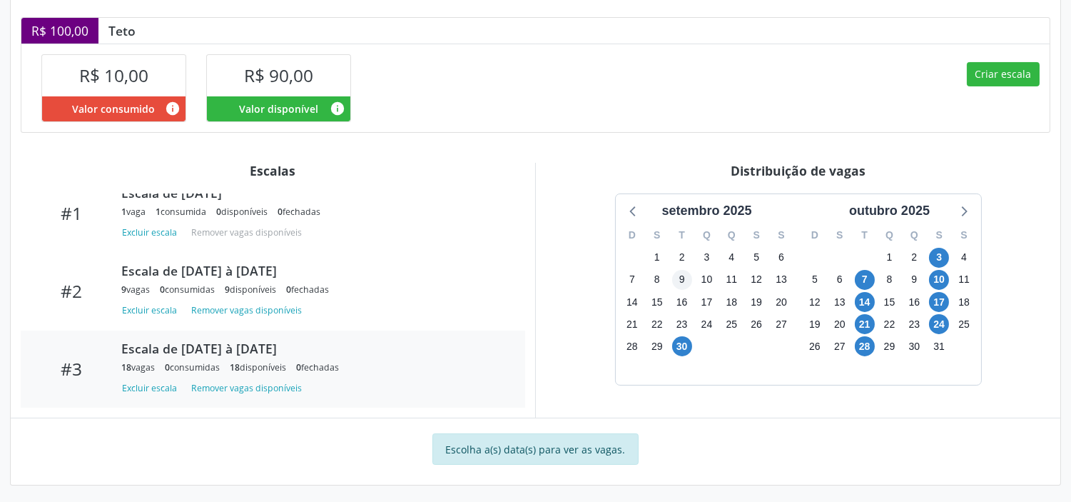
scroll to position [413, 0]
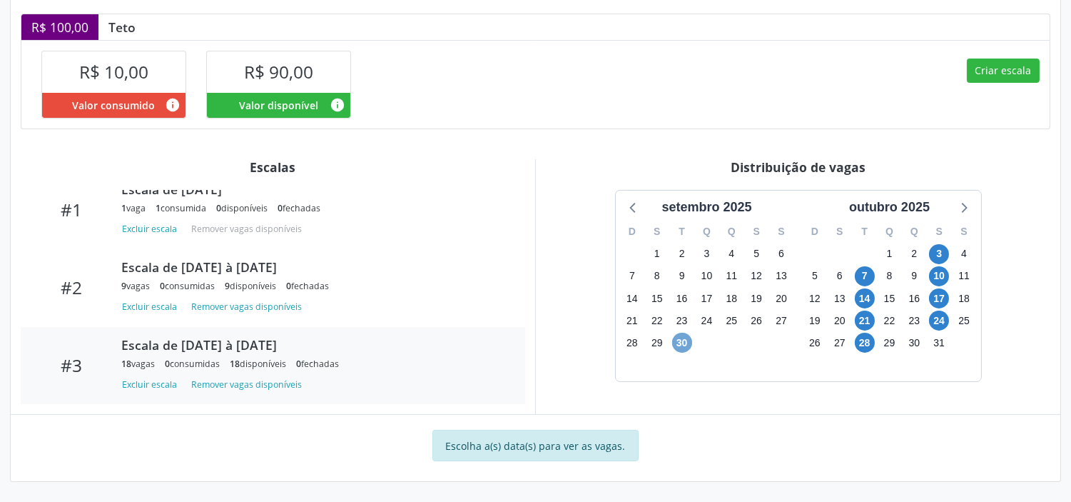
click at [682, 340] on span "30" at bounding box center [682, 343] width 20 height 20
click at [685, 340] on span "30" at bounding box center [682, 343] width 20 height 20
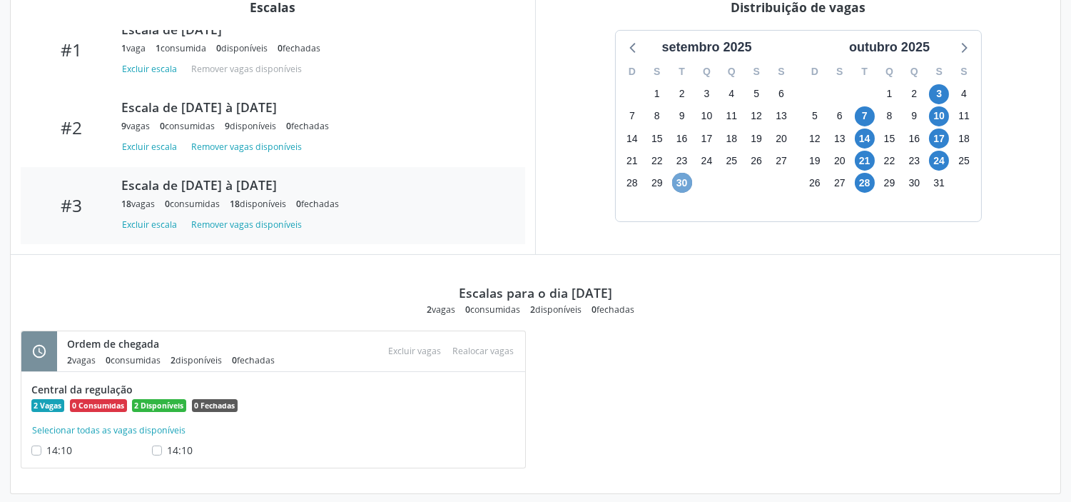
scroll to position [584, 0]
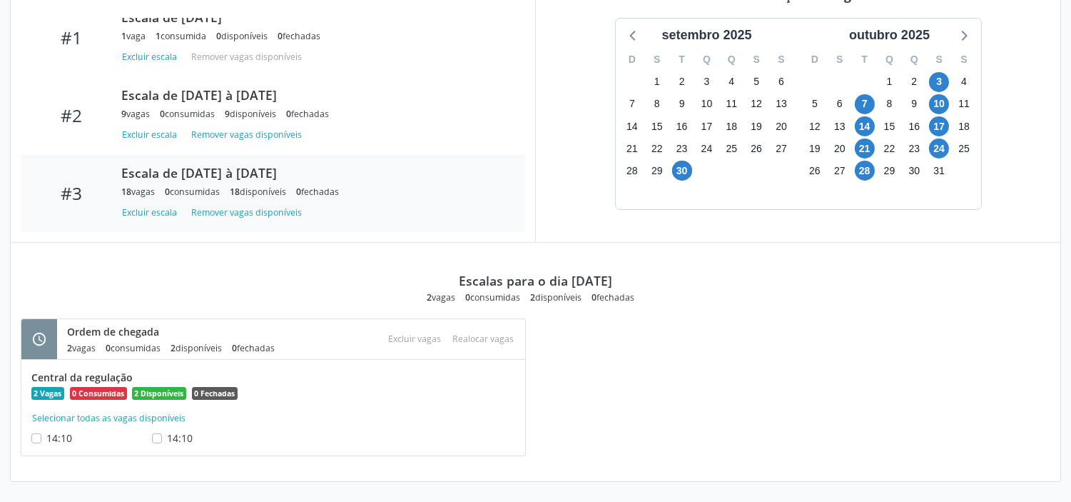
click at [167, 437] on label "14:10" at bounding box center [180, 437] width 26 height 15
click at [158, 437] on input "14:10" at bounding box center [157, 436] width 10 height 13
click at [176, 436] on span "14:10" at bounding box center [180, 438] width 26 height 14
click at [162, 436] on input "14:10" at bounding box center [157, 436] width 10 height 13
click at [167, 440] on label "14:10" at bounding box center [180, 437] width 26 height 15
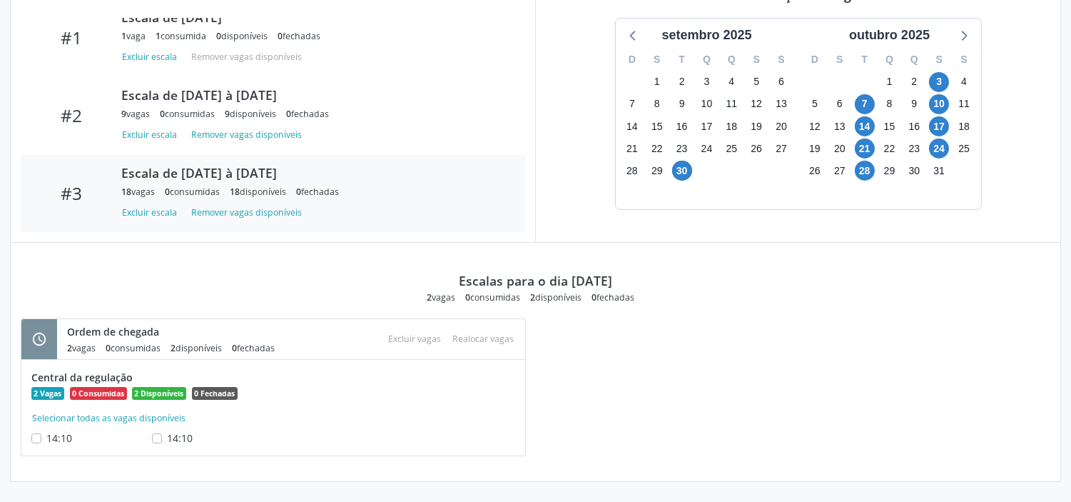
click at [160, 440] on input "14:10" at bounding box center [157, 436] width 10 height 13
checkbox input "true"
click at [159, 422] on button "Selecionar todas as vagas disponíveis" at bounding box center [108, 418] width 155 height 14
click at [162, 417] on button "Deselecionar todas as vagas disponíveis" at bounding box center [114, 418] width 166 height 14
checkbox input "false"
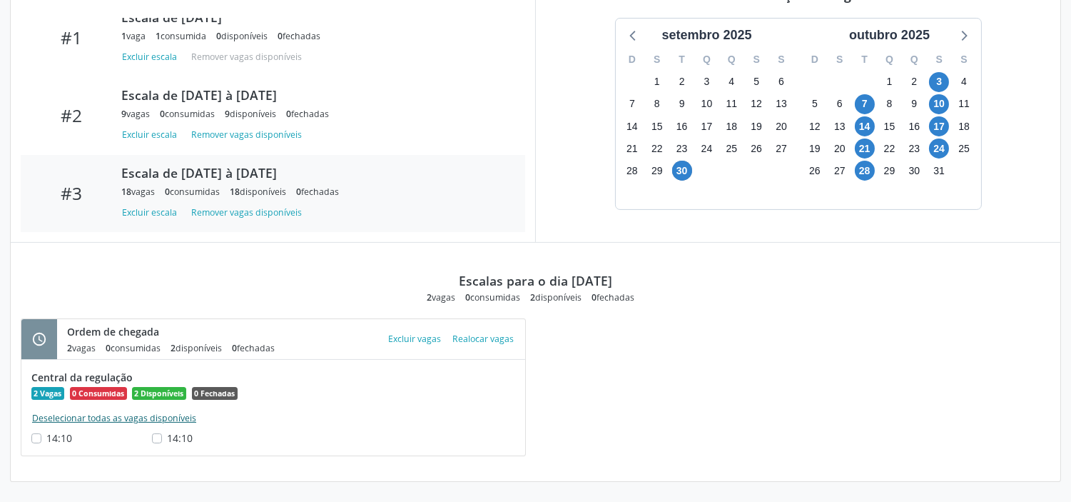
checkbox input "false"
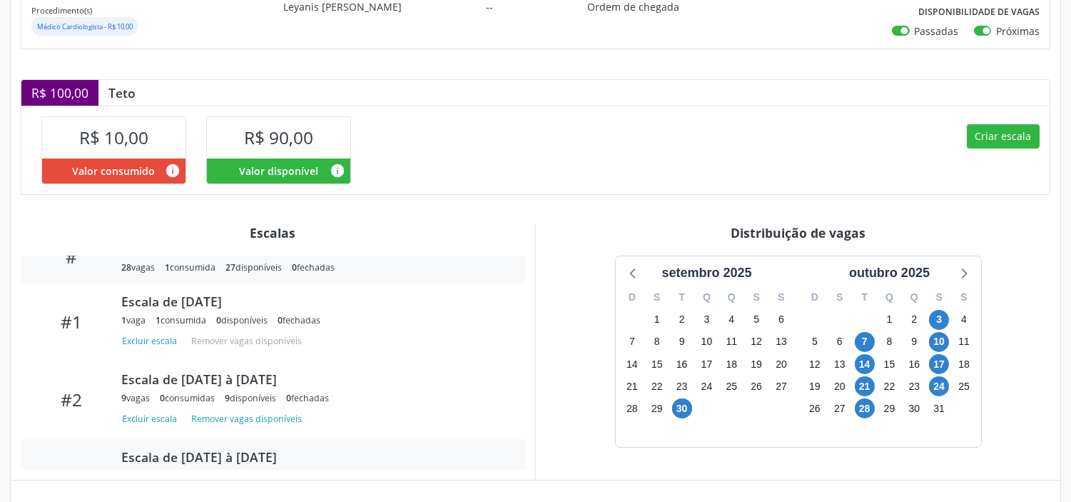
scroll to position [0, 0]
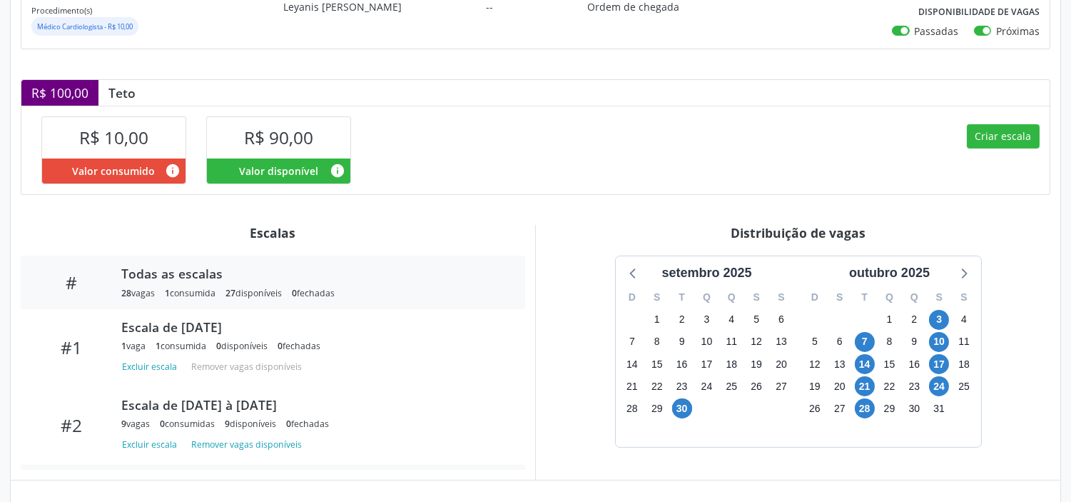
click at [323, 293] on div "0 fechadas" at bounding box center [313, 293] width 43 height 12
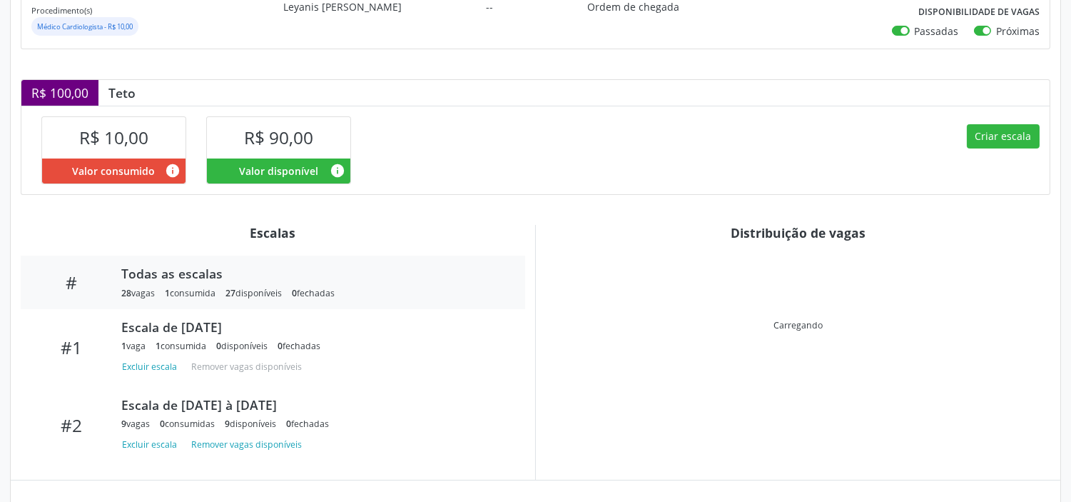
click at [322, 294] on div "0 fechadas" at bounding box center [313, 293] width 43 height 12
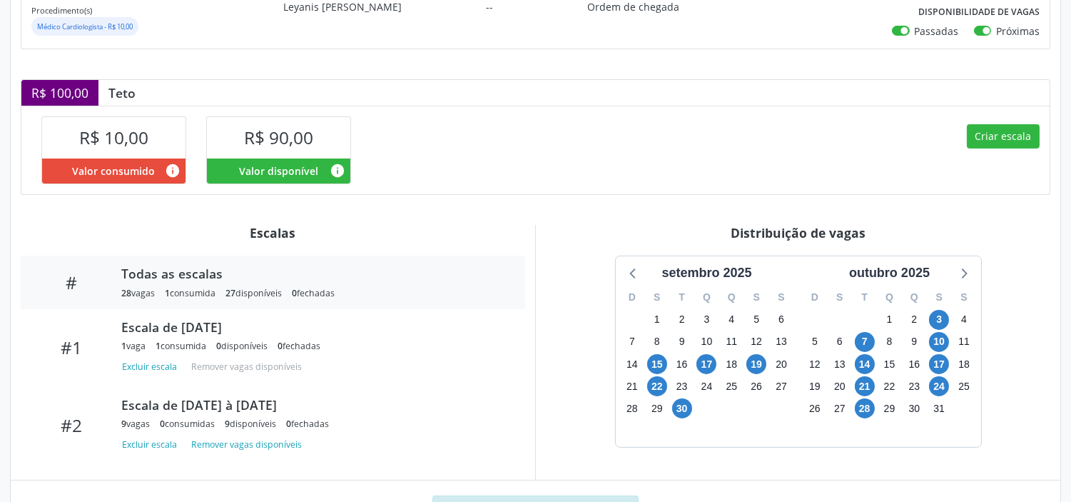
click at [322, 294] on div "0 fechadas" at bounding box center [313, 293] width 43 height 12
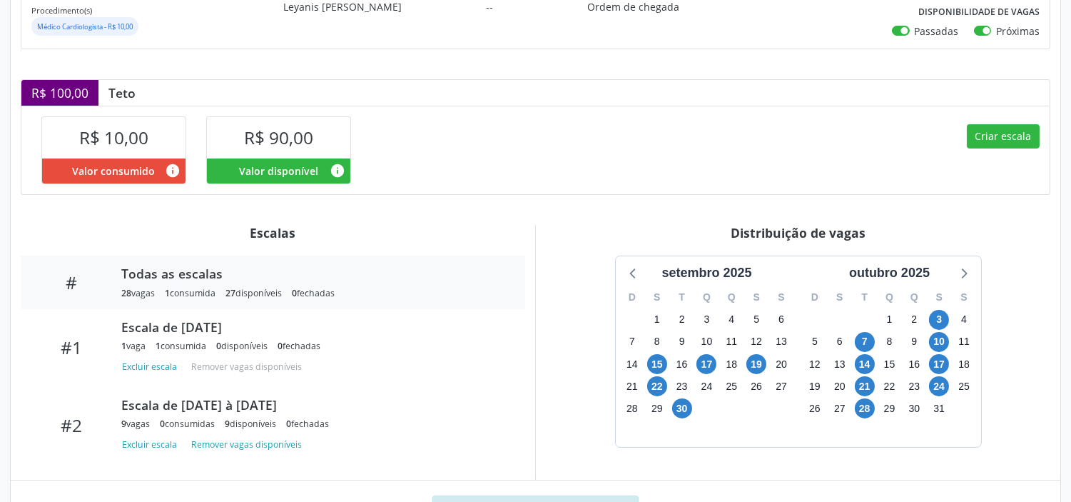
click at [322, 293] on div "0 fechadas" at bounding box center [313, 293] width 43 height 12
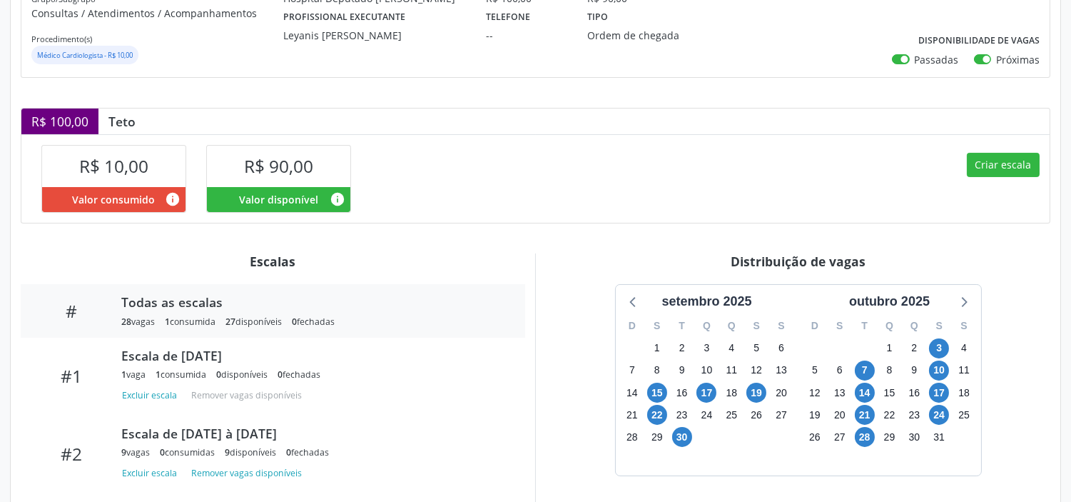
scroll to position [413, 0]
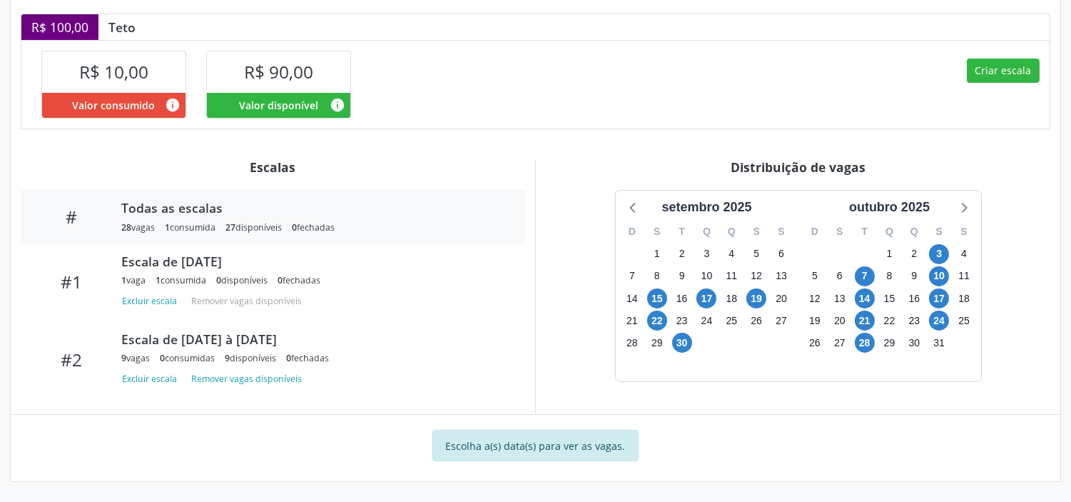
click at [325, 223] on div "0 fechadas" at bounding box center [313, 227] width 43 height 12
click at [150, 226] on div "28 vagas" at bounding box center [138, 227] width 34 height 12
click at [196, 223] on div "1 consumida" at bounding box center [190, 227] width 51 height 12
click at [254, 226] on div "27 disponíveis" at bounding box center [254, 227] width 56 height 12
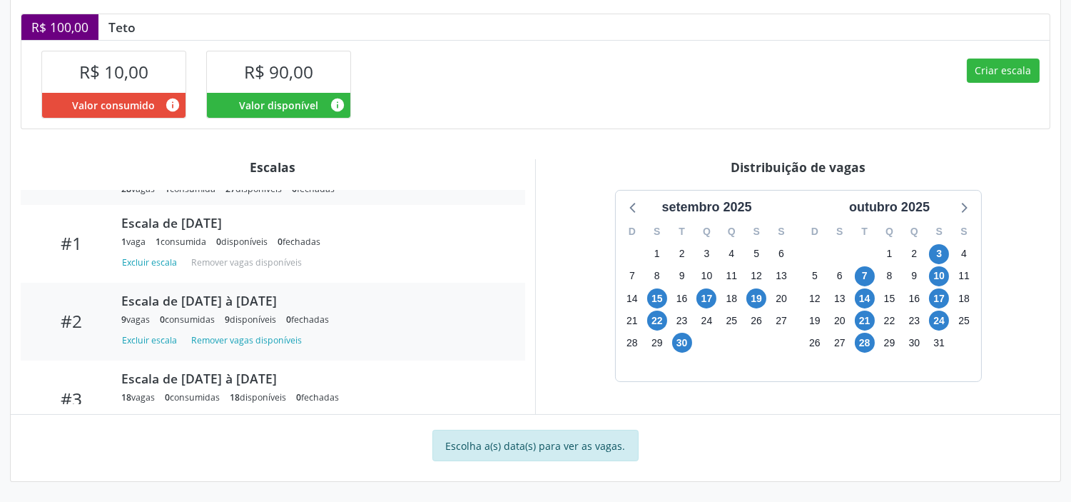
scroll to position [73, 0]
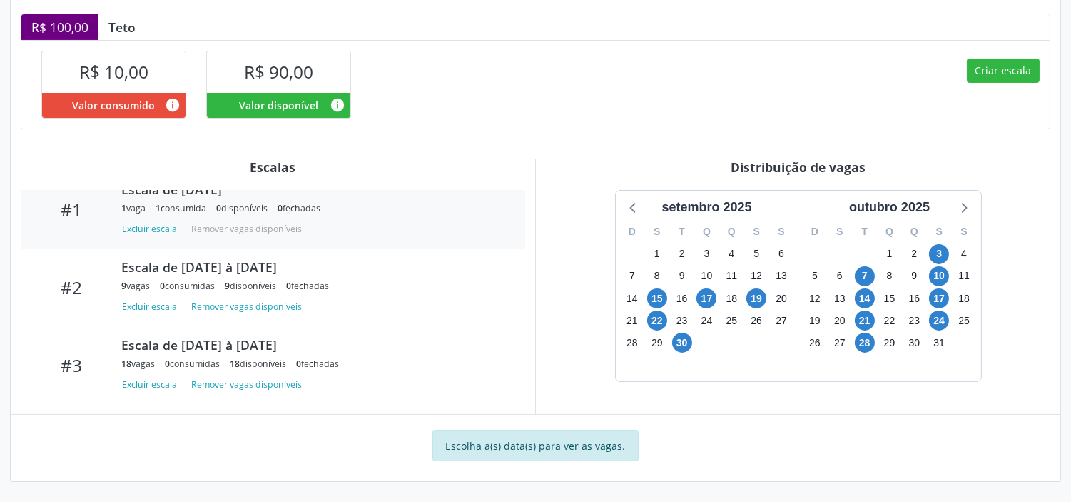
click at [253, 223] on div "Excluir escala Remover vagas disponíveis" at bounding box center [313, 228] width 404 height 19
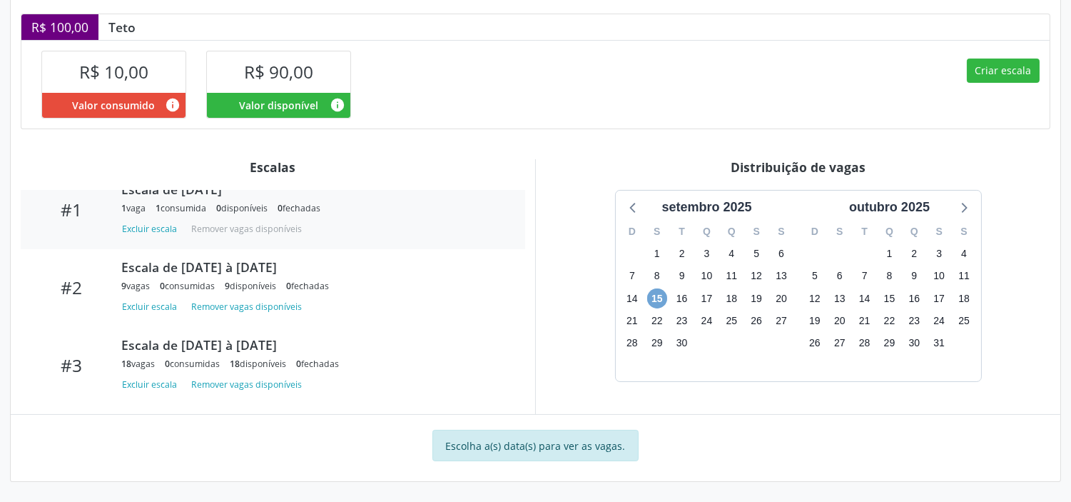
click at [660, 300] on span "15" at bounding box center [657, 298] width 20 height 20
click at [658, 296] on span "15" at bounding box center [657, 298] width 20 height 20
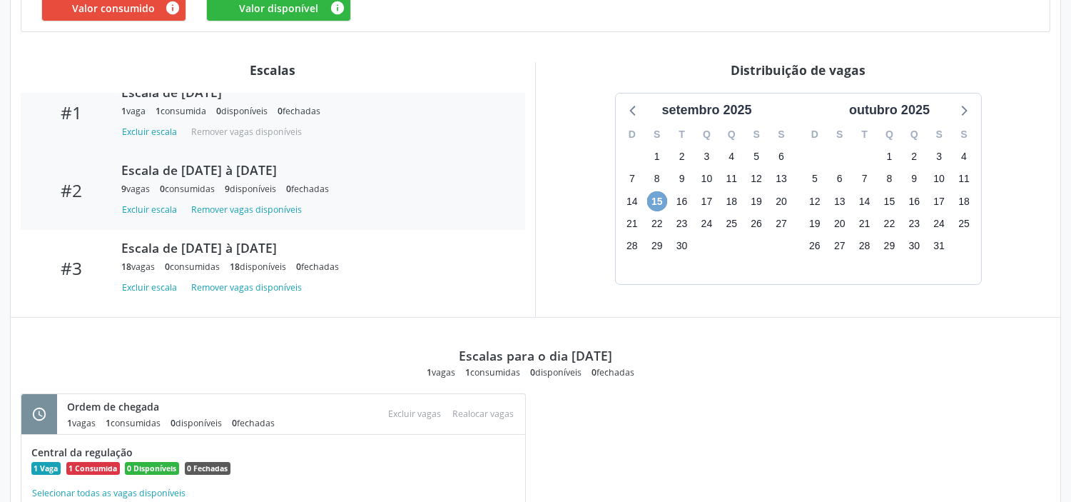
scroll to position [425, 0]
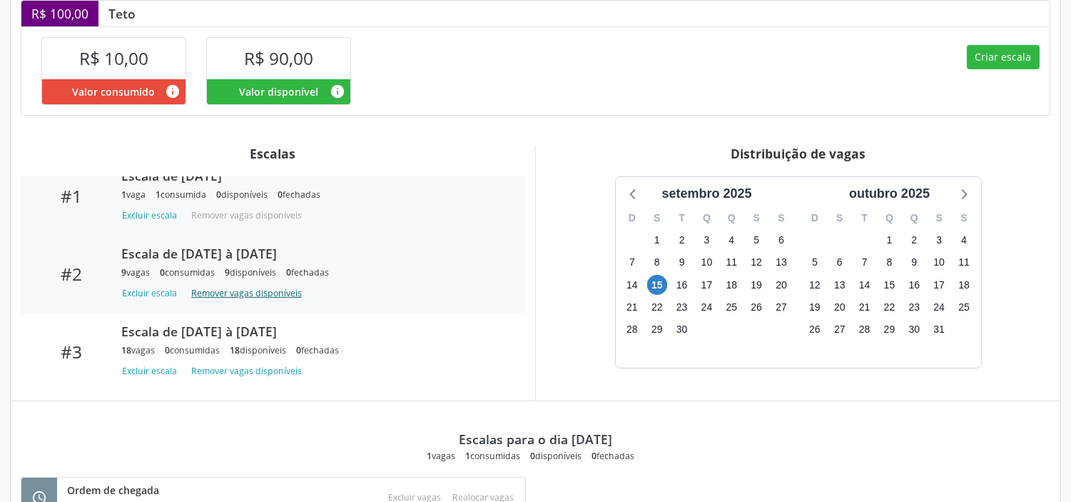
click at [255, 294] on button "Remover vagas disponíveis" at bounding box center [247, 292] width 122 height 19
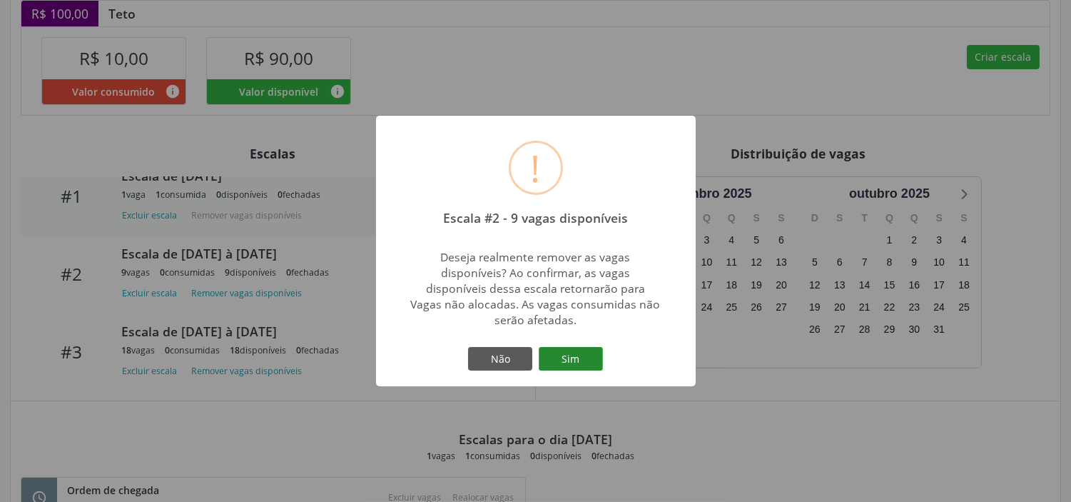
click at [568, 355] on button "Sim" at bounding box center [571, 359] width 64 height 24
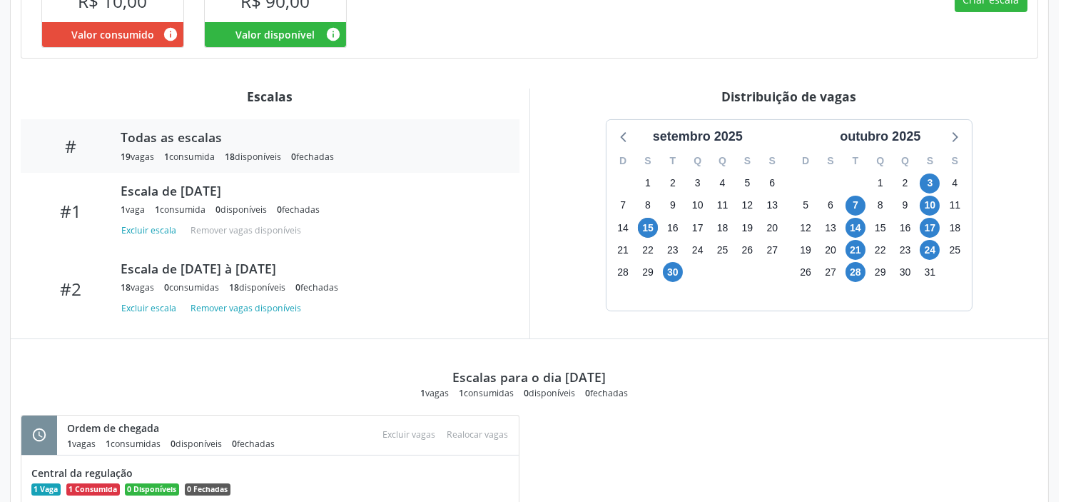
scroll to position [579, 0]
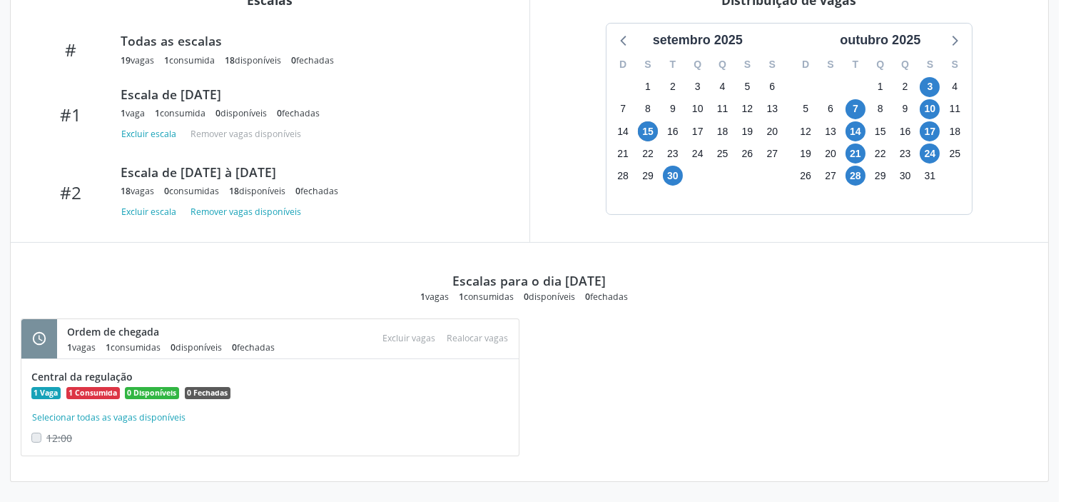
click at [223, 46] on div "Todas as escalas" at bounding box center [310, 41] width 379 height 16
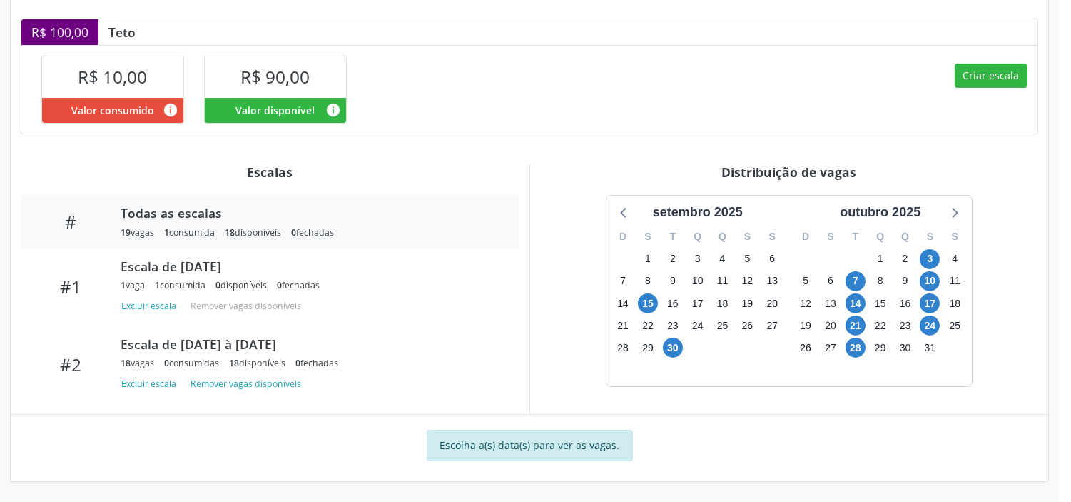
scroll to position [408, 0]
click at [180, 223] on div "Todas as escalas 19 vagas 1 consumida 18 disponíveis 0 fechadas" at bounding box center [310, 222] width 399 height 34
click at [201, 224] on div "Todas as escalas 19 vagas 1 consumida 18 disponíveis 0 fechadas" at bounding box center [310, 222] width 399 height 34
click at [923, 133] on div "Criar escala" at bounding box center [784, 89] width 508 height 88
click at [650, 308] on span "15" at bounding box center [648, 303] width 20 height 20
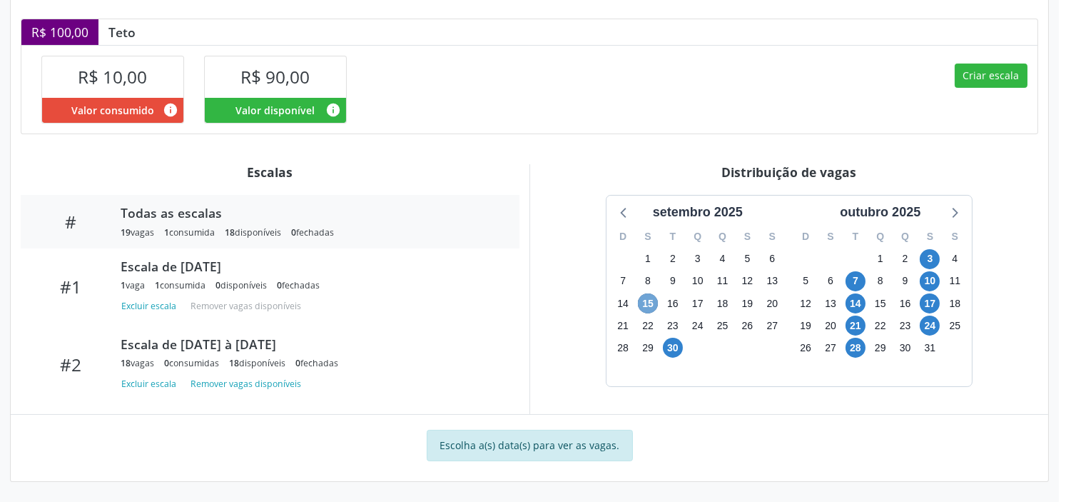
click at [657, 304] on span "15" at bounding box center [648, 303] width 20 height 20
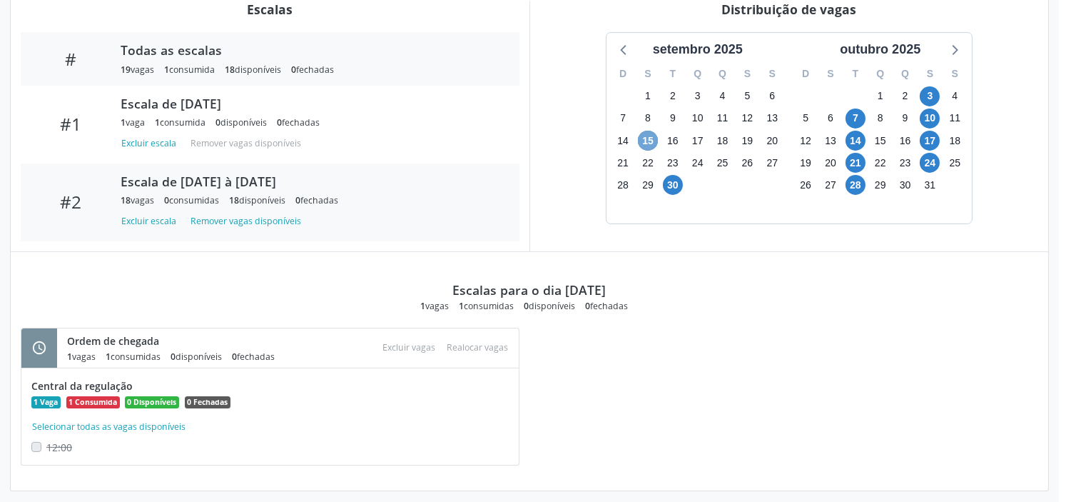
scroll to position [579, 0]
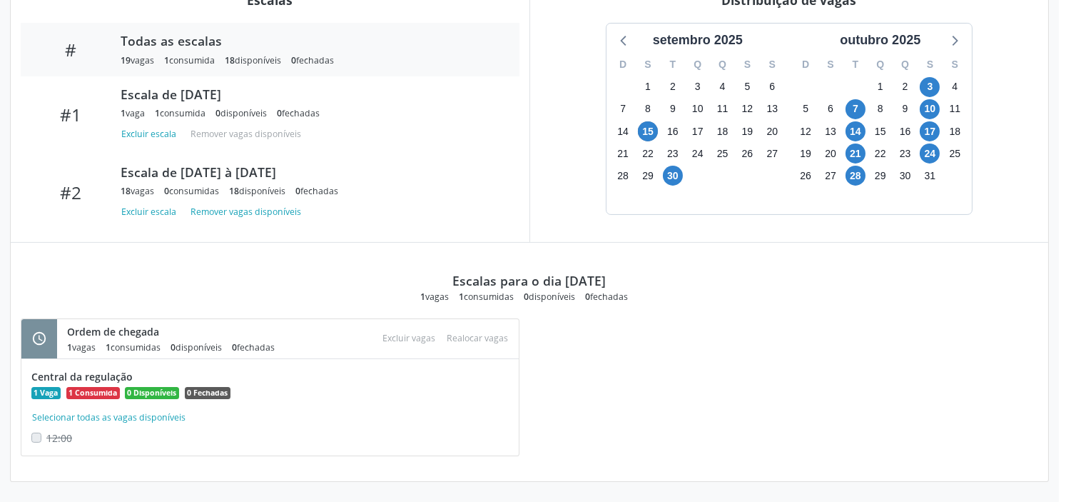
click at [94, 393] on span "1 Consumida" at bounding box center [93, 393] width 54 height 13
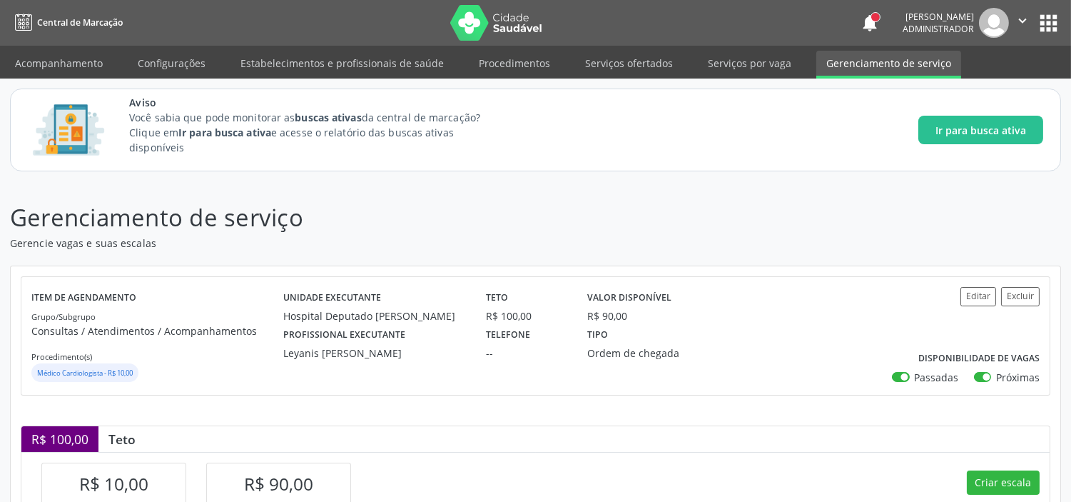
scroll to position [403, 0]
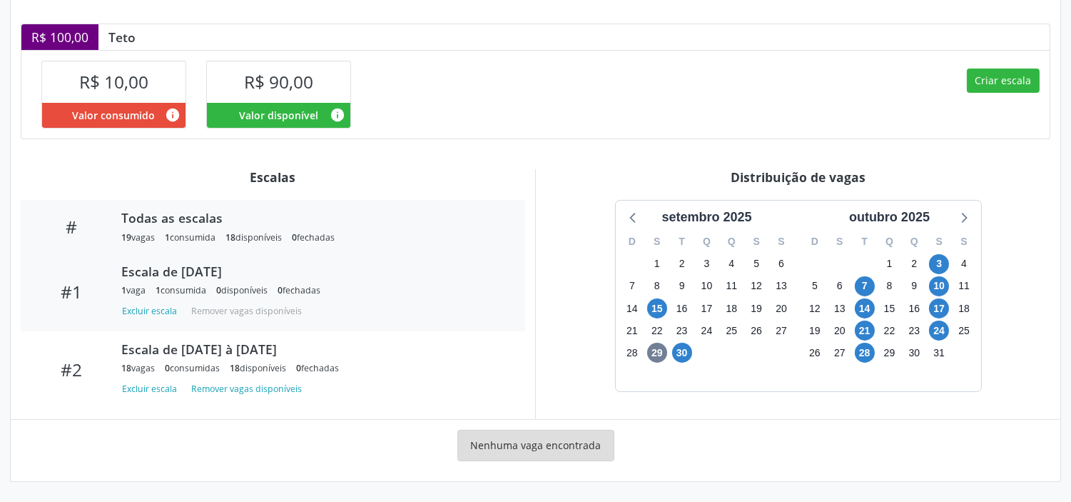
click at [219, 271] on div "Escala de [DATE]" at bounding box center [313, 271] width 384 height 16
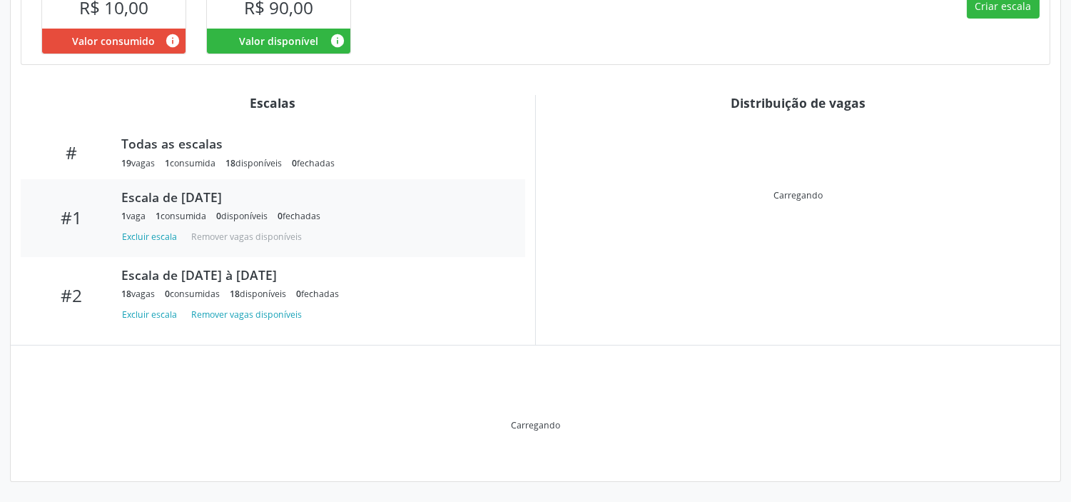
scroll to position [408, 0]
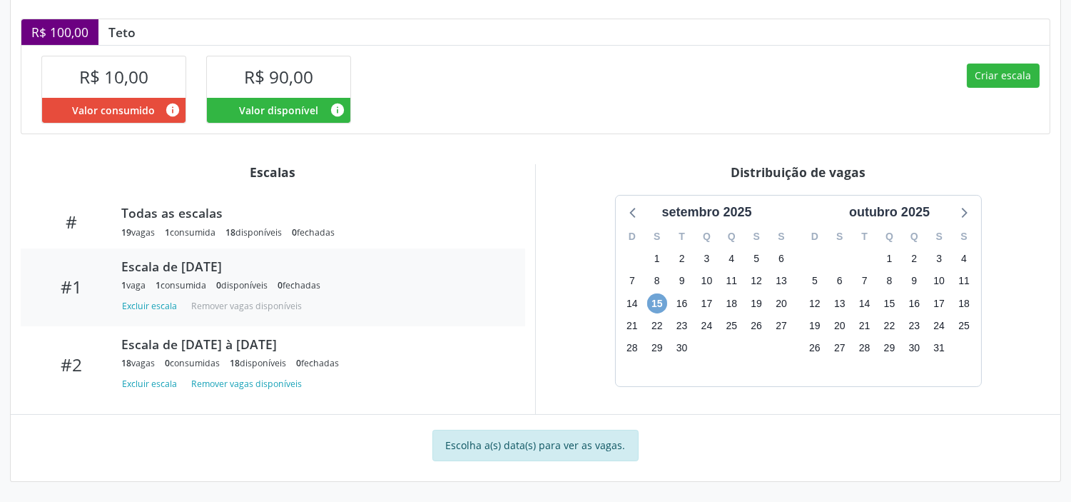
click at [655, 309] on span "15" at bounding box center [657, 303] width 20 height 20
click at [654, 308] on span "15" at bounding box center [657, 303] width 20 height 20
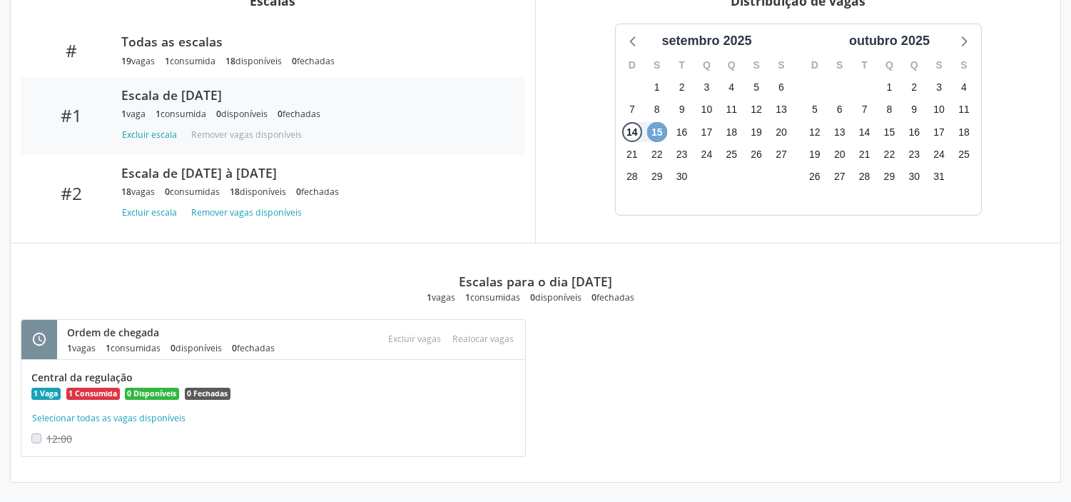
scroll to position [579, 0]
click at [44, 391] on span "1 Vaga" at bounding box center [45, 393] width 29 height 13
drag, startPoint x: 60, startPoint y: 390, endPoint x: 118, endPoint y: 384, distance: 58.8
click at [118, 384] on div "Central da regulação 1 Vaga 1 Consumida 0 Disponíveis 0 Fechadas Selecionar tod…" at bounding box center [273, 407] width 484 height 76
click at [493, 339] on div "Realocar vagas" at bounding box center [484, 338] width 73 height 19
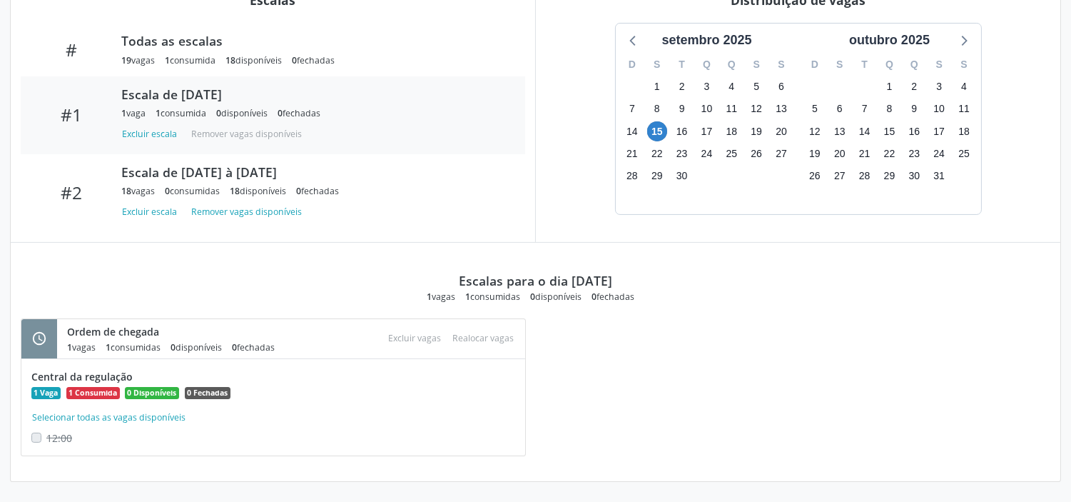
click at [185, 393] on span "0 Fechadas" at bounding box center [208, 393] width 46 height 13
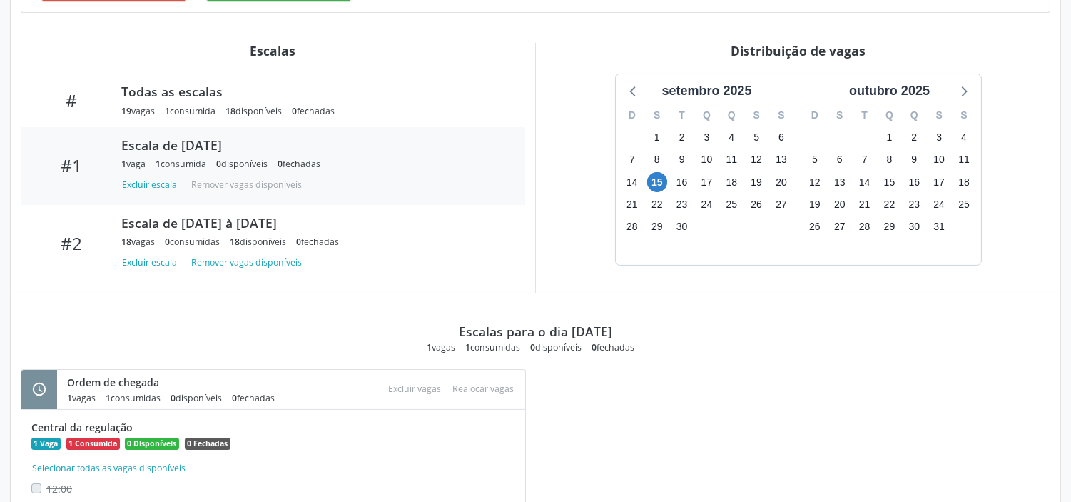
scroll to position [500, 0]
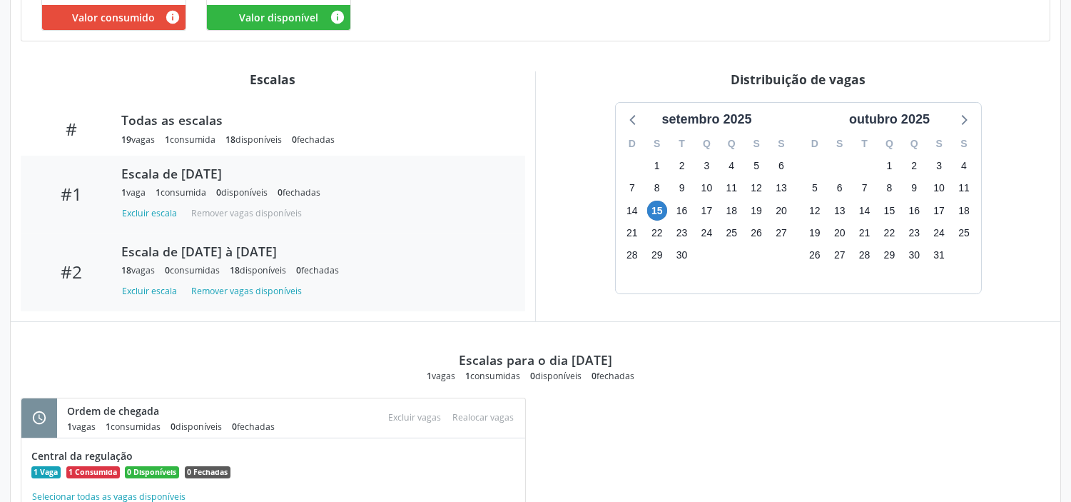
click at [218, 270] on div "0 consumidas" at bounding box center [192, 270] width 55 height 12
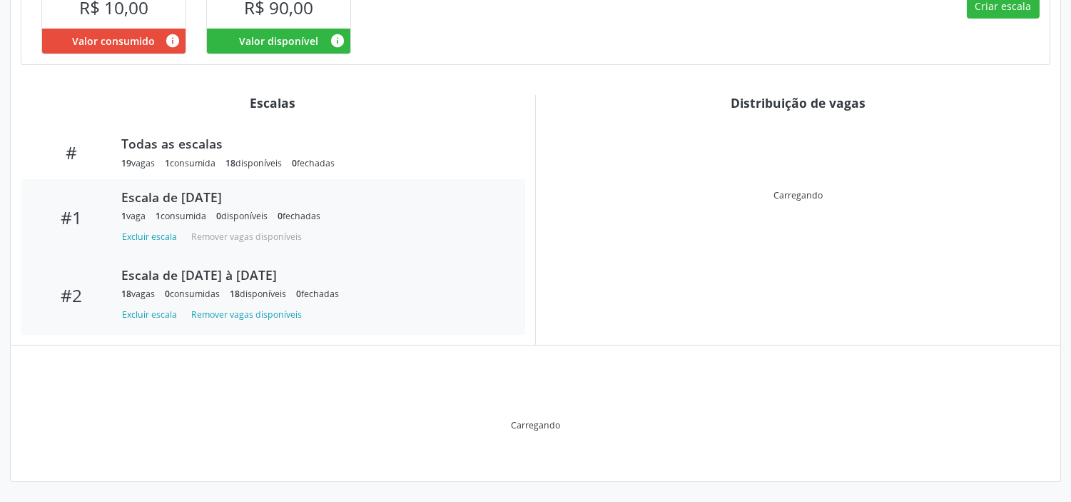
scroll to position [408, 0]
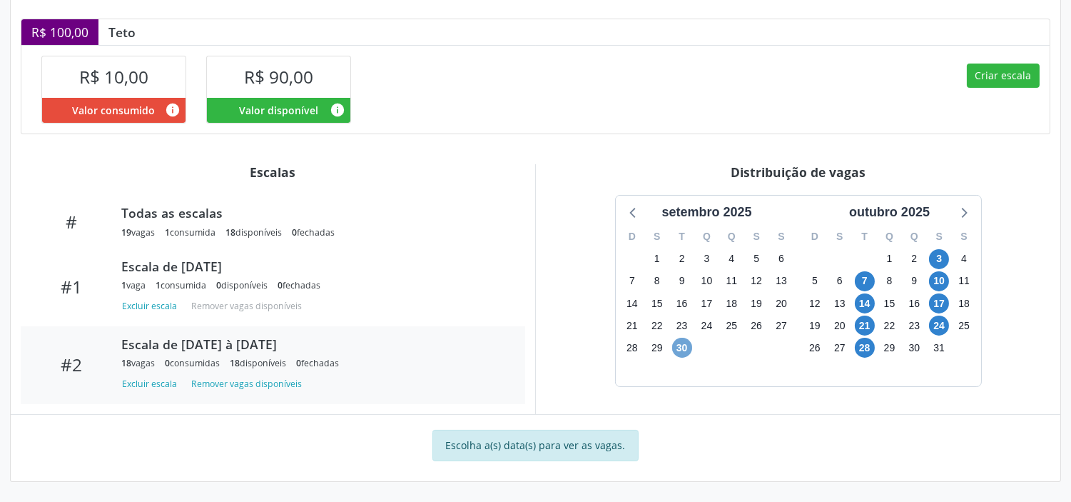
click at [678, 345] on span "30" at bounding box center [682, 348] width 20 height 20
click at [680, 351] on span "30" at bounding box center [682, 348] width 20 height 20
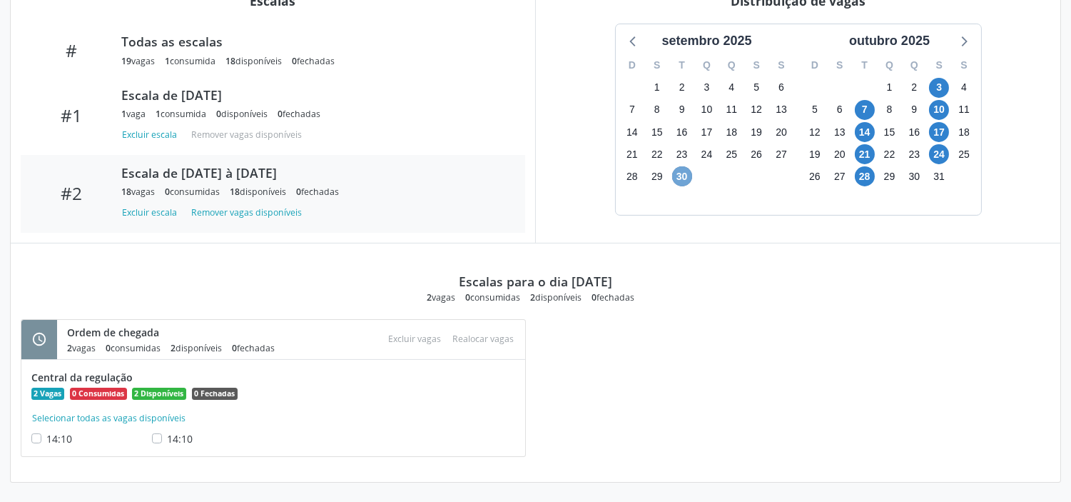
scroll to position [579, 0]
click at [218, 391] on span "0 Fechadas" at bounding box center [215, 393] width 46 height 13
click at [217, 394] on span "0 Fechadas" at bounding box center [215, 393] width 46 height 13
click at [41, 339] on icon "schedule" at bounding box center [39, 338] width 16 height 16
click at [91, 326] on div "Ordem de chegada" at bounding box center [176, 331] width 218 height 15
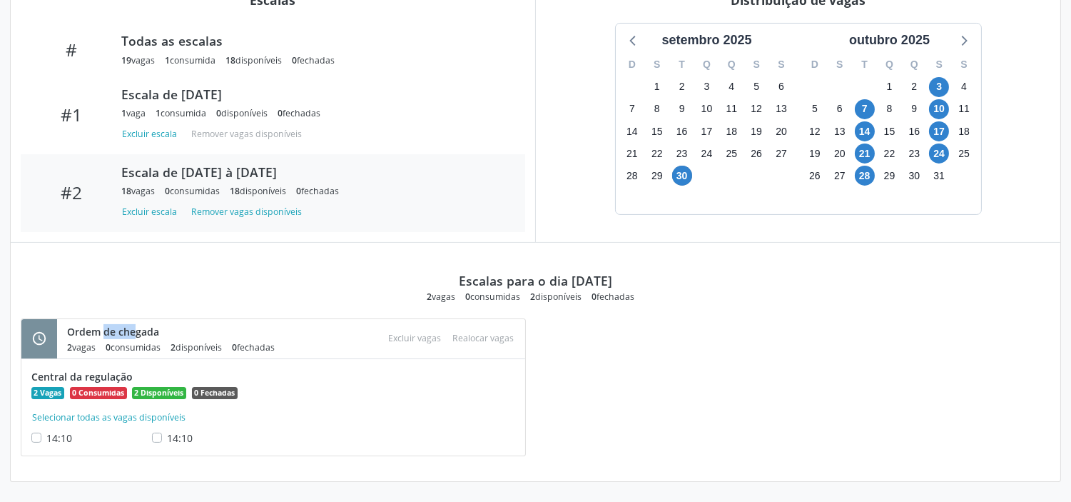
click at [91, 326] on div "Ordem de chegada" at bounding box center [176, 331] width 218 height 15
click at [69, 186] on div "#2" at bounding box center [71, 192] width 81 height 21
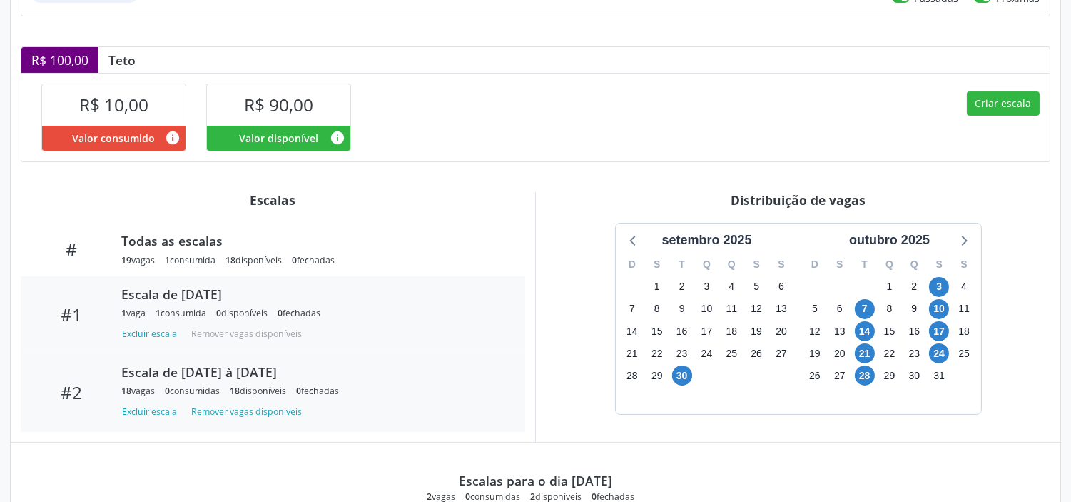
scroll to position [396, 0]
